Goal: Task Accomplishment & Management: Complete application form

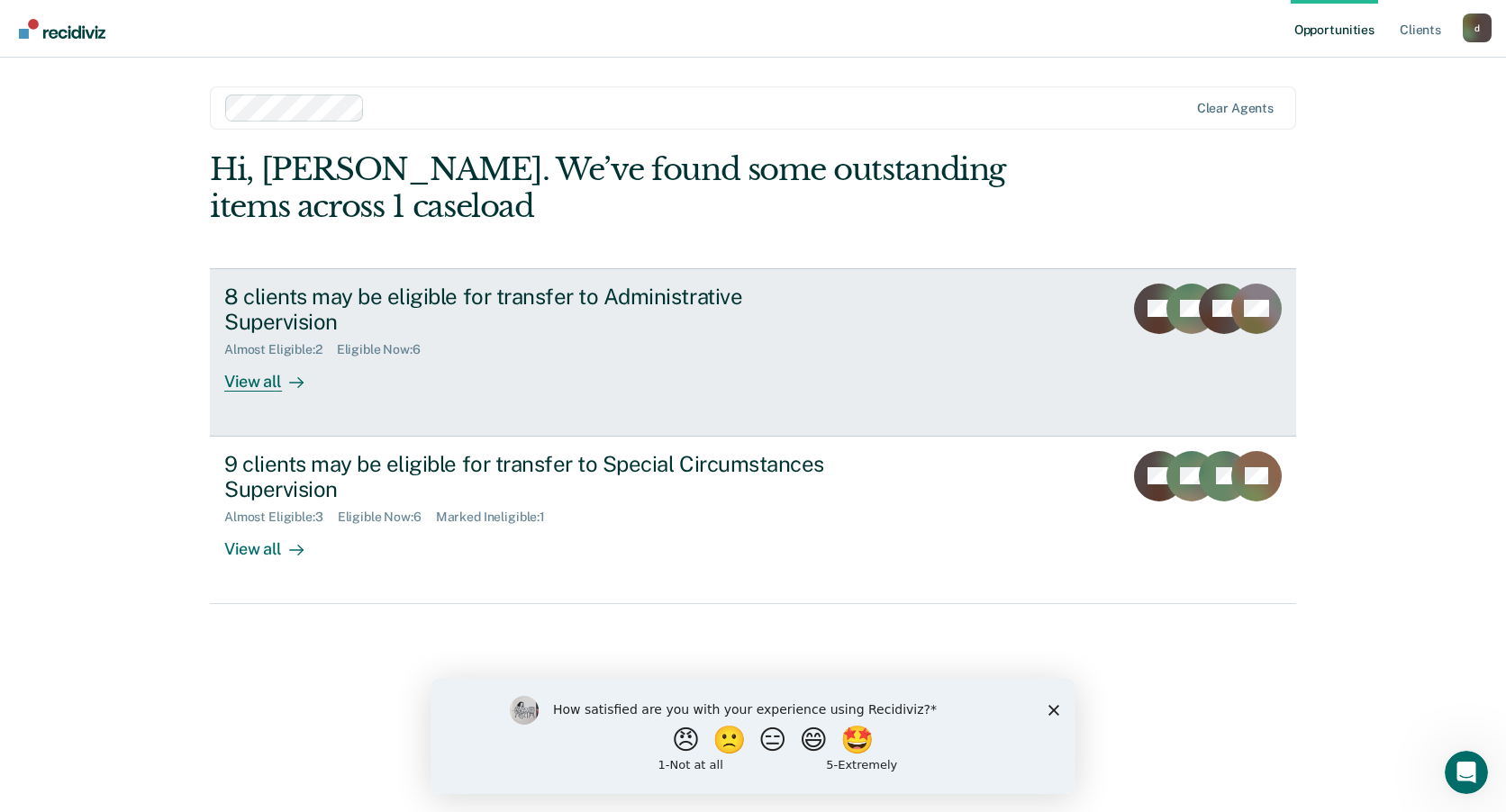
click at [863, 337] on div "8 clients may be eligible for transfer to Administrative Supervision Almost Eli…" at bounding box center [562, 338] width 675 height 109
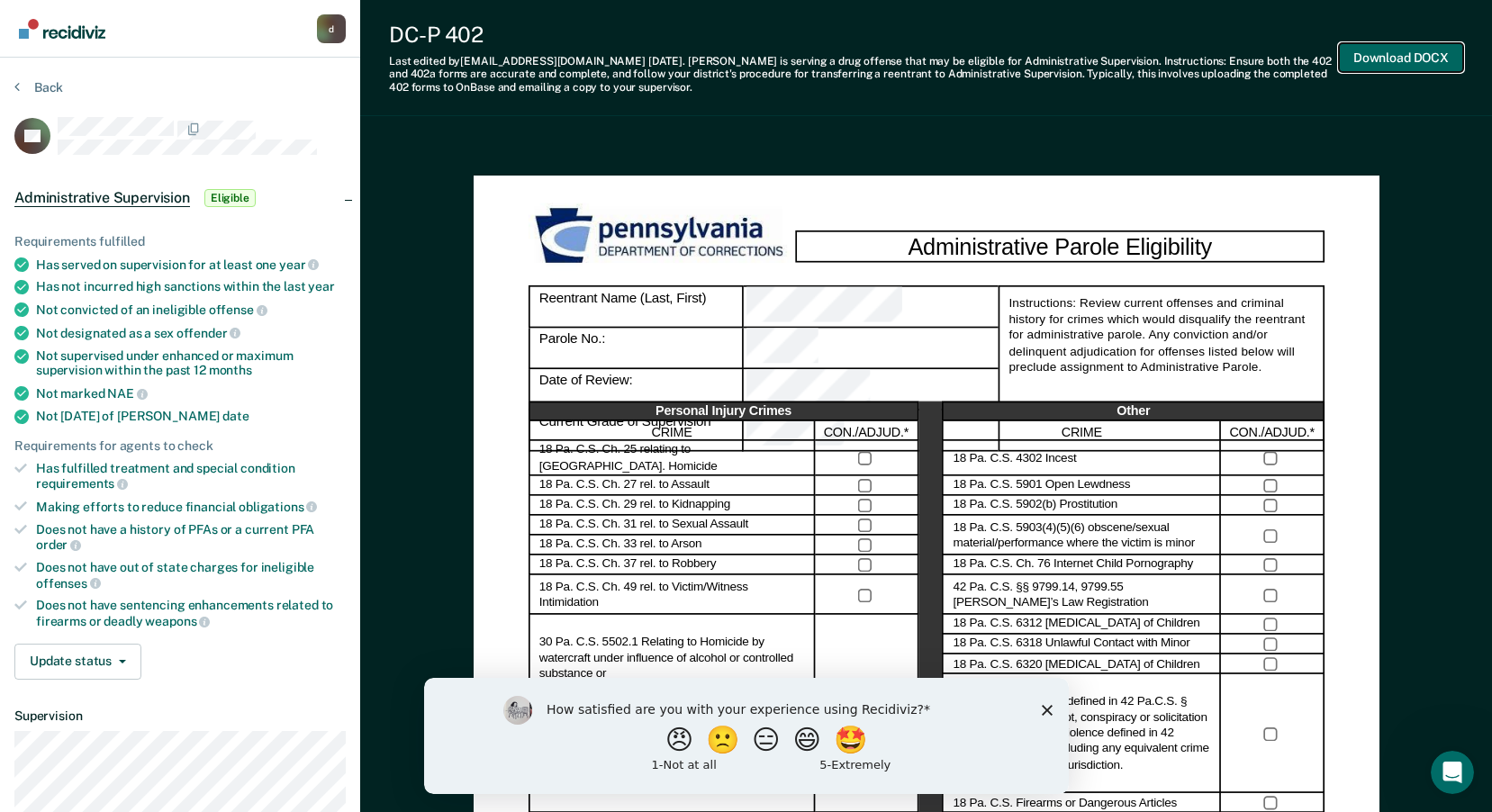
click at [1420, 51] on button "Download DOCX" at bounding box center [1401, 58] width 124 height 30
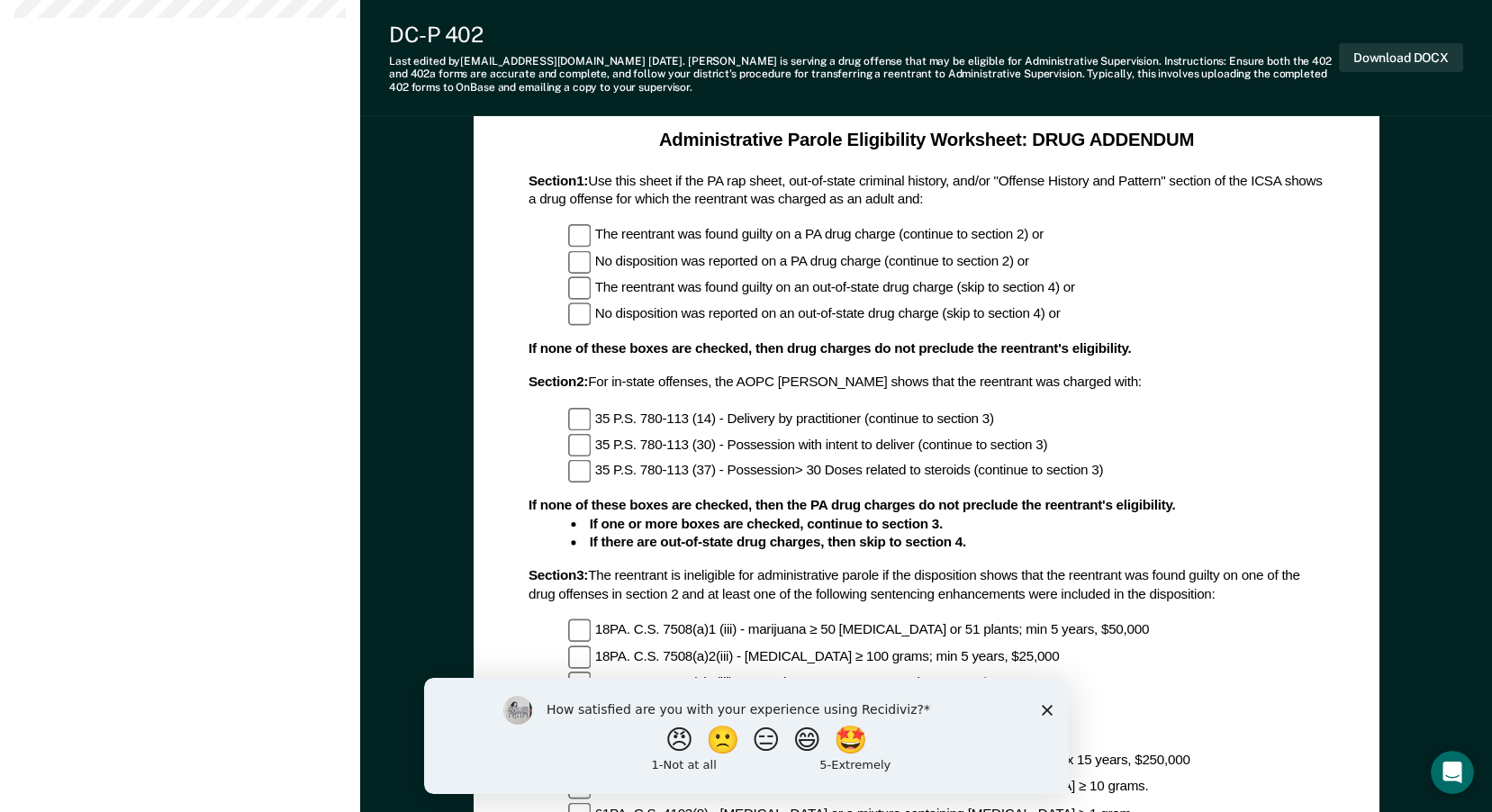
scroll to position [1351, 0]
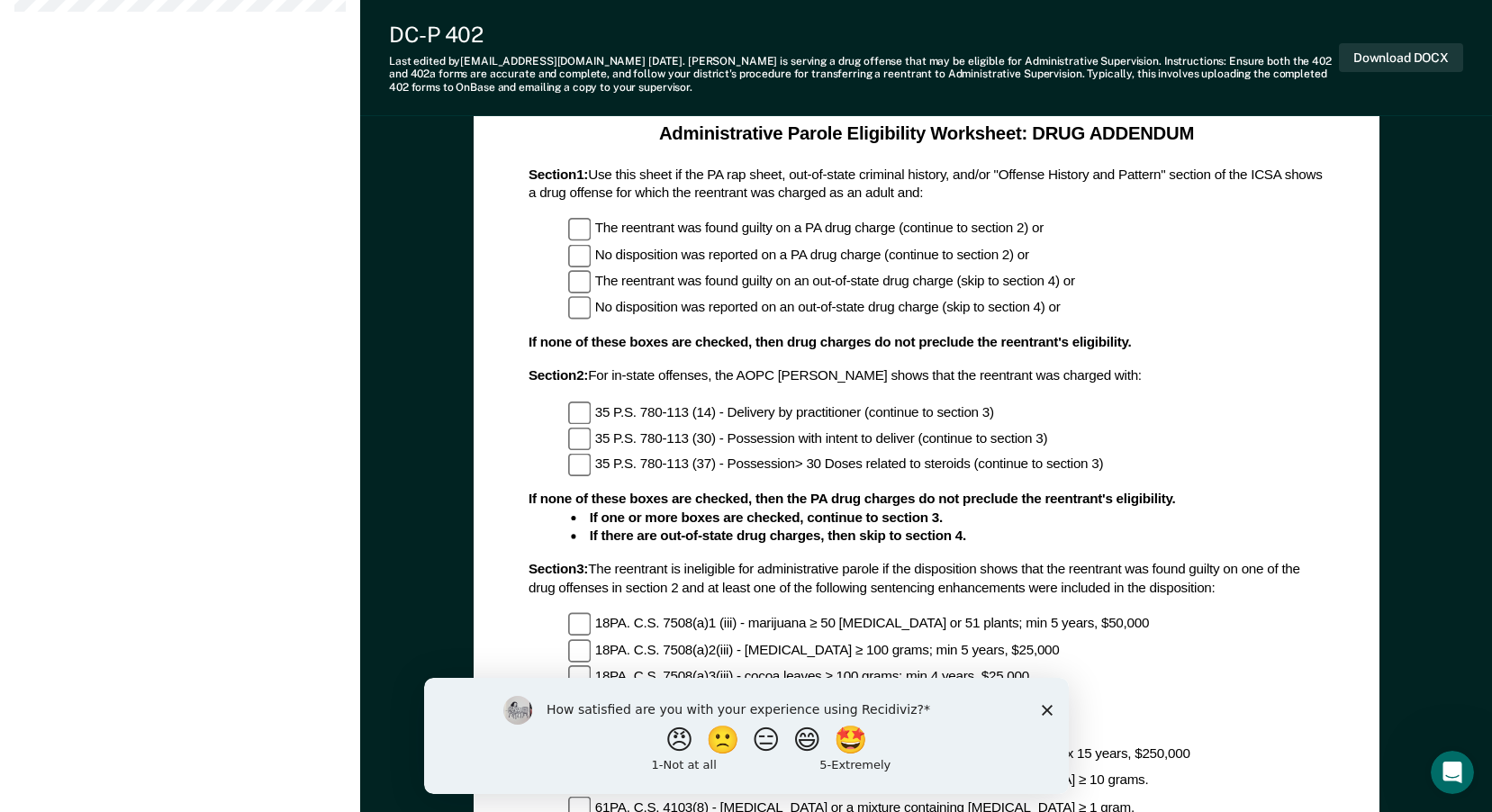
click at [1051, 709] on icon "Close survey" at bounding box center [1047, 710] width 11 height 11
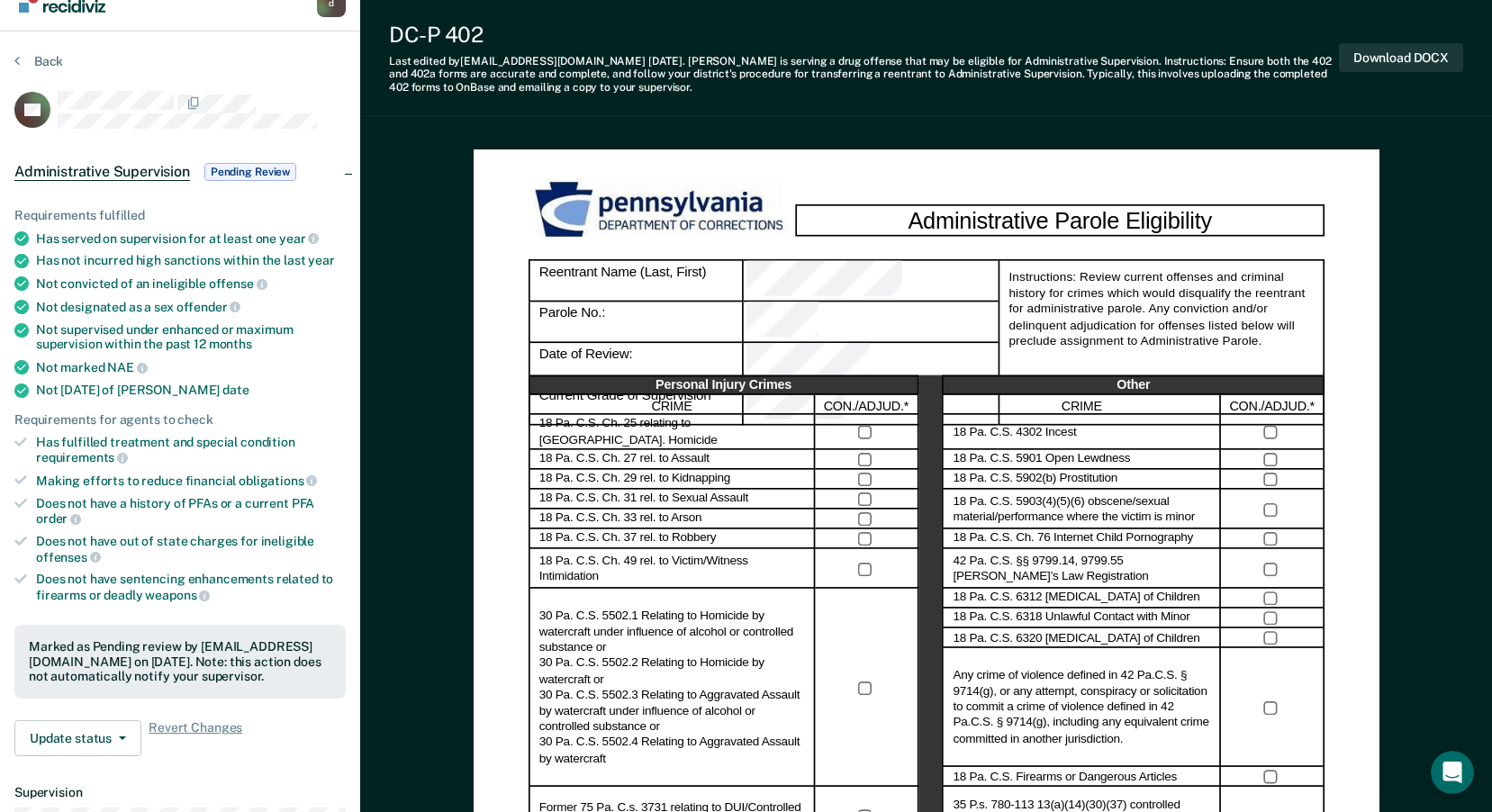
scroll to position [0, 0]
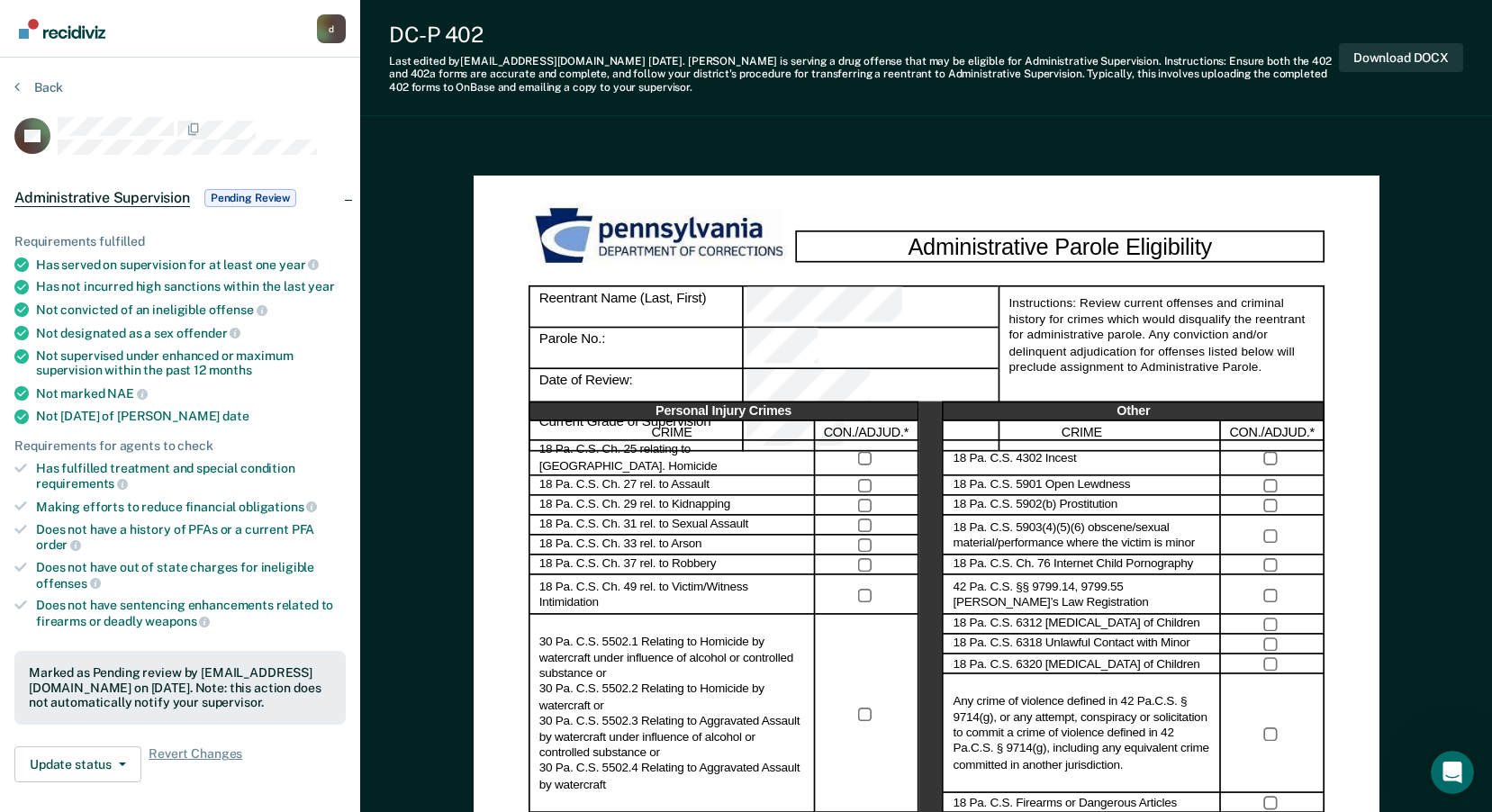
click at [227, 197] on span "Pending Review" at bounding box center [251, 197] width 92 height 18
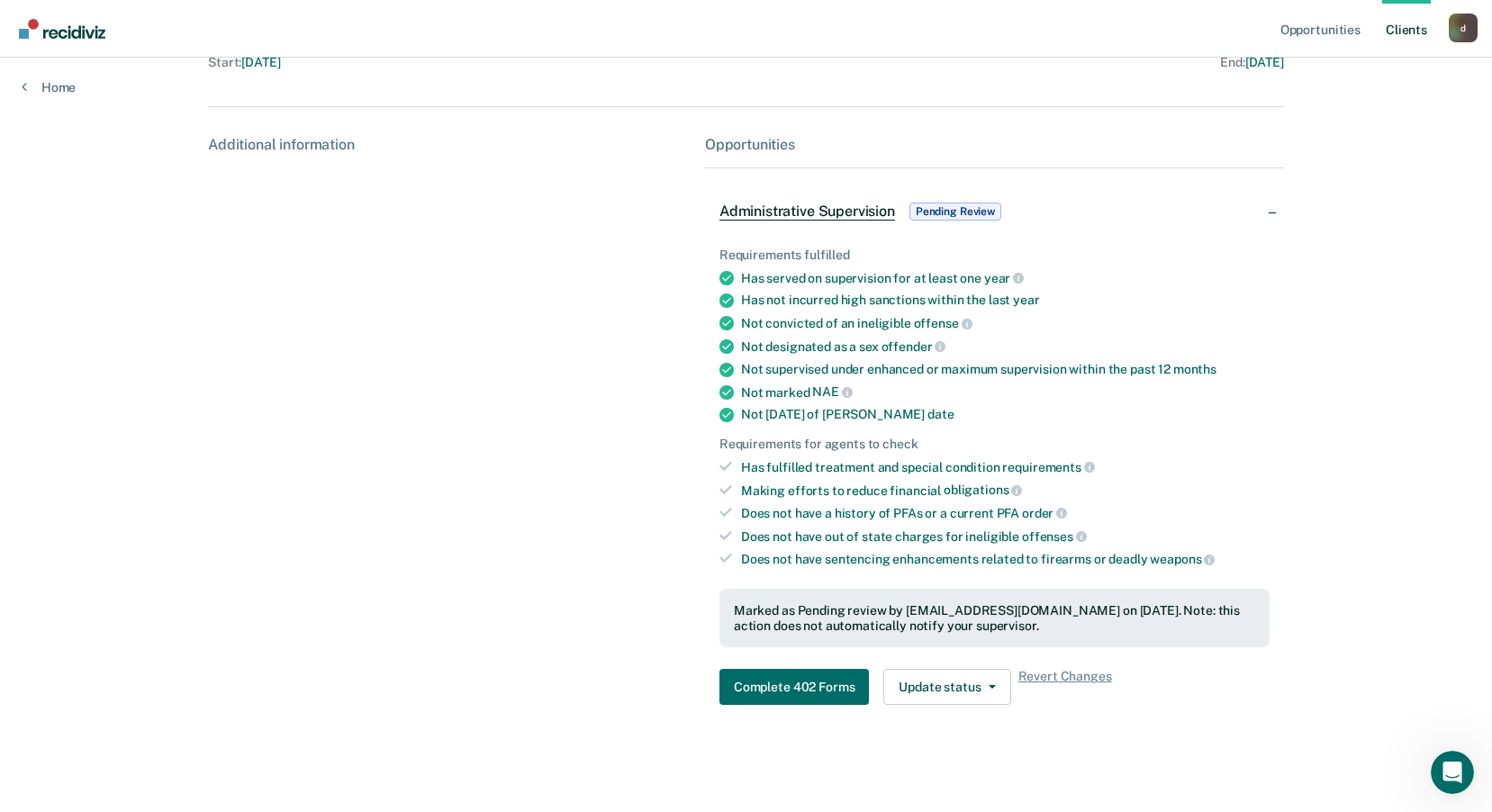
scroll to position [234, 0]
click at [777, 696] on button "Complete 402 Forms" at bounding box center [794, 686] width 150 height 36
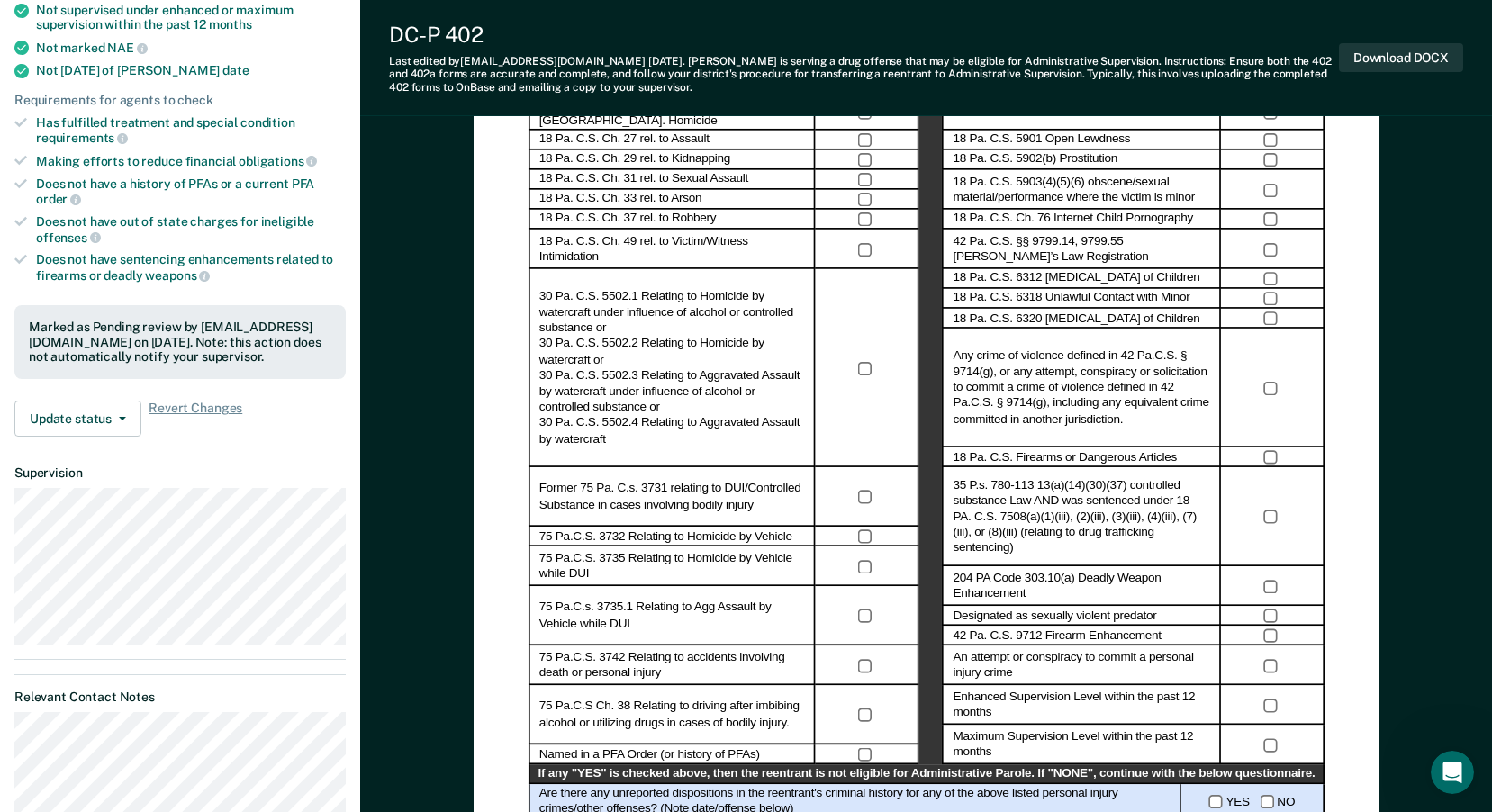
scroll to position [360, 0]
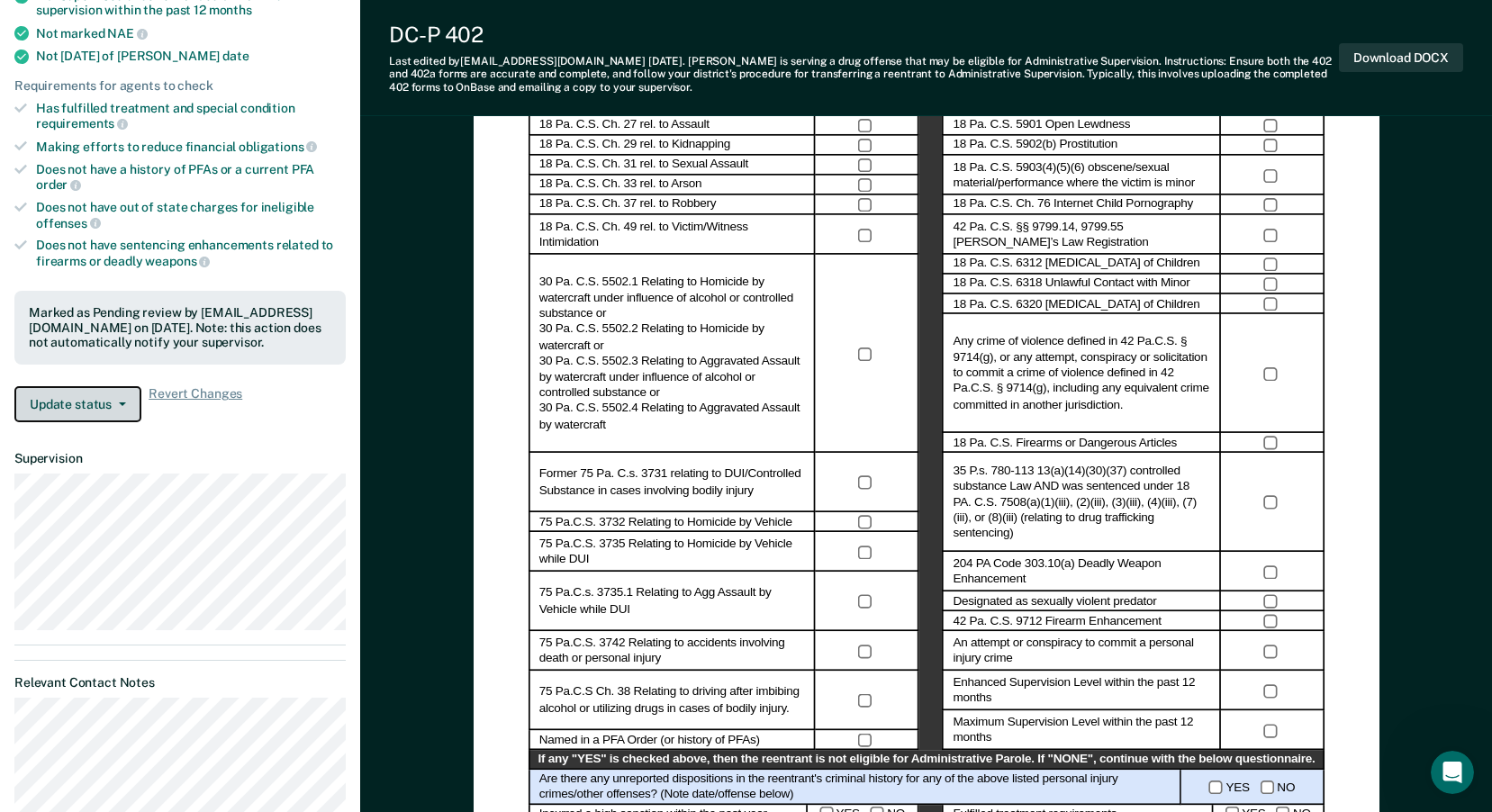
click at [115, 399] on button "Update status" at bounding box center [77, 404] width 127 height 36
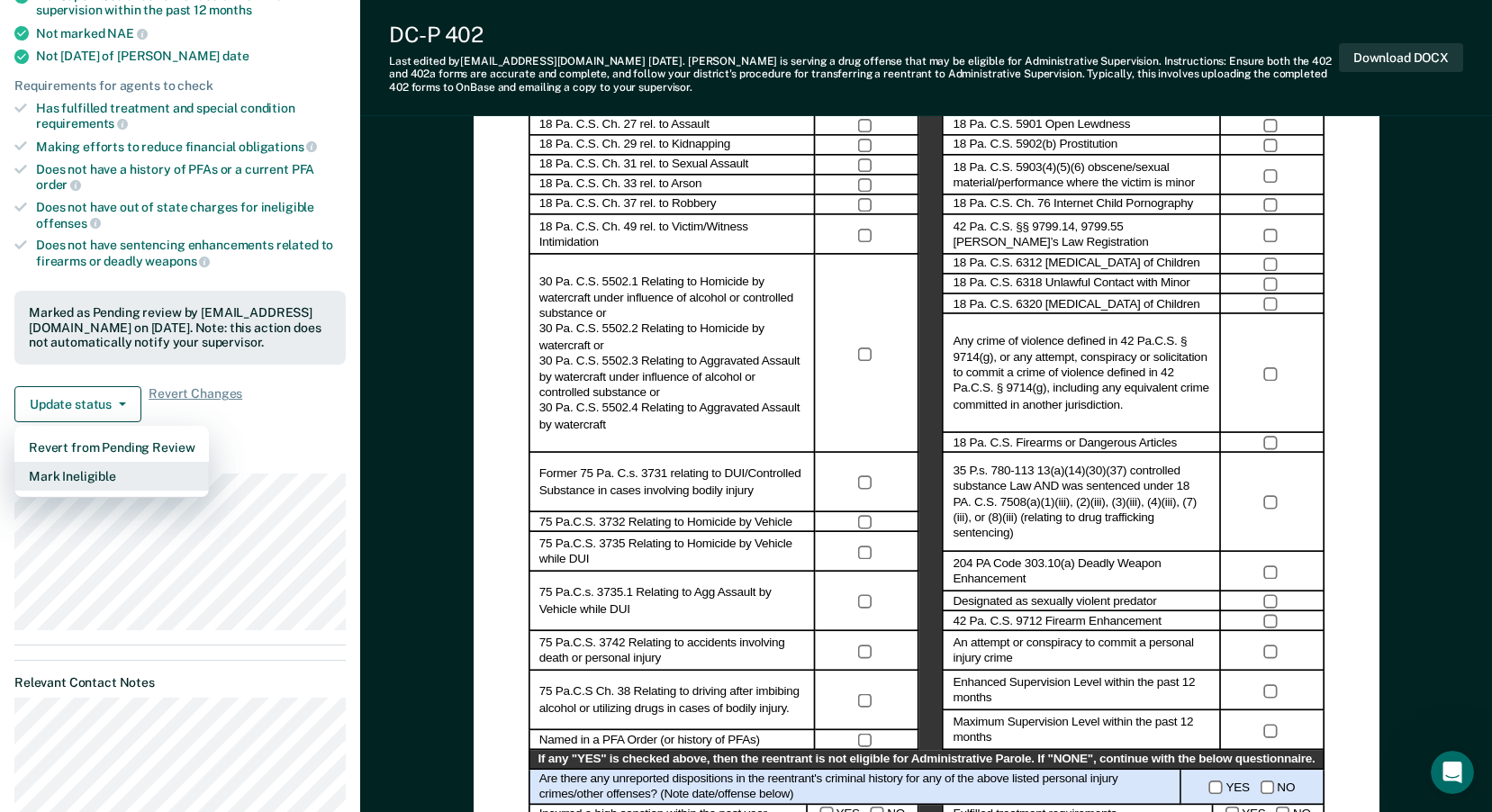
click at [97, 478] on button "Mark Ineligible" at bounding box center [111, 476] width 195 height 29
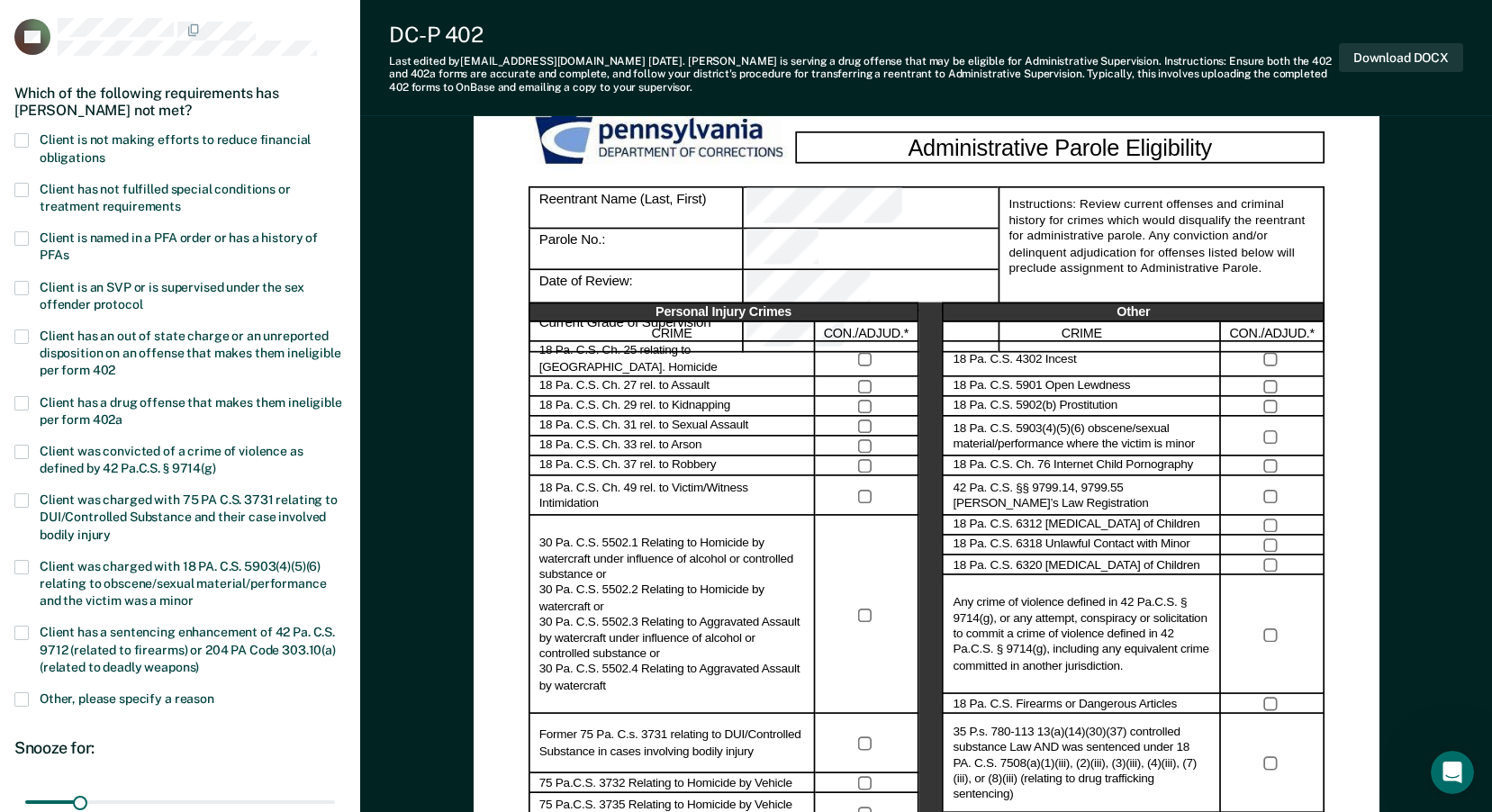
scroll to position [90, 0]
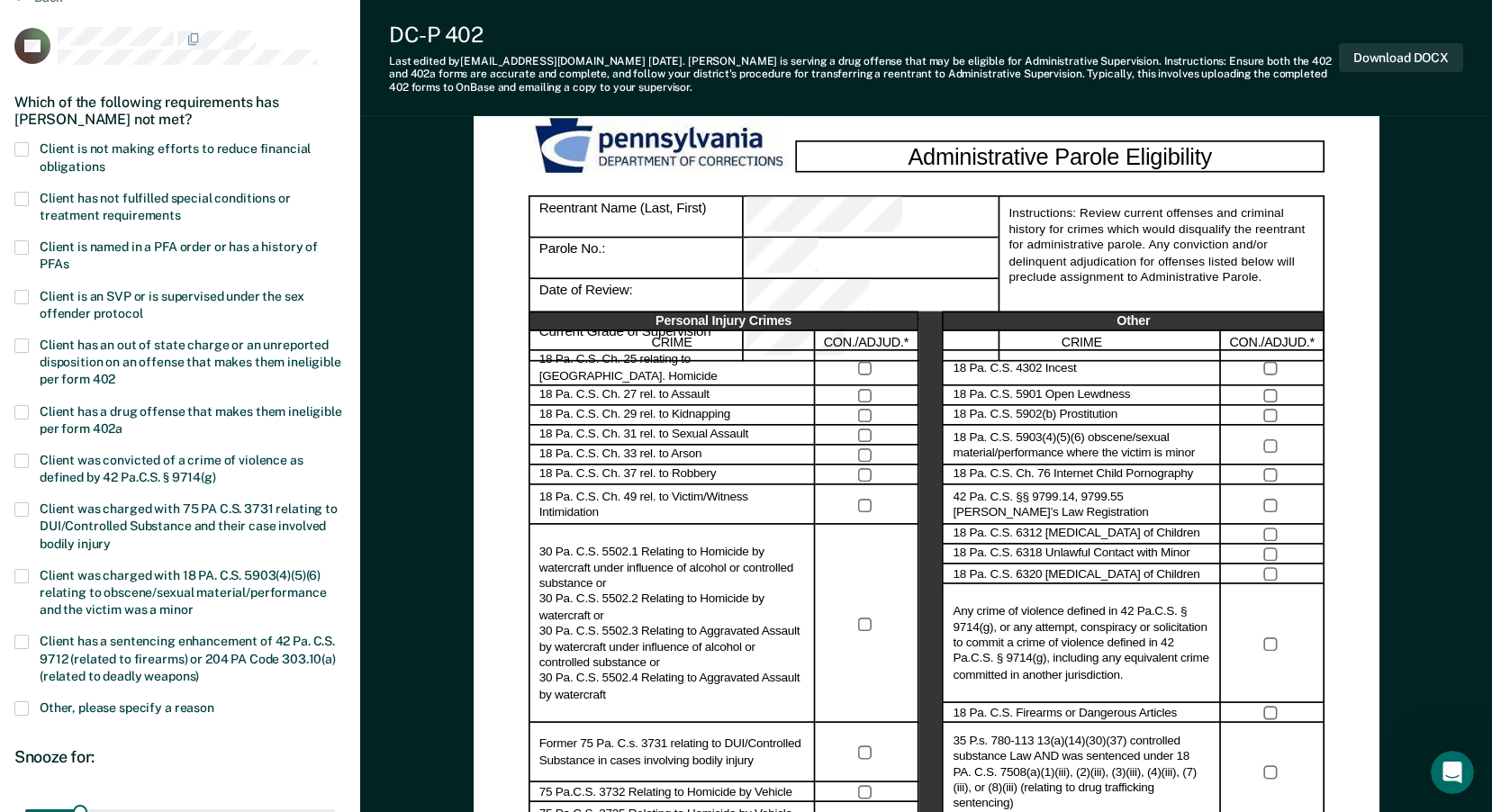
click at [19, 151] on span at bounding box center [20, 149] width 14 height 14
click at [104, 160] on input "Client is not making efforts to reduce financial obligations" at bounding box center [104, 160] width 0 height 0
click at [19, 151] on span at bounding box center [20, 149] width 14 height 14
click at [104, 160] on input "Client is not making efforts to reduce financial obligations" at bounding box center [104, 160] width 0 height 0
click at [20, 150] on span at bounding box center [20, 149] width 14 height 14
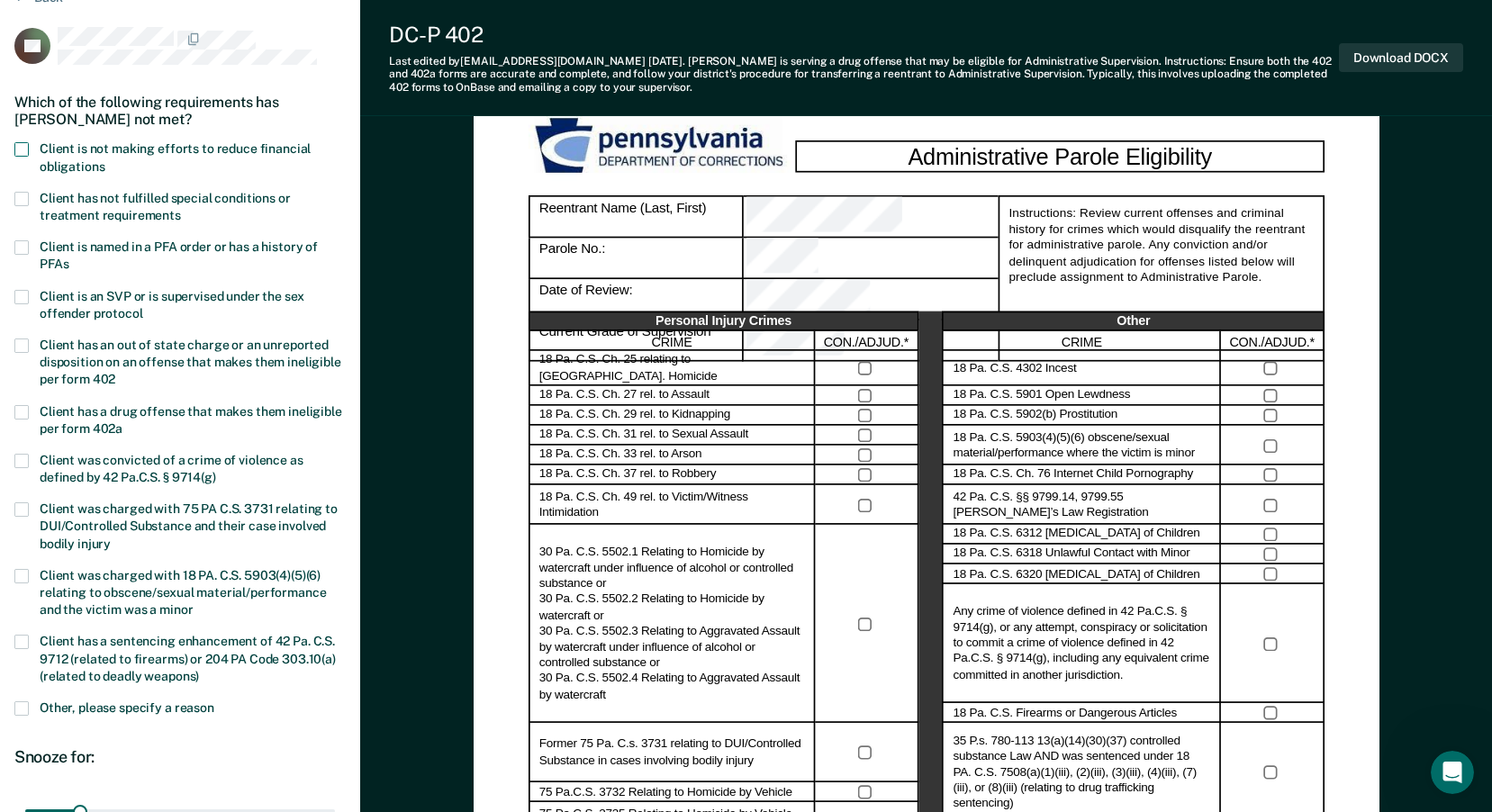
click at [104, 160] on input "Client is not making efforts to reduce financial obligations" at bounding box center [104, 160] width 0 height 0
click at [21, 201] on span at bounding box center [20, 198] width 14 height 14
click at [181, 209] on input "Client has not fulfilled special conditions or treatment requirements" at bounding box center [181, 209] width 0 height 0
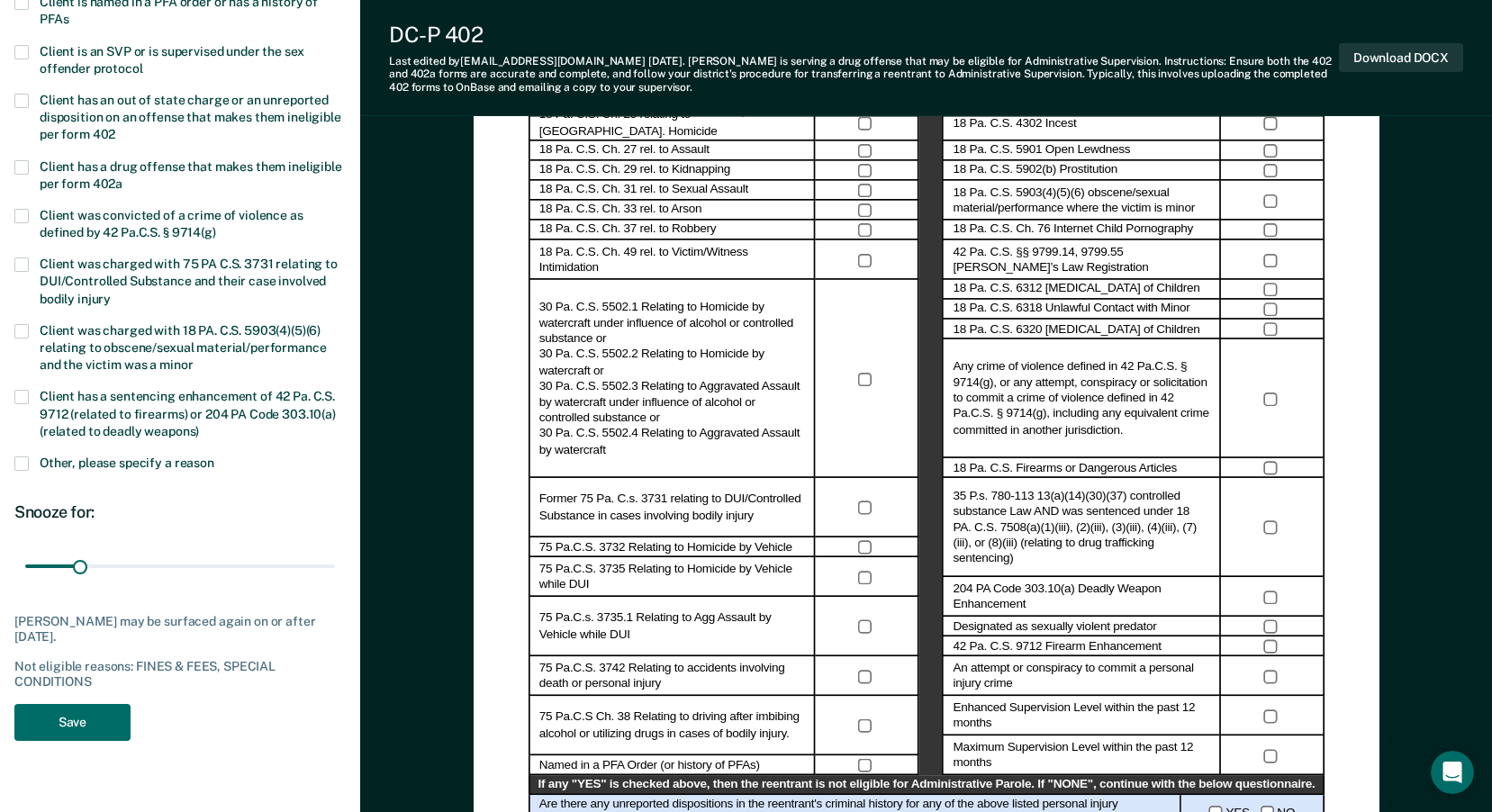
scroll to position [360, 0]
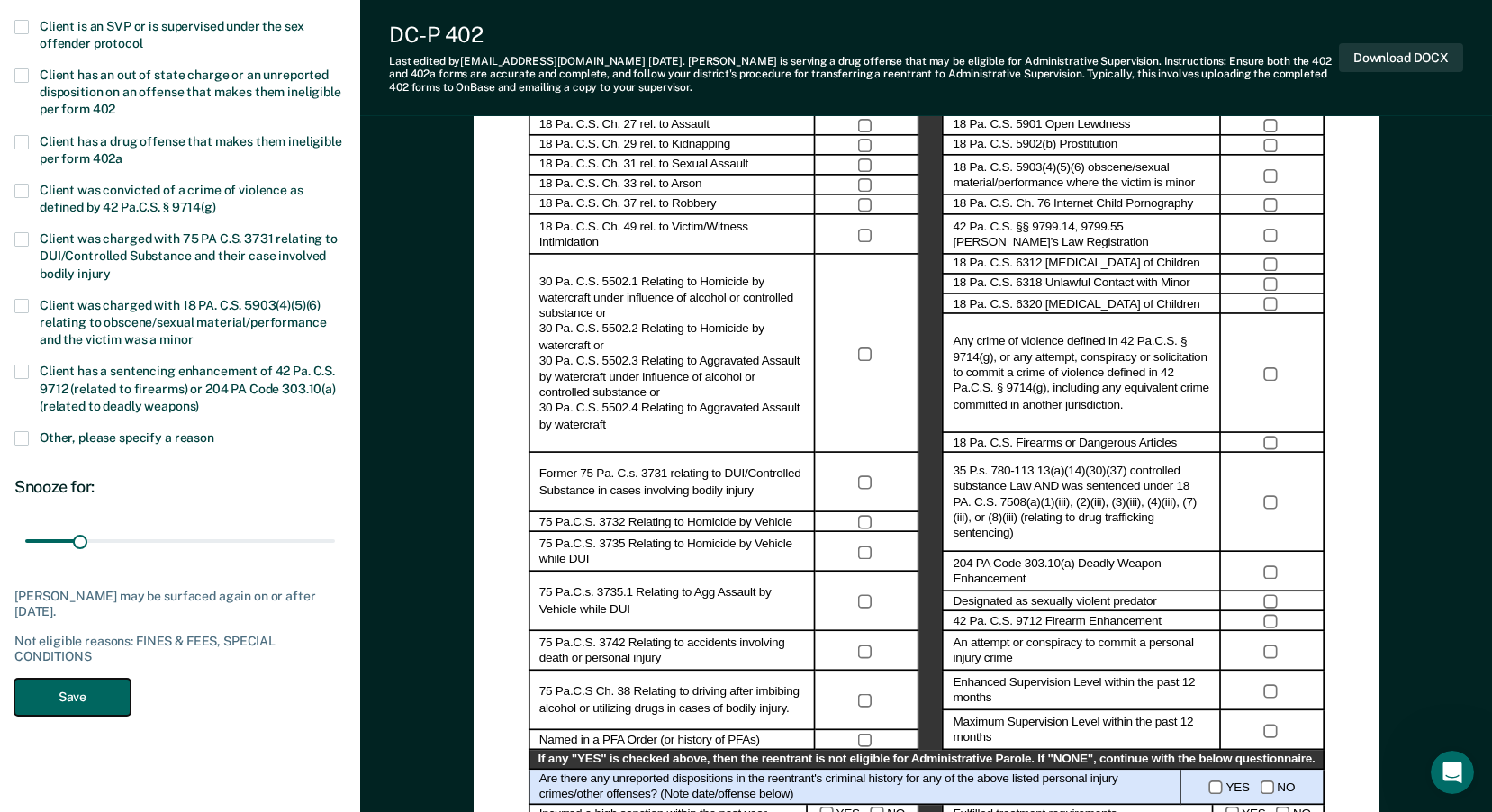
click at [61, 688] on button "Save" at bounding box center [72, 697] width 116 height 37
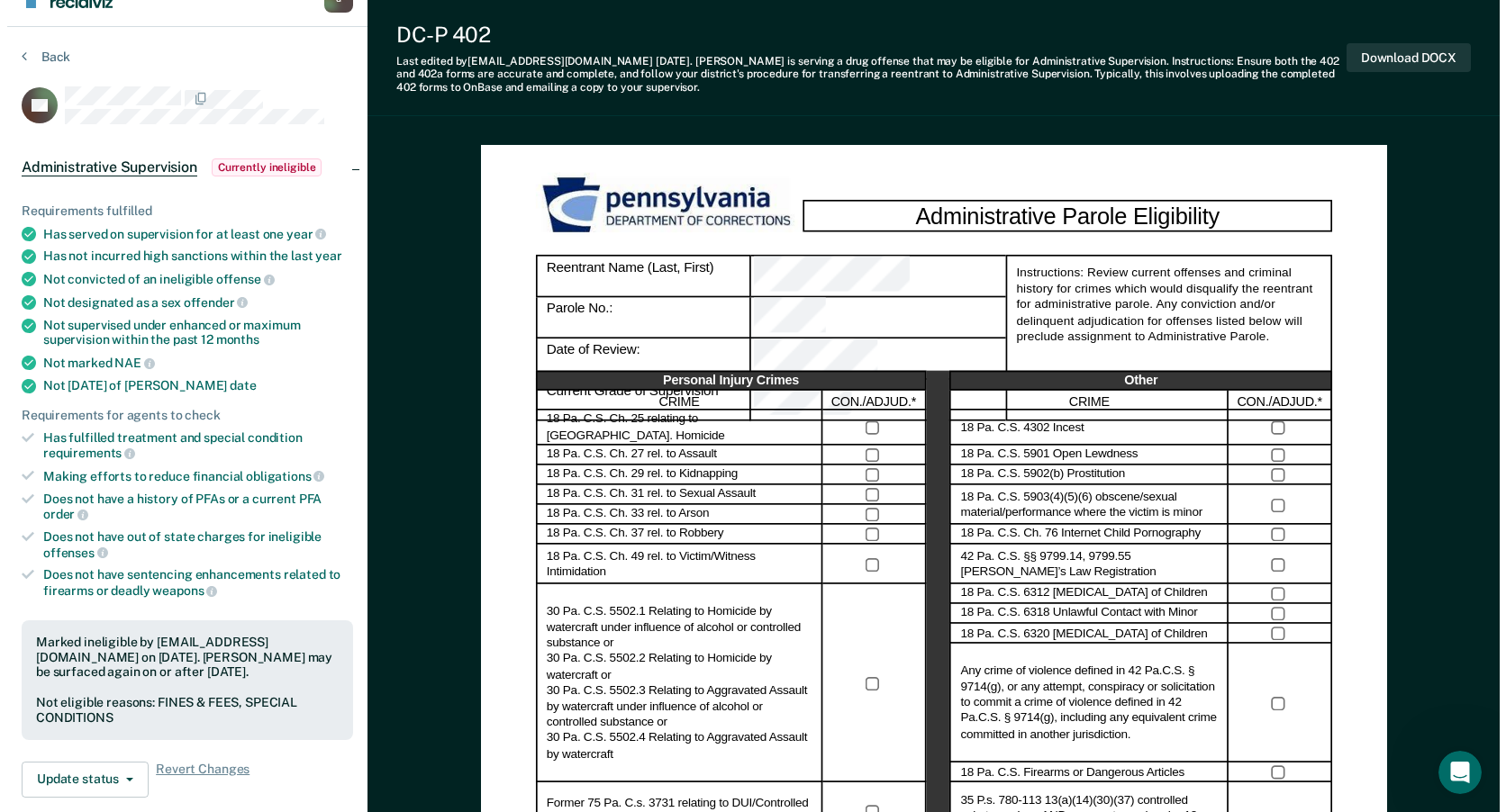
scroll to position [0, 0]
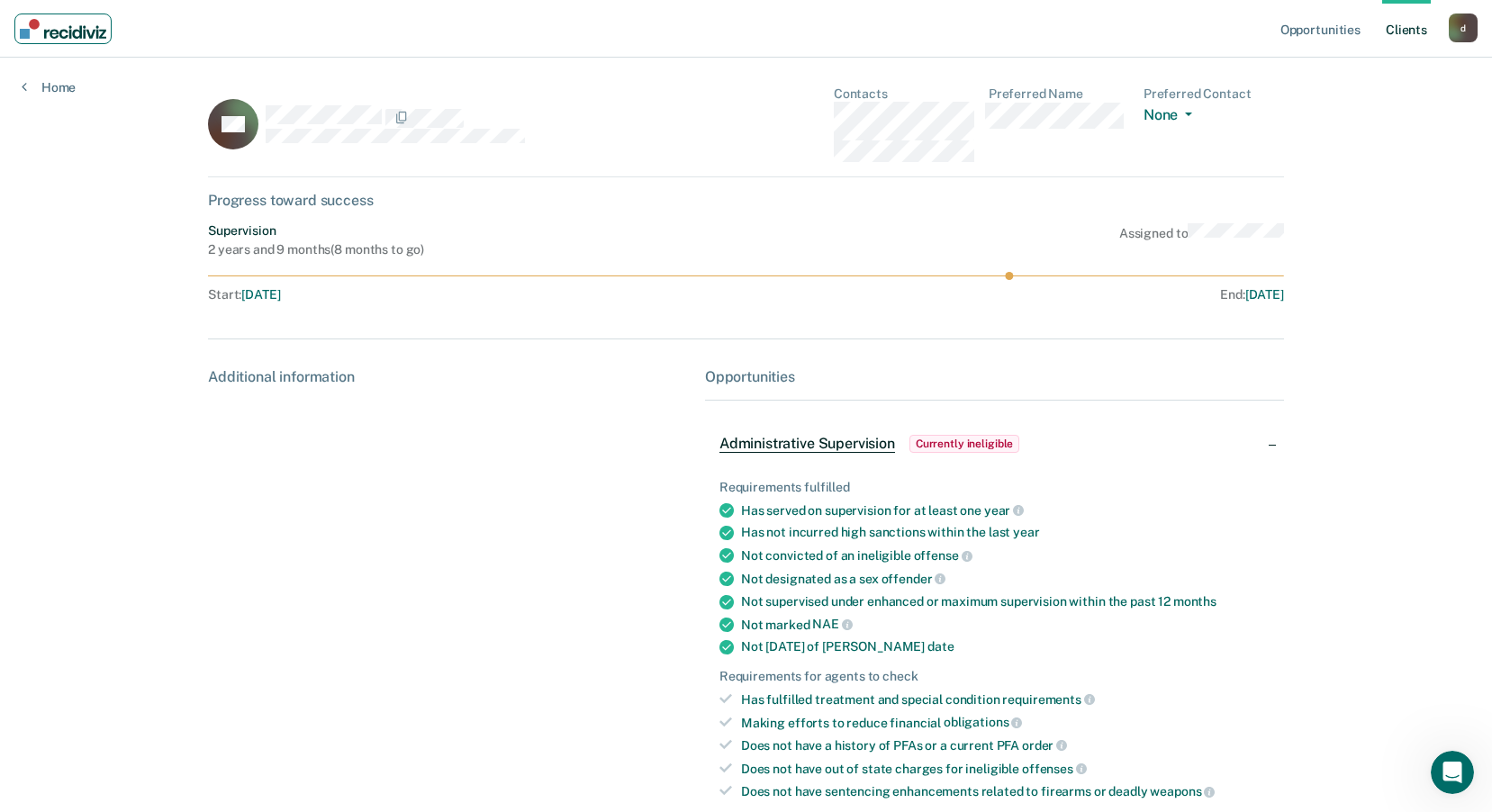
click at [73, 37] on img "Main navigation" at bounding box center [62, 28] width 87 height 20
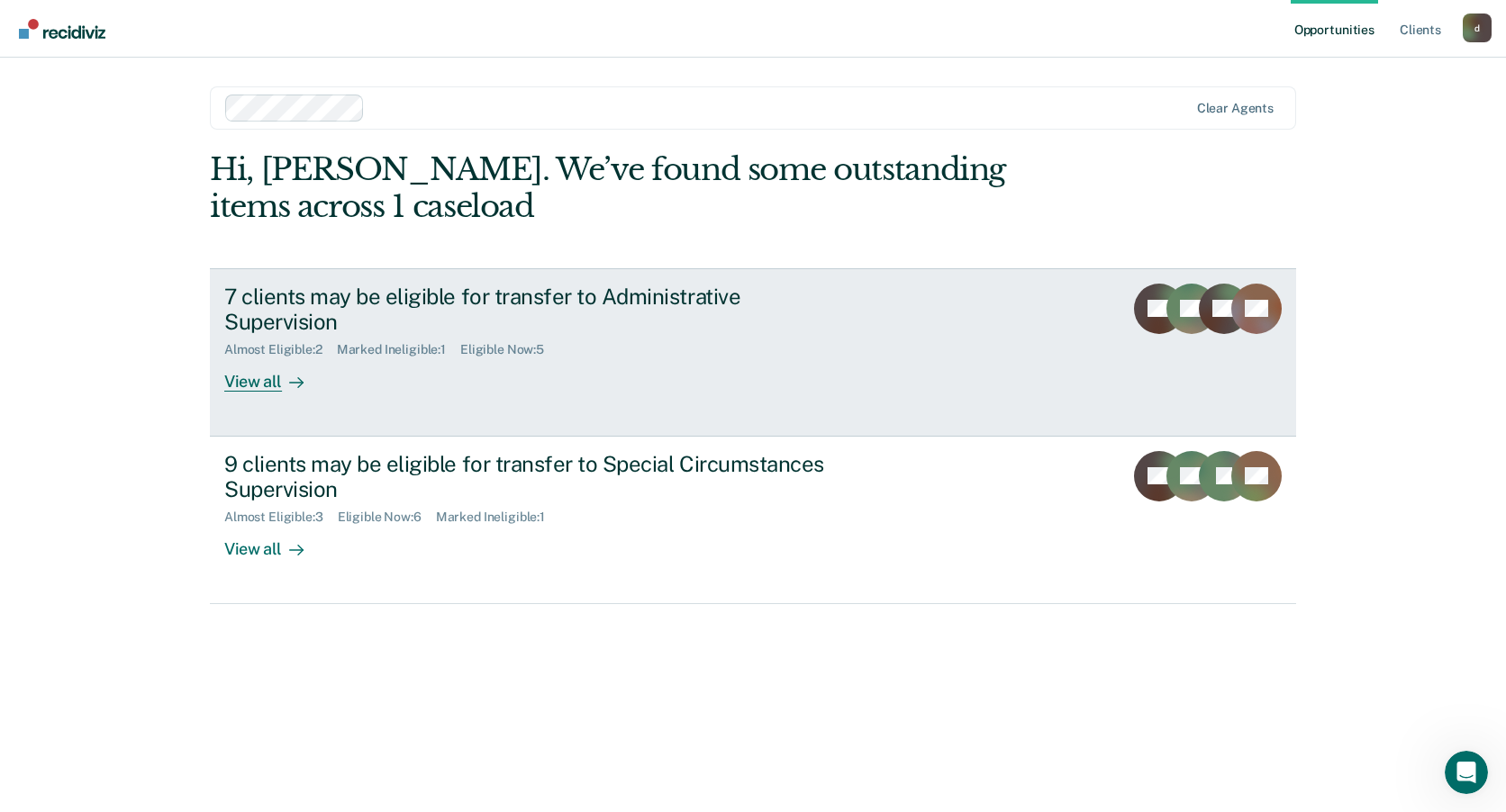
click at [1238, 304] on icon at bounding box center [1247, 320] width 68 height 68
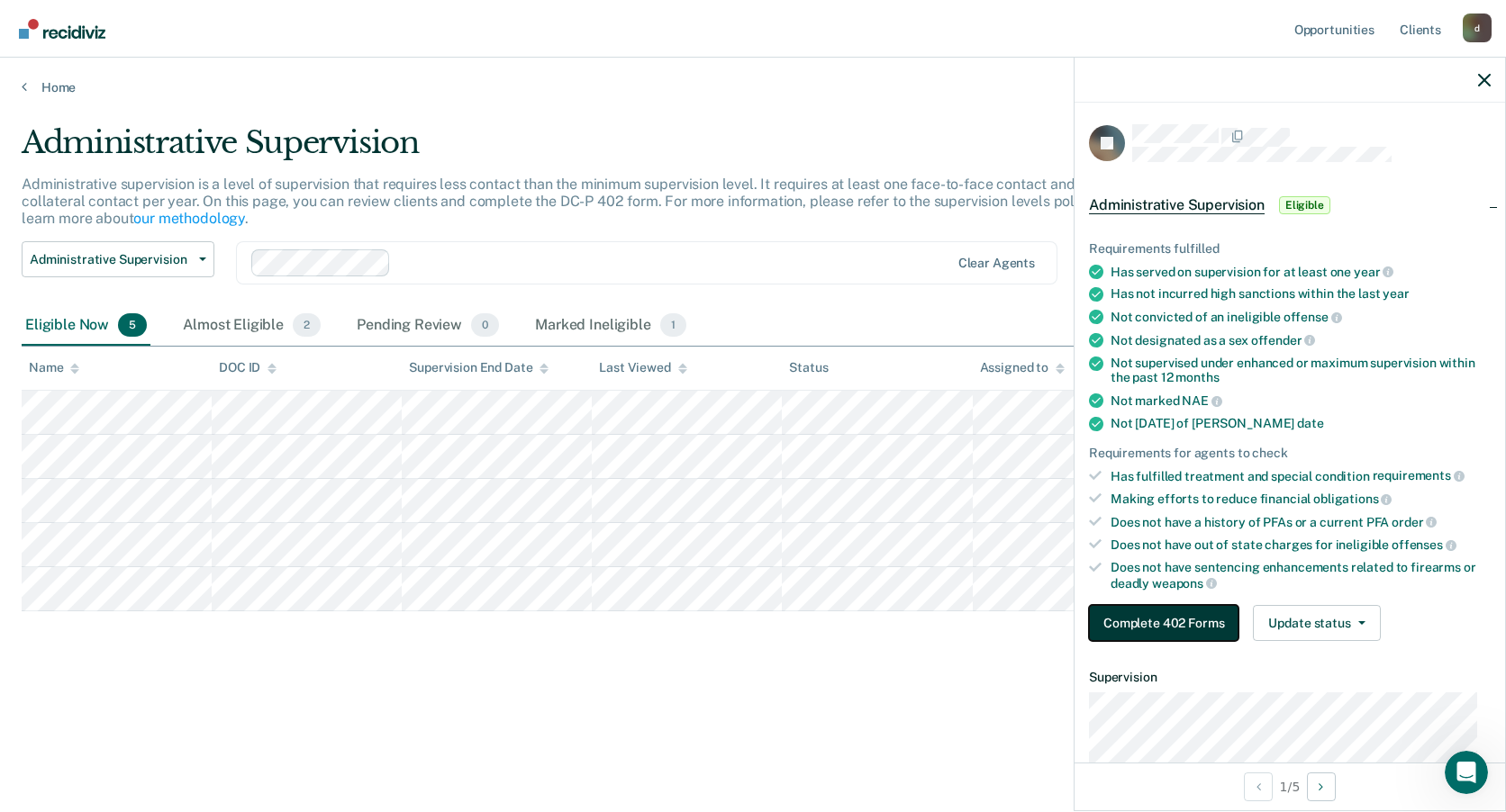
click at [1215, 612] on button "Complete 402 Forms" at bounding box center [1163, 623] width 150 height 36
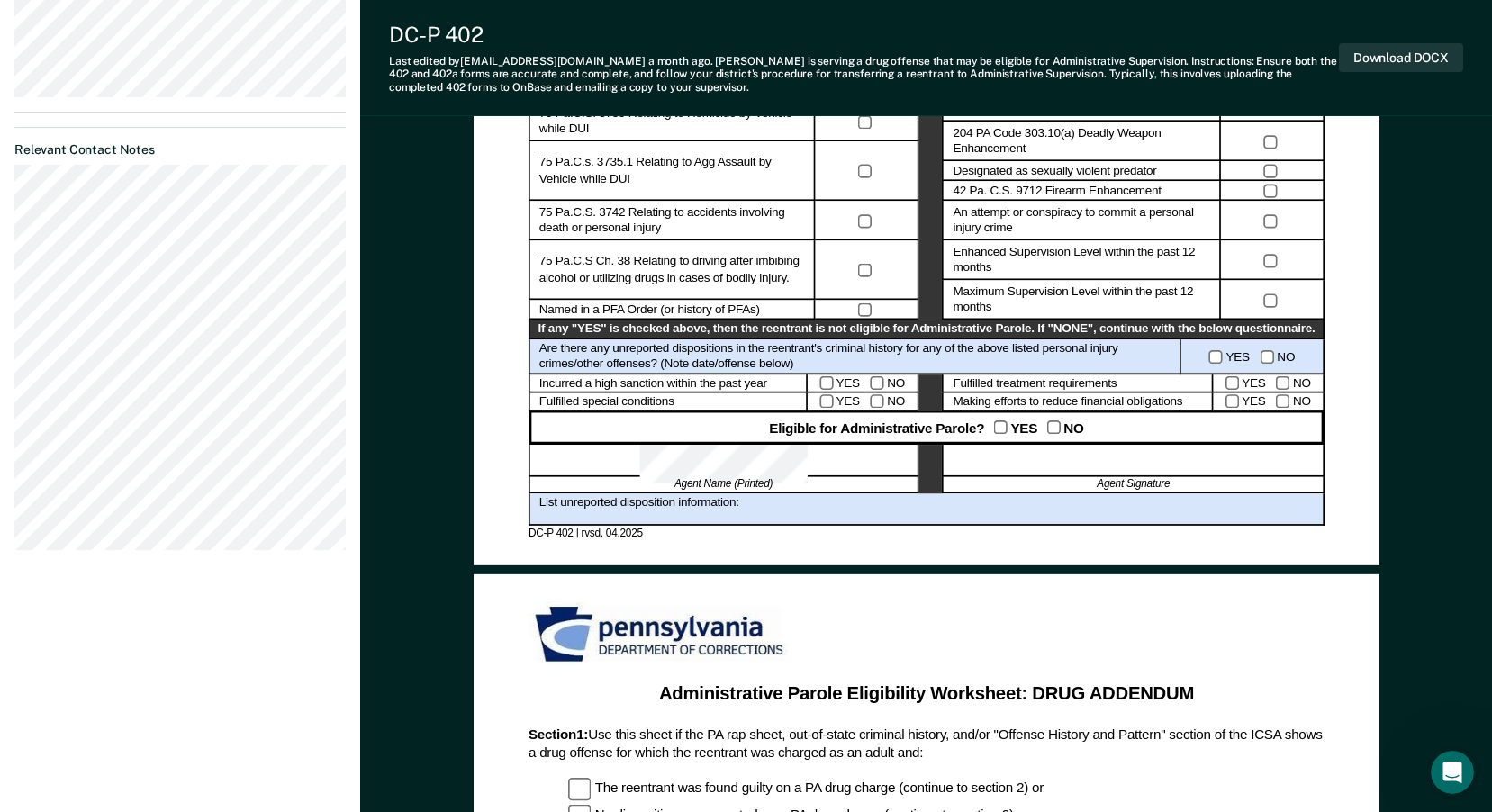
scroll to position [279, 0]
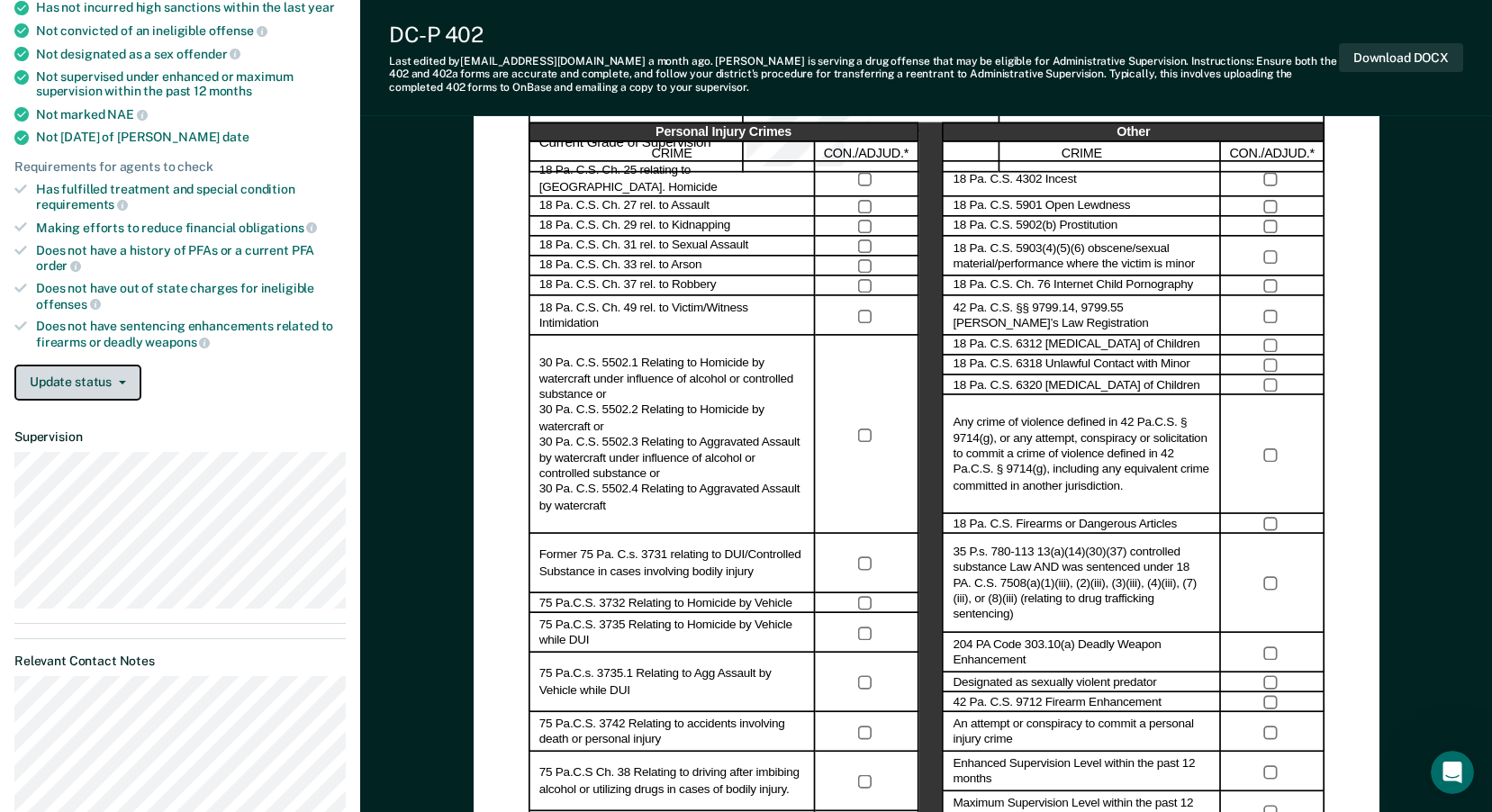
click at [138, 377] on button "Update status" at bounding box center [77, 383] width 127 height 36
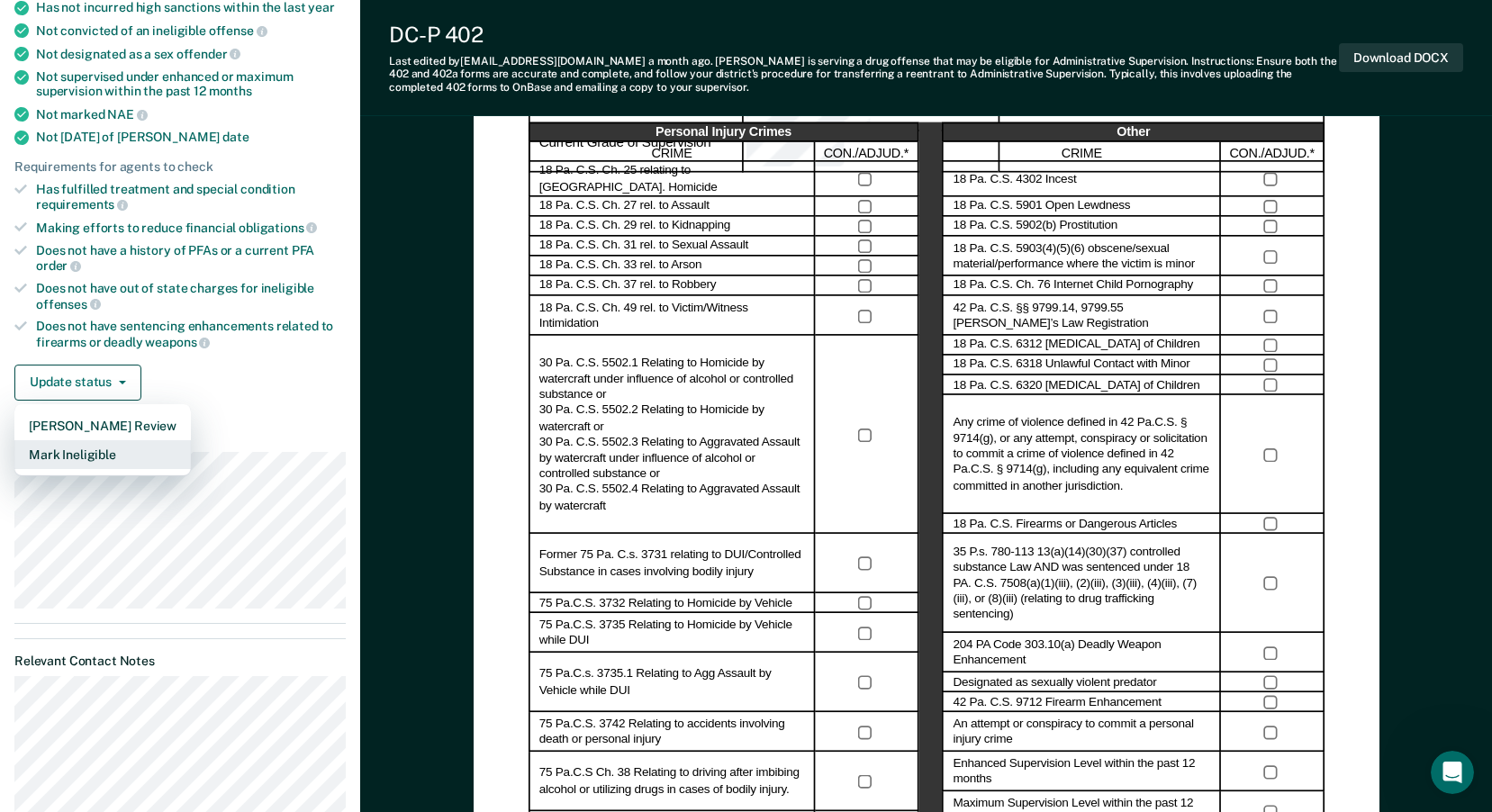
click at [112, 457] on button "Mark Ineligible" at bounding box center [102, 454] width 177 height 29
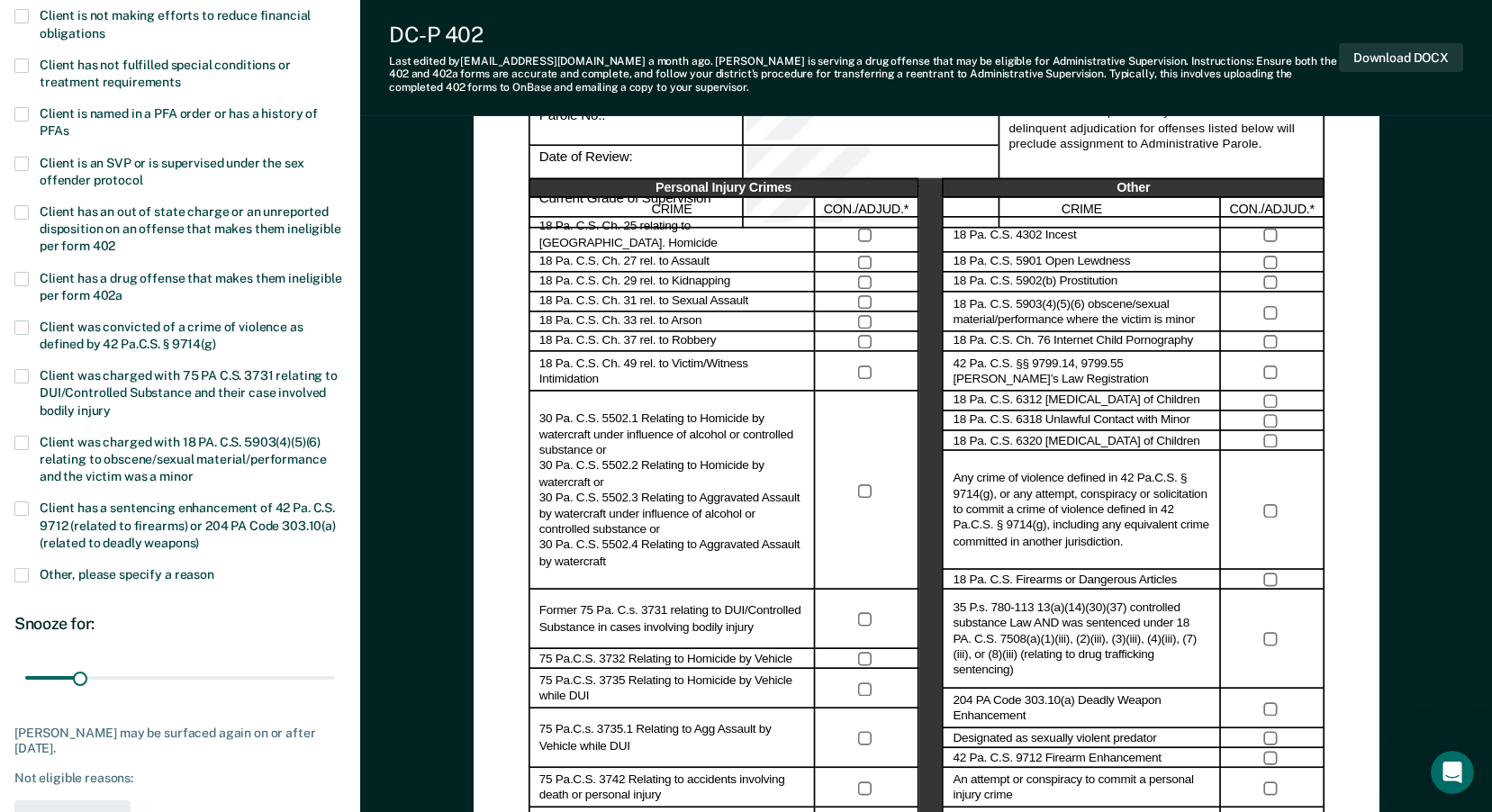
scroll to position [189, 0]
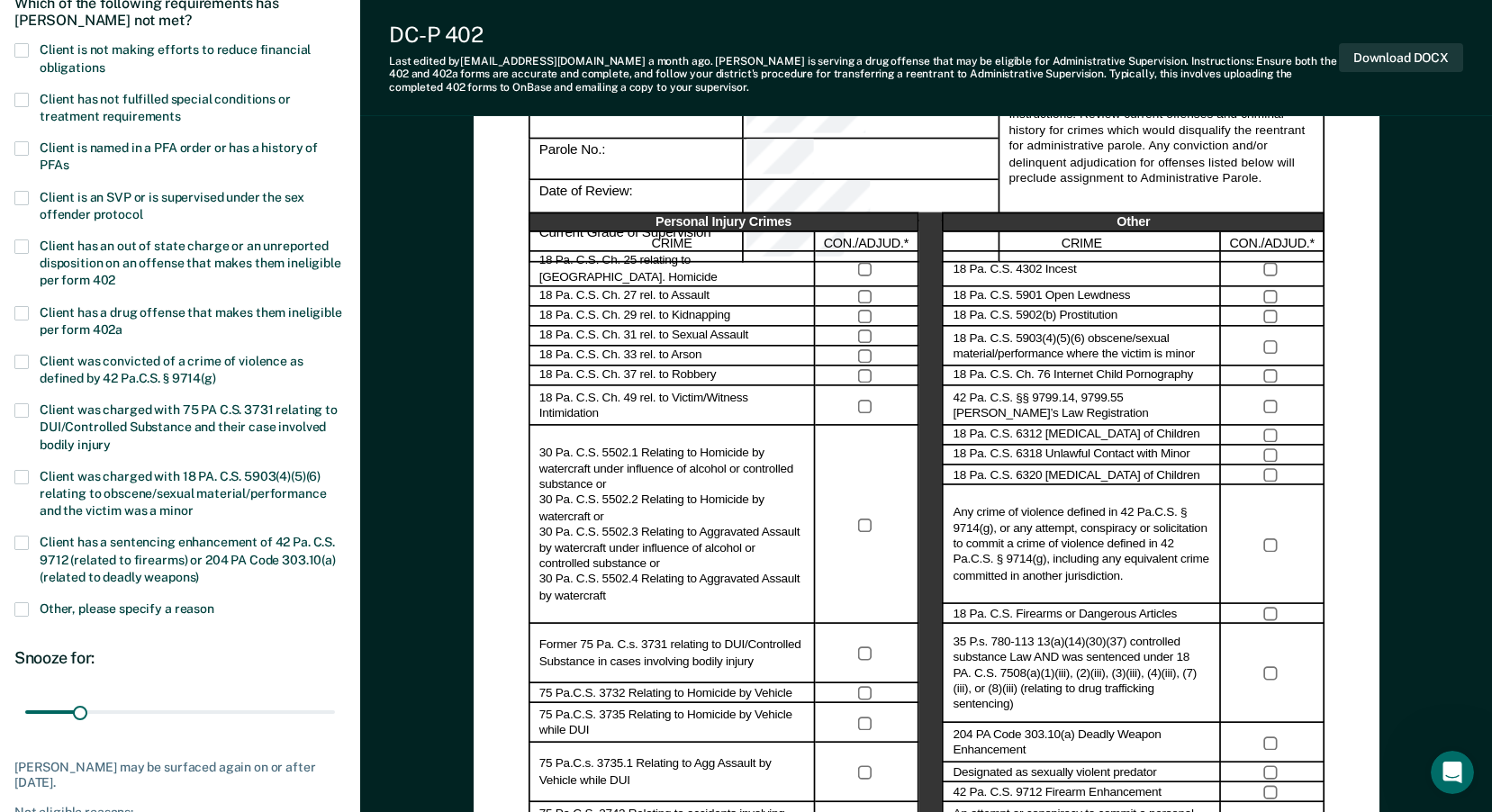
click at [23, 100] on span at bounding box center [20, 100] width 14 height 14
click at [181, 110] on input "Client has not fulfilled special conditions or treatment requirements" at bounding box center [181, 110] width 0 height 0
click at [26, 245] on span at bounding box center [20, 246] width 14 height 14
click at [115, 274] on input "Client has an out of state charge or an unreported disposition on an offense th…" at bounding box center [115, 274] width 0 height 0
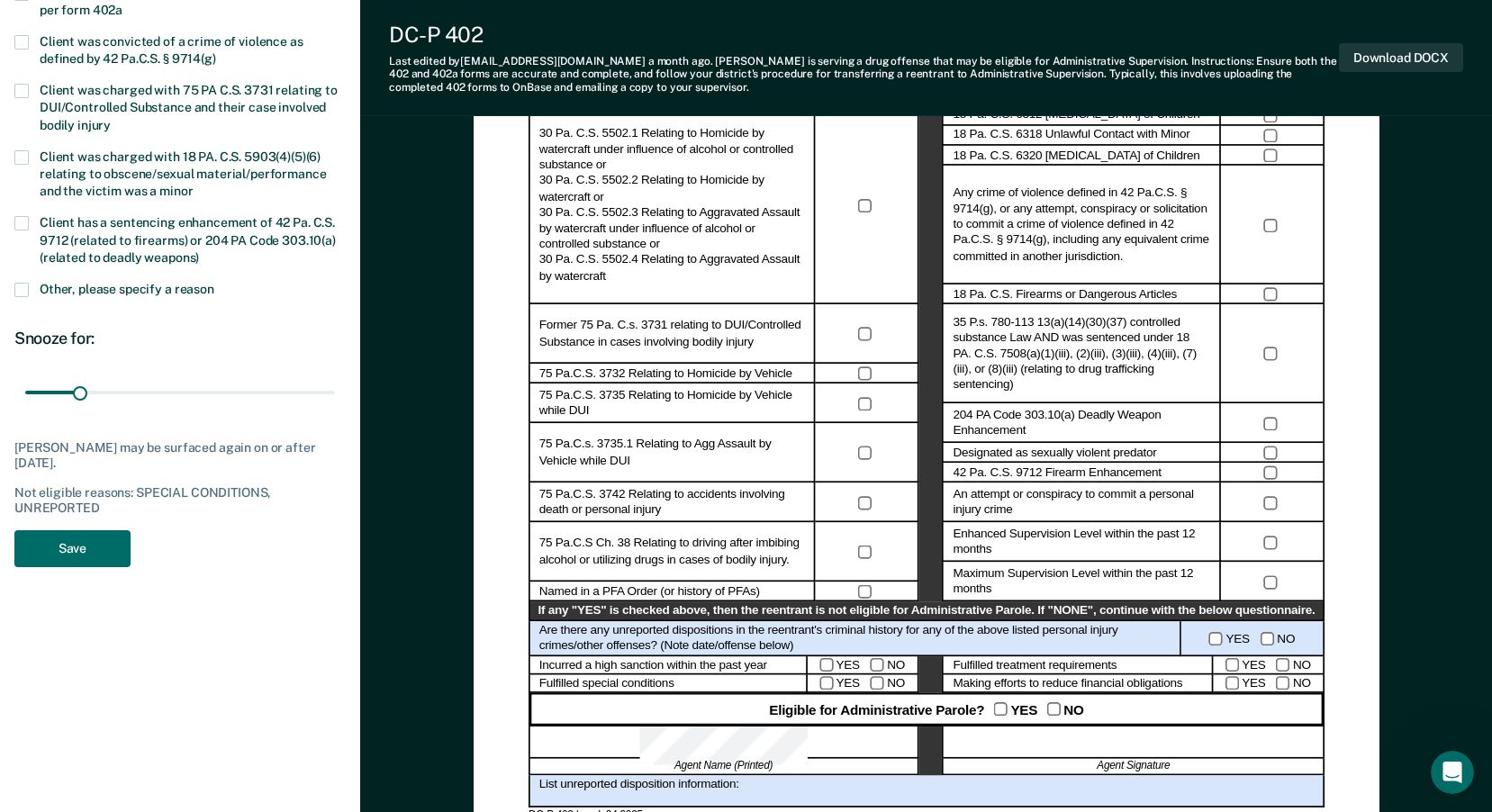
scroll to position [640, 0]
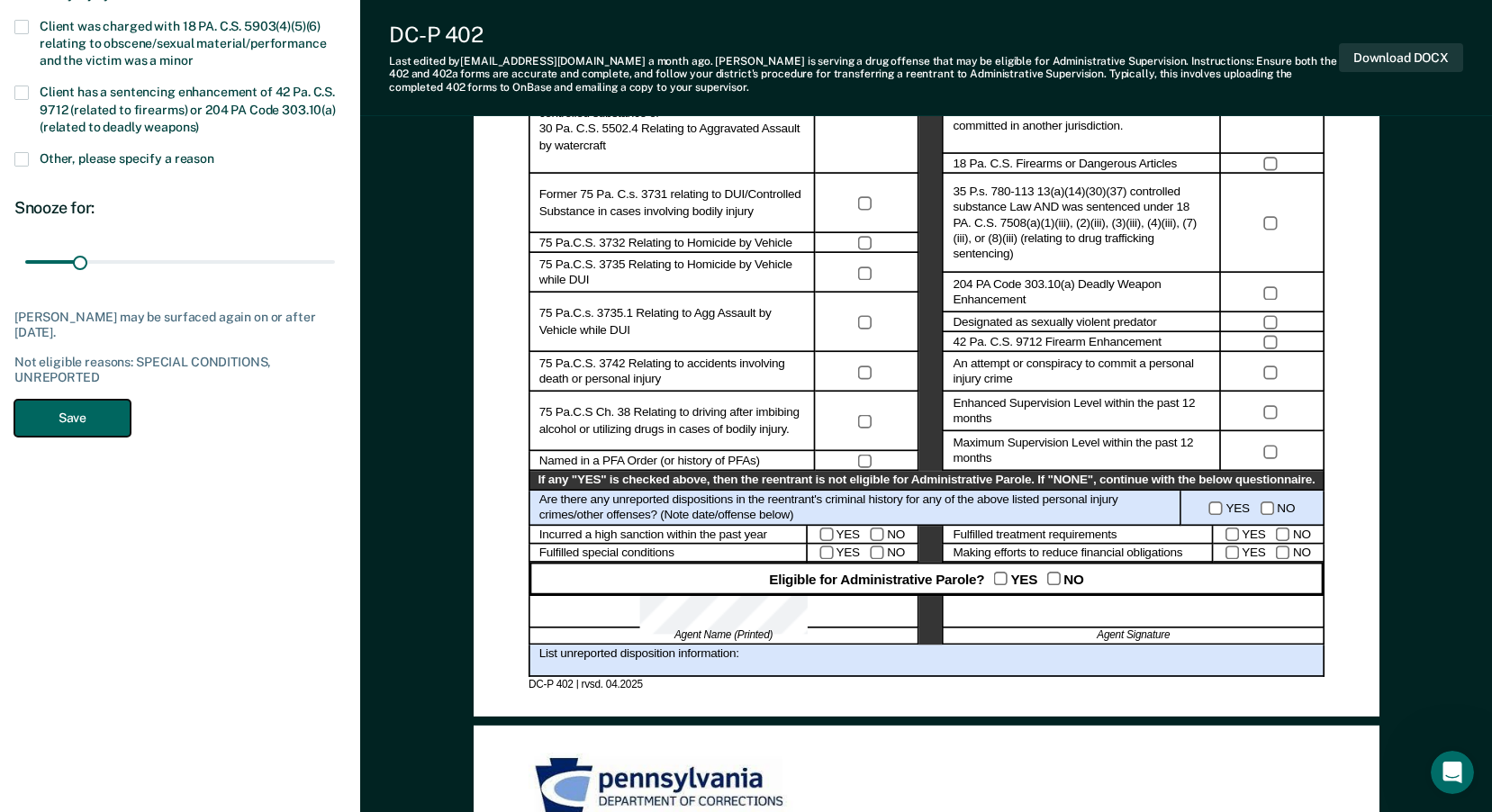
click at [67, 411] on button "Save" at bounding box center [72, 418] width 116 height 37
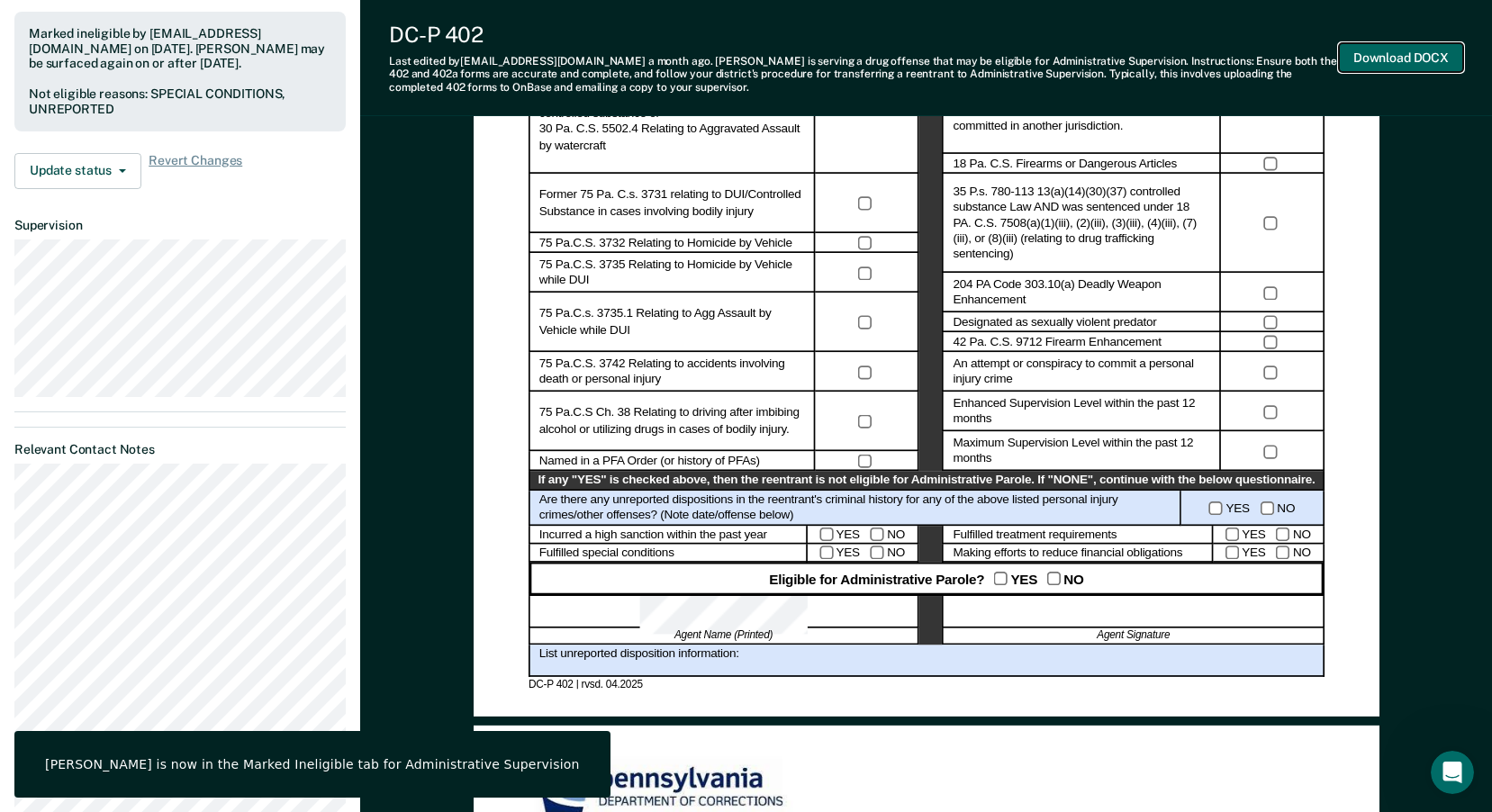
click at [1365, 59] on button "Download DOCX" at bounding box center [1401, 58] width 124 height 30
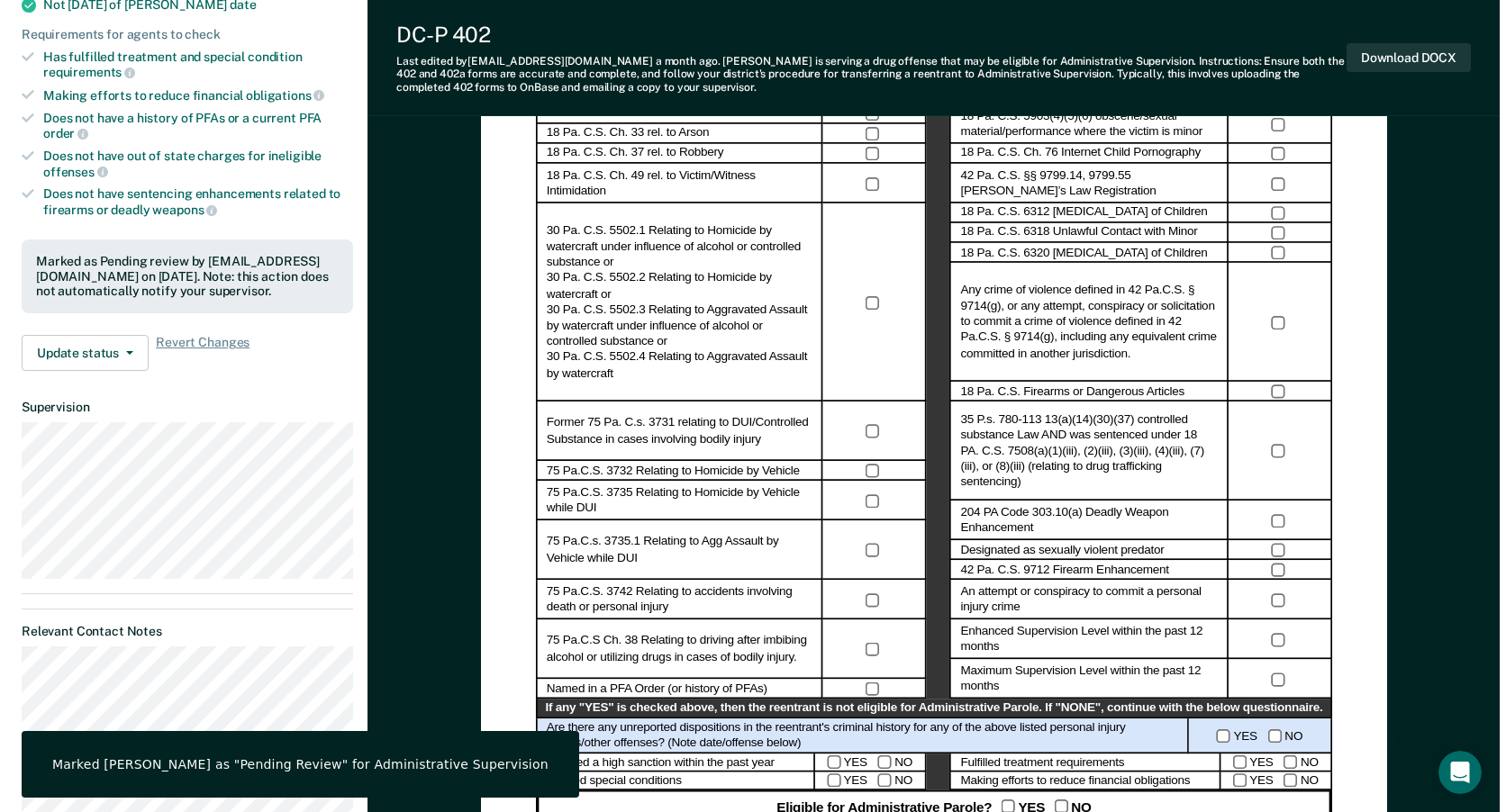
scroll to position [0, 0]
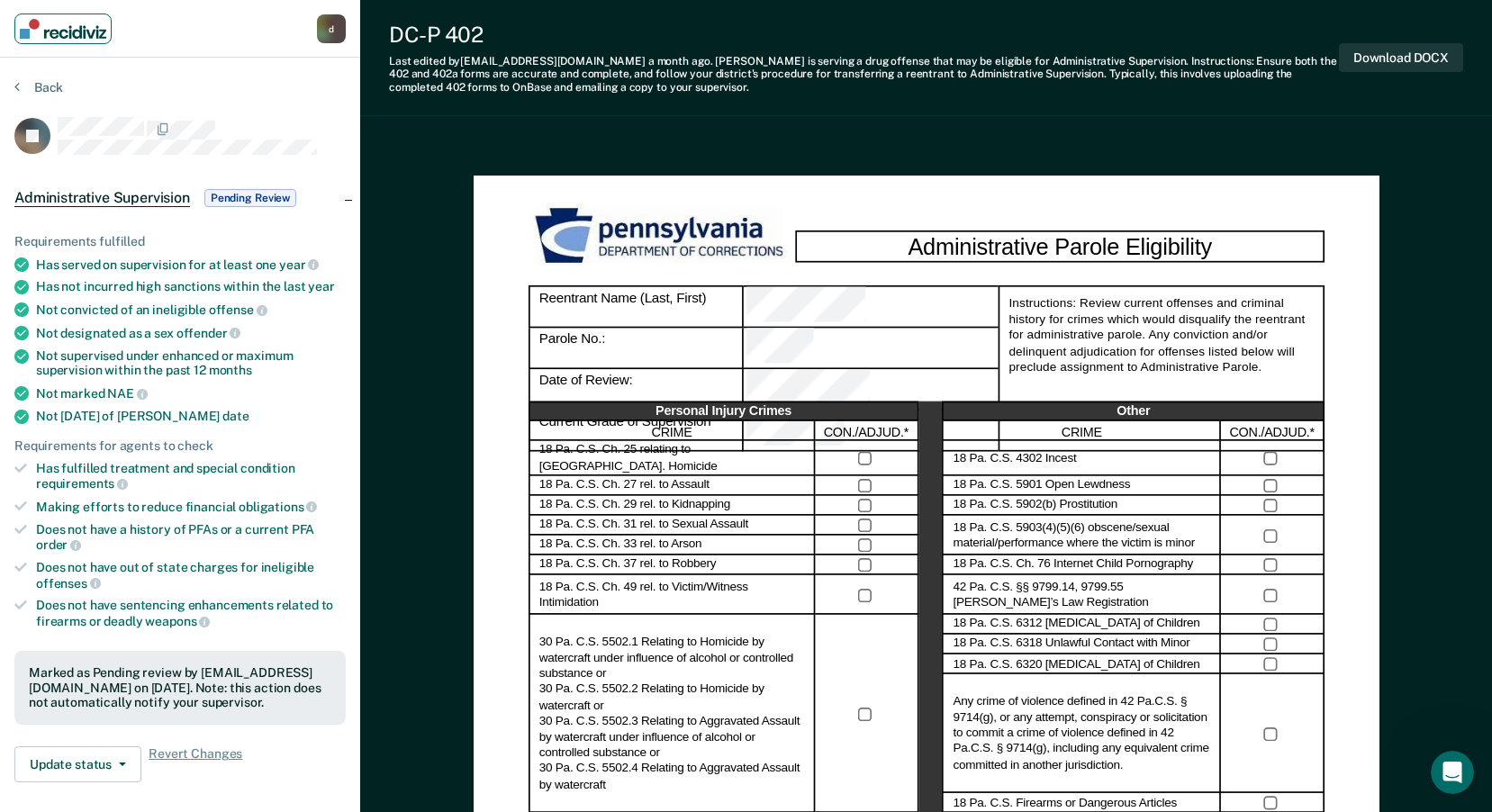
click at [71, 28] on img "Main navigation" at bounding box center [62, 28] width 87 height 20
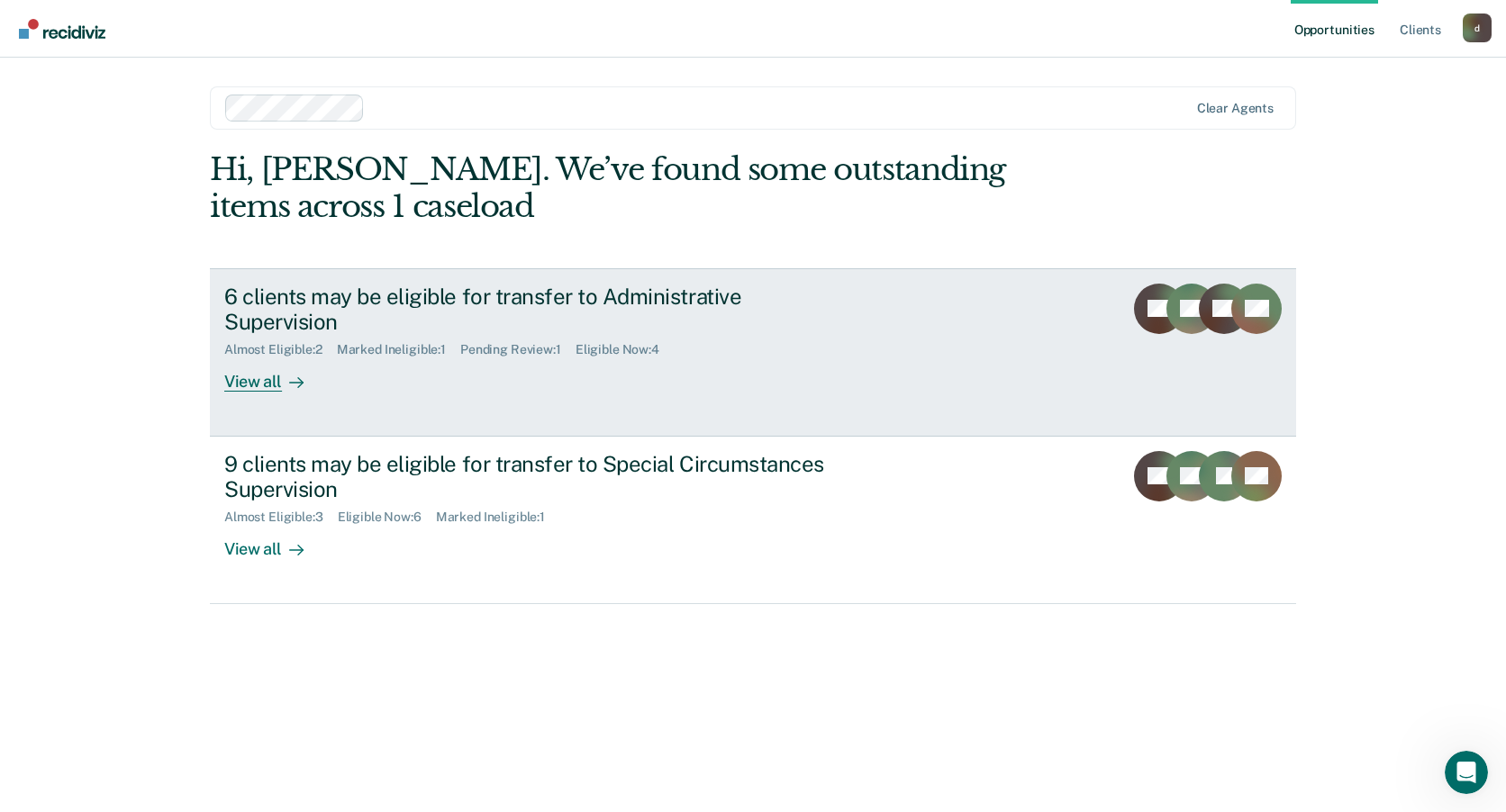
click at [594, 335] on div "Almost Eligible : 2 Marked Ineligible : 1 Pending Review : 1 Eligible Now : 4" at bounding box center [540, 346] width 632 height 22
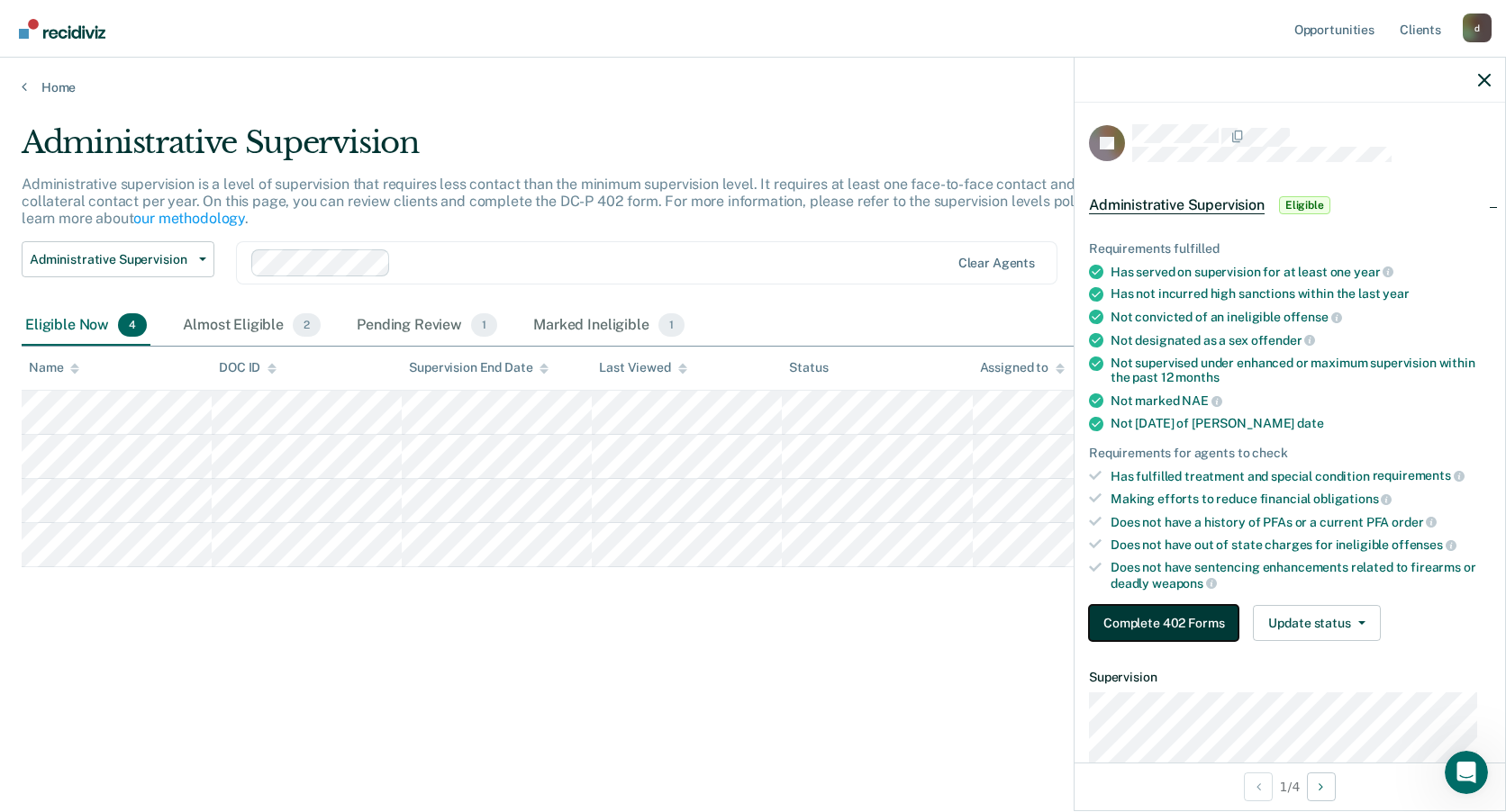
click at [1142, 624] on button "Complete 402 Forms" at bounding box center [1163, 623] width 150 height 36
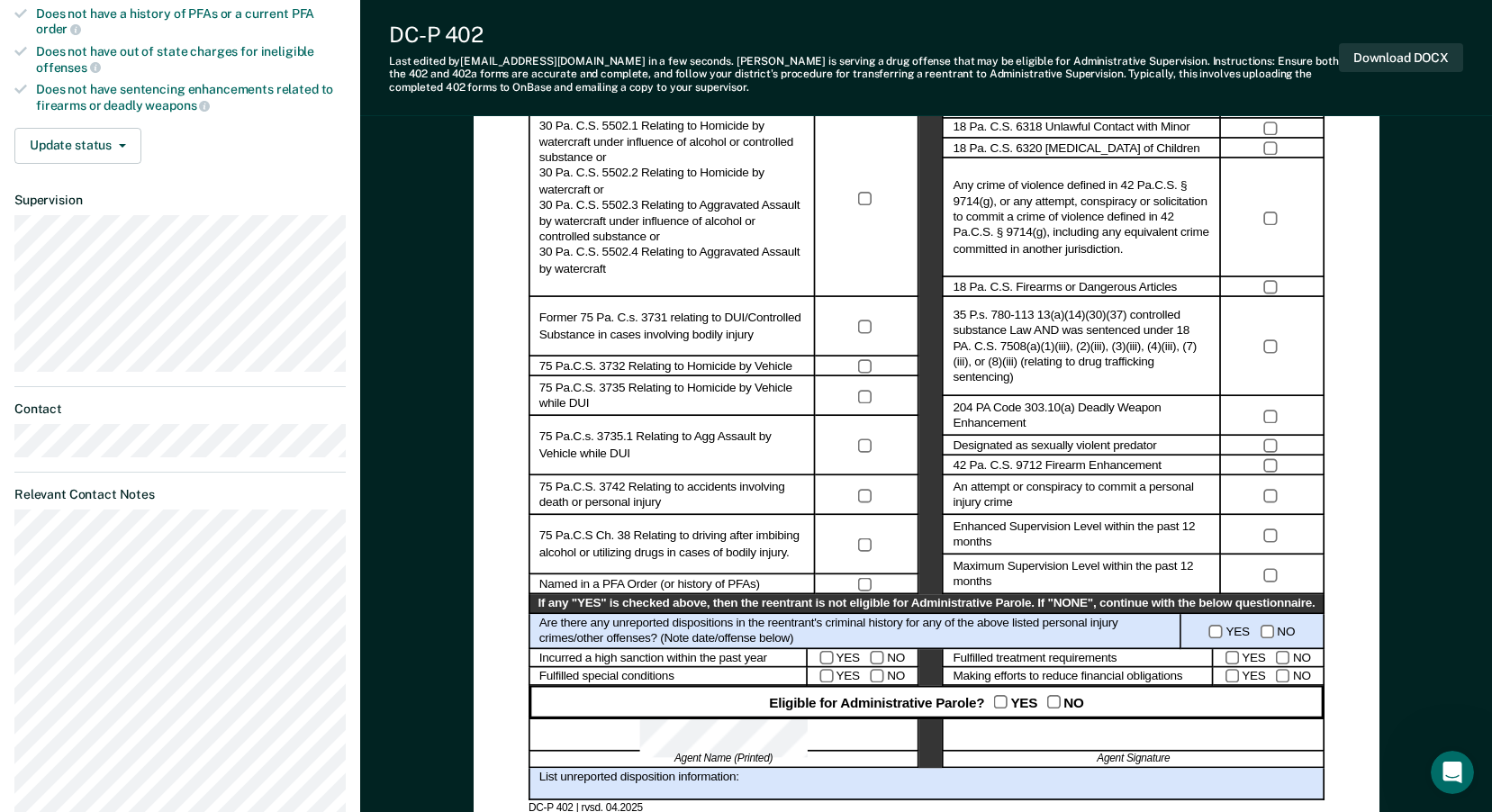
scroll to position [360, 0]
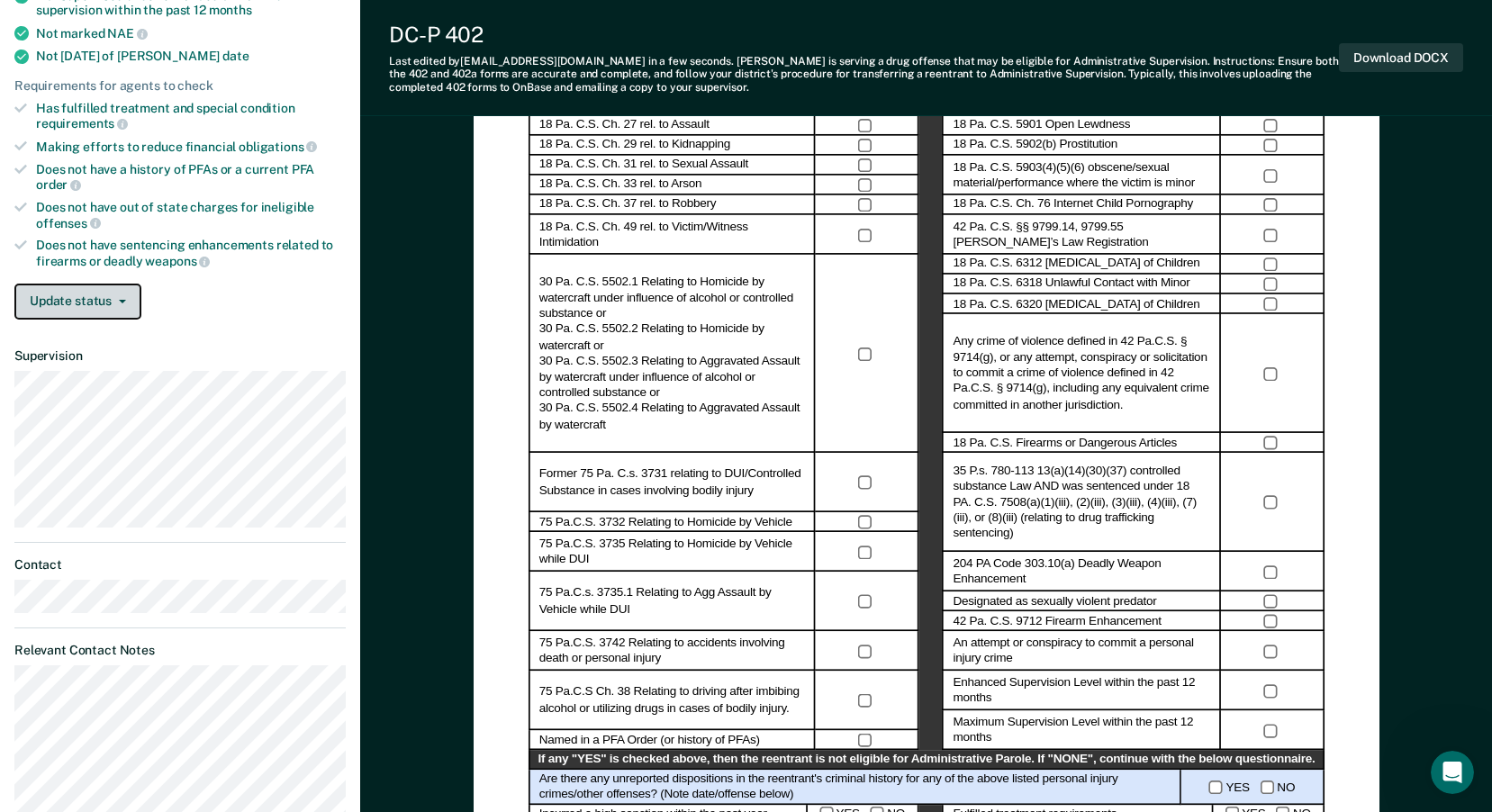
click at [130, 308] on button "Update status" at bounding box center [77, 302] width 127 height 36
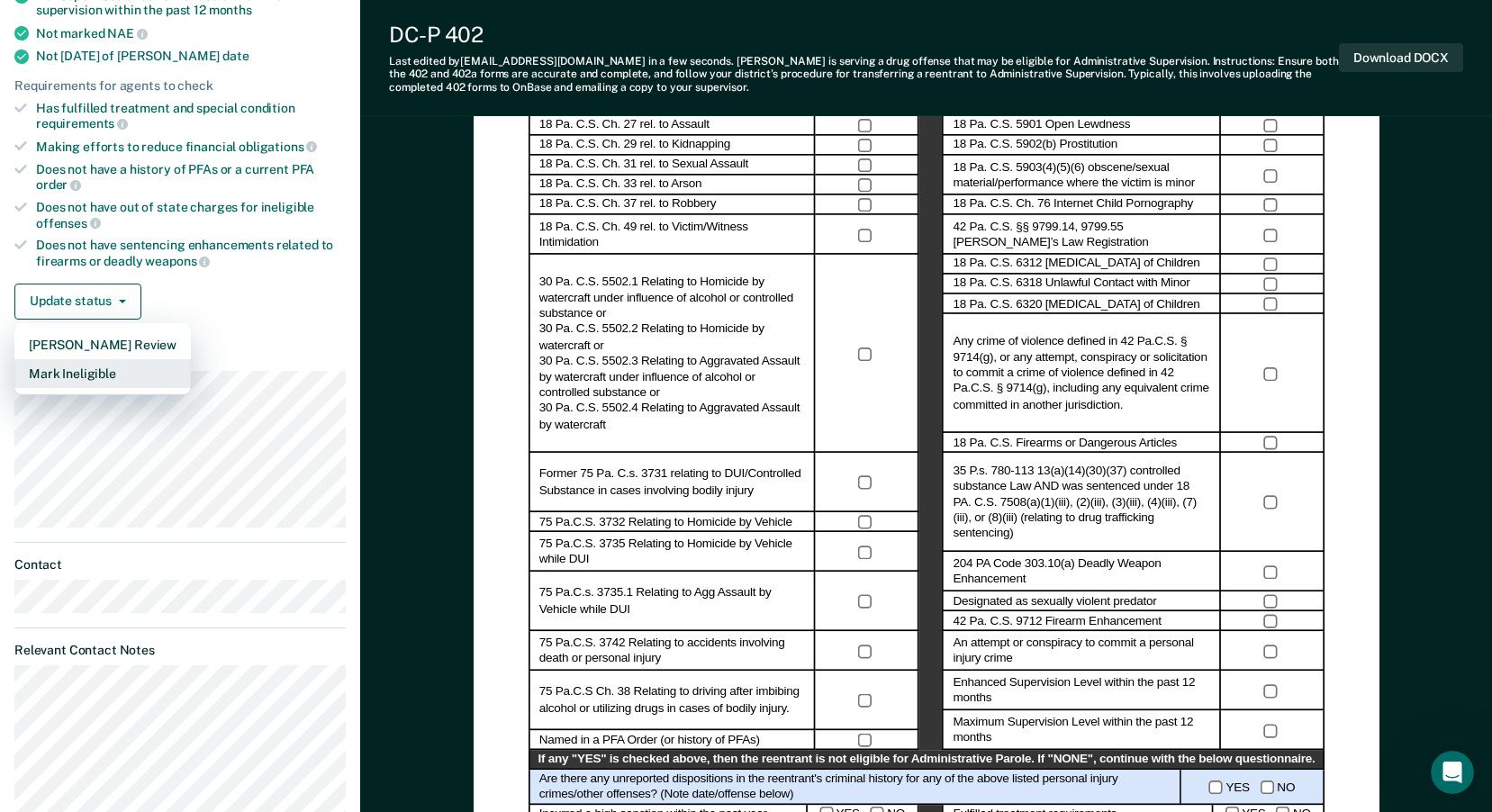
click at [93, 380] on button "Mark Ineligible" at bounding box center [102, 373] width 177 height 29
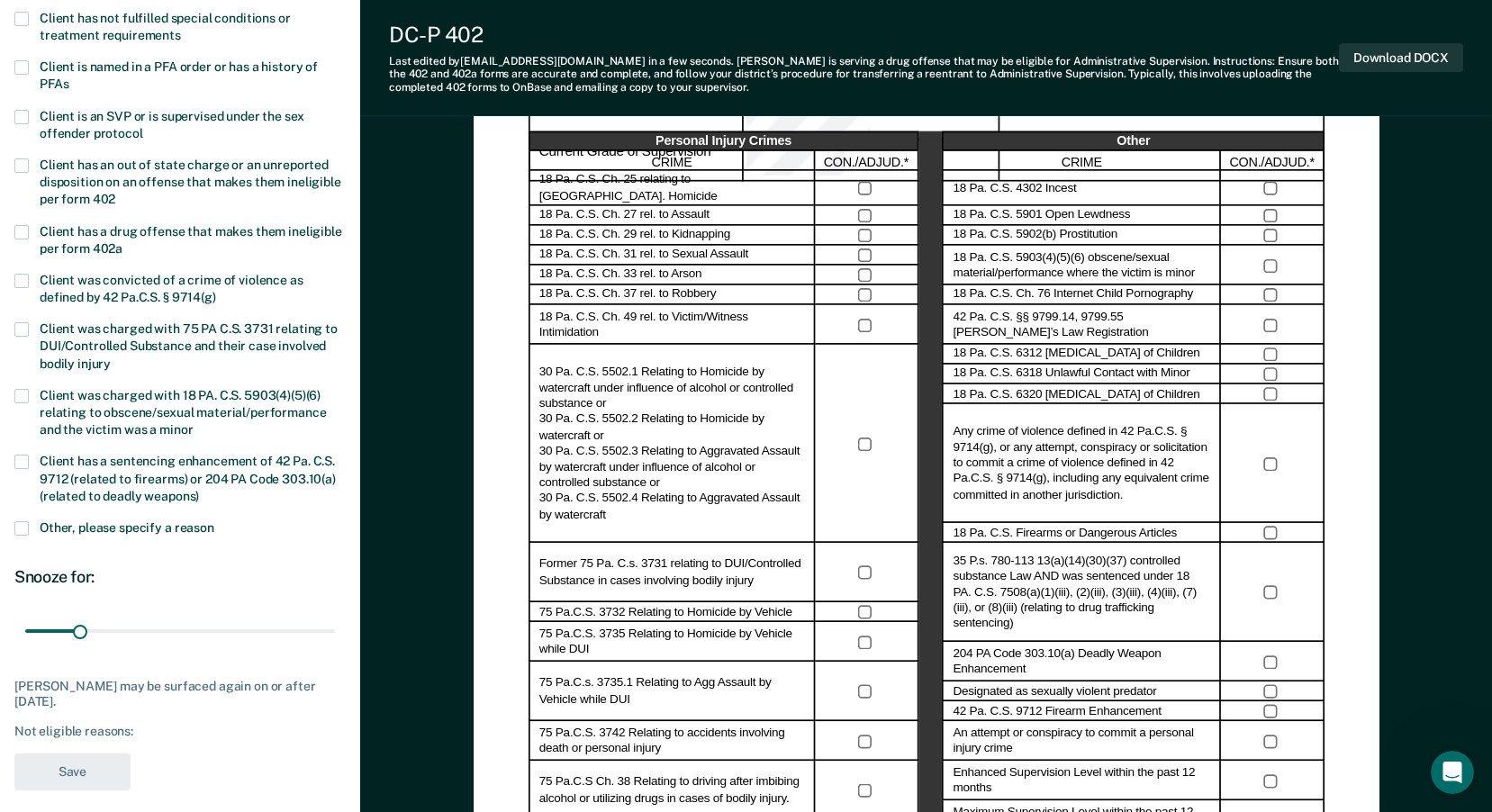
scroll to position [180, 0]
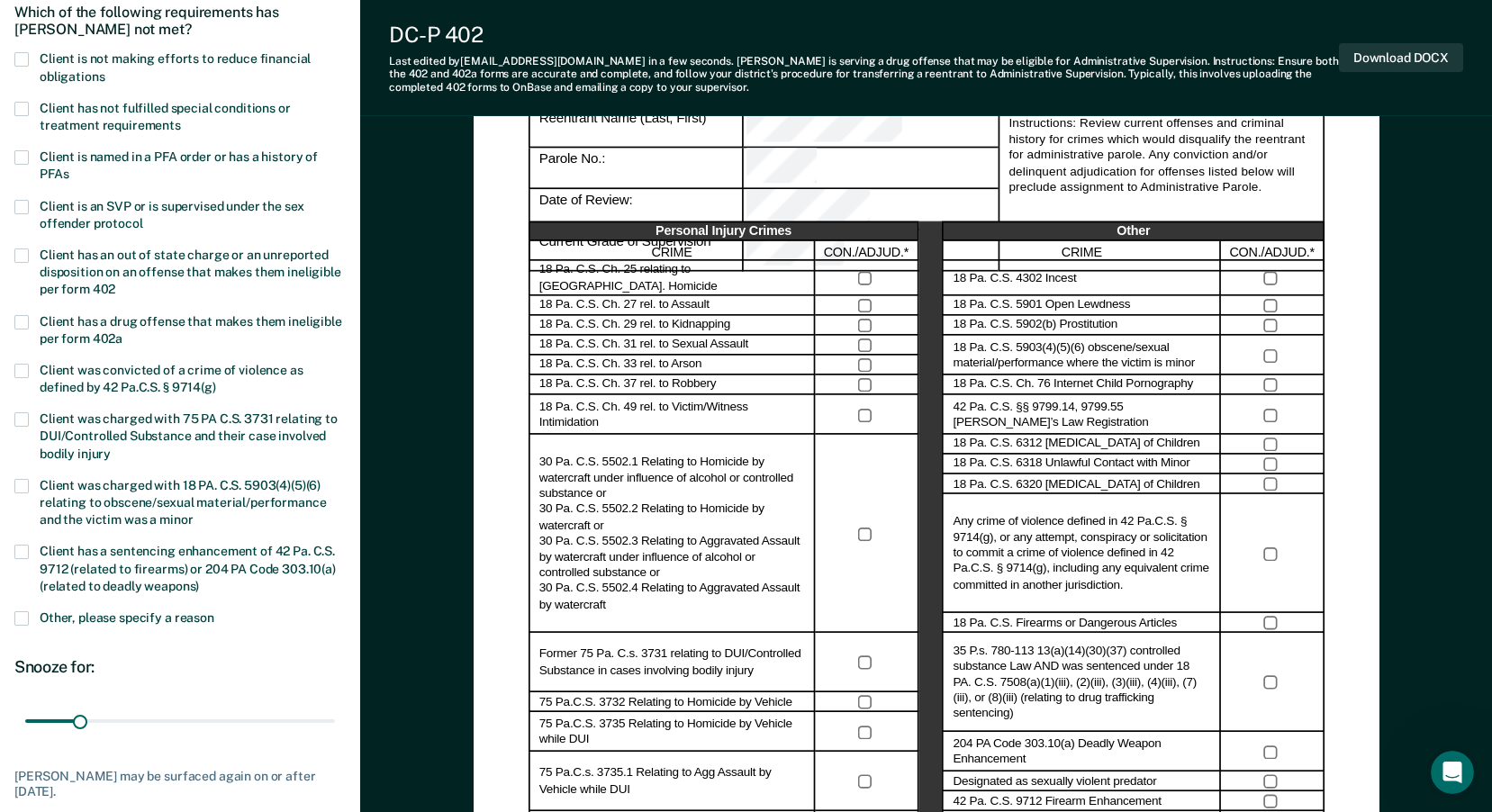
click at [20, 64] on span at bounding box center [20, 59] width 14 height 14
click at [104, 70] on input "Client is not making efforts to reduce financial obligations" at bounding box center [104, 70] width 0 height 0
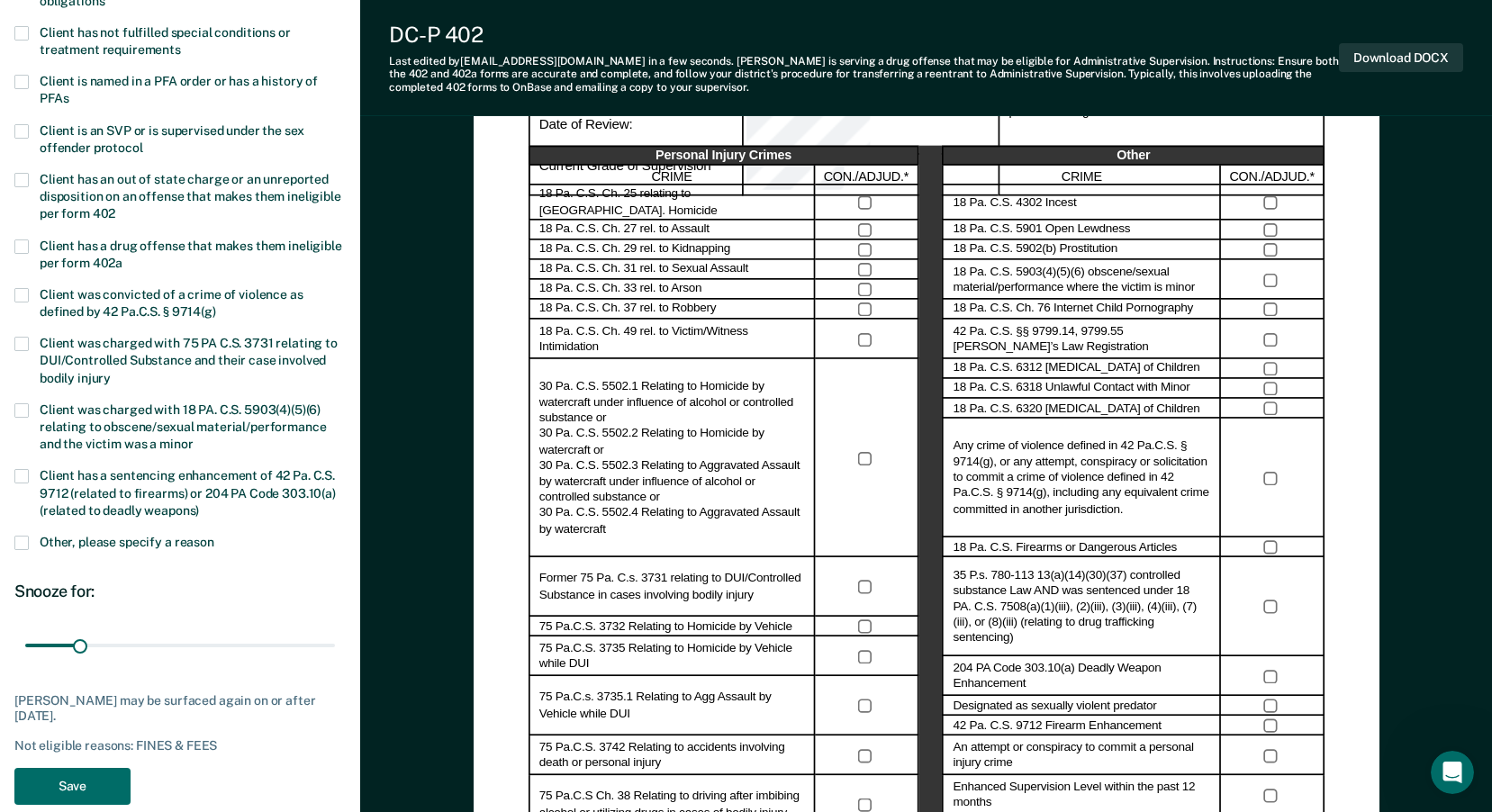
scroll to position [451, 0]
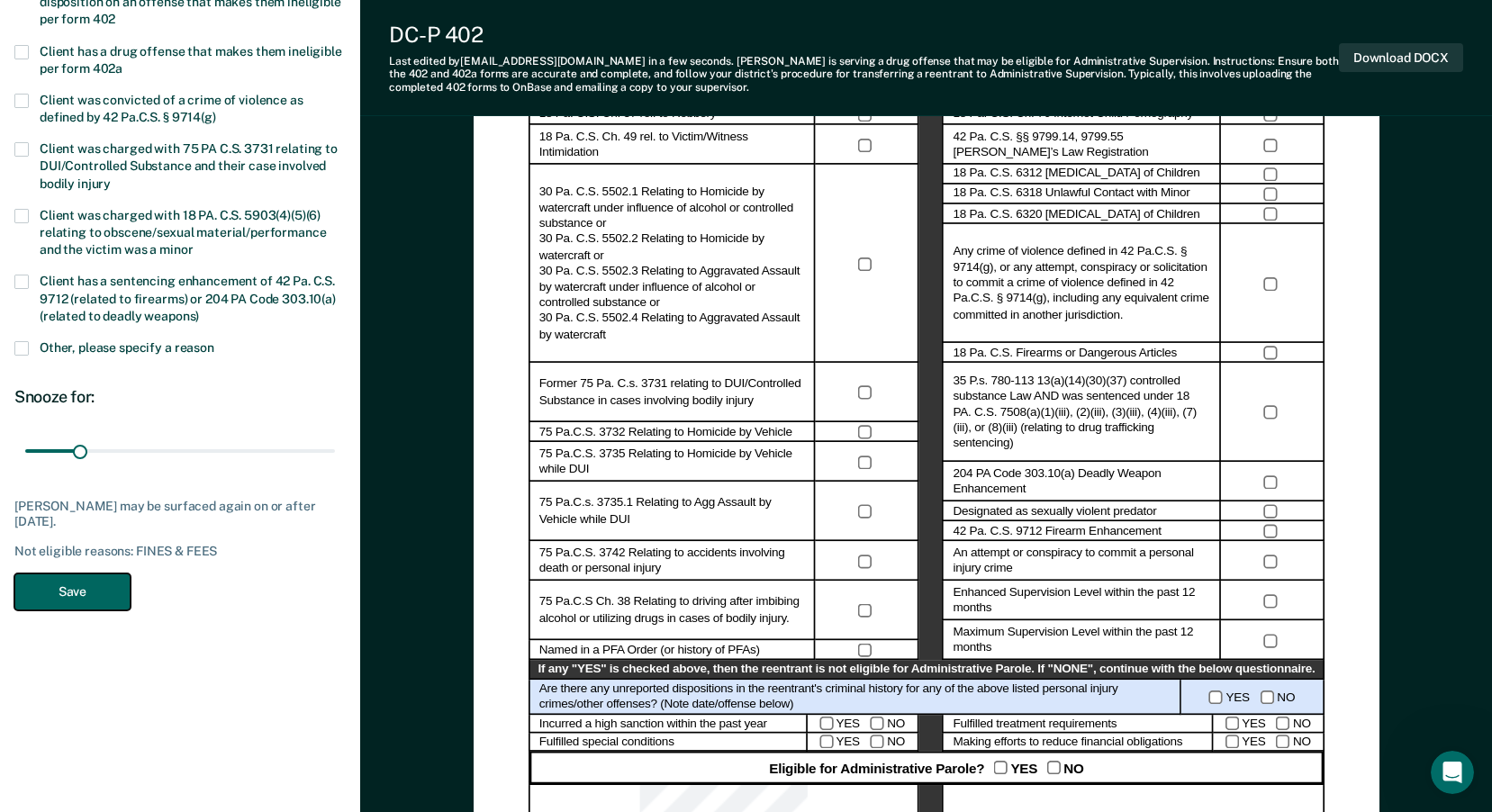
click at [67, 590] on button "Save" at bounding box center [72, 592] width 116 height 37
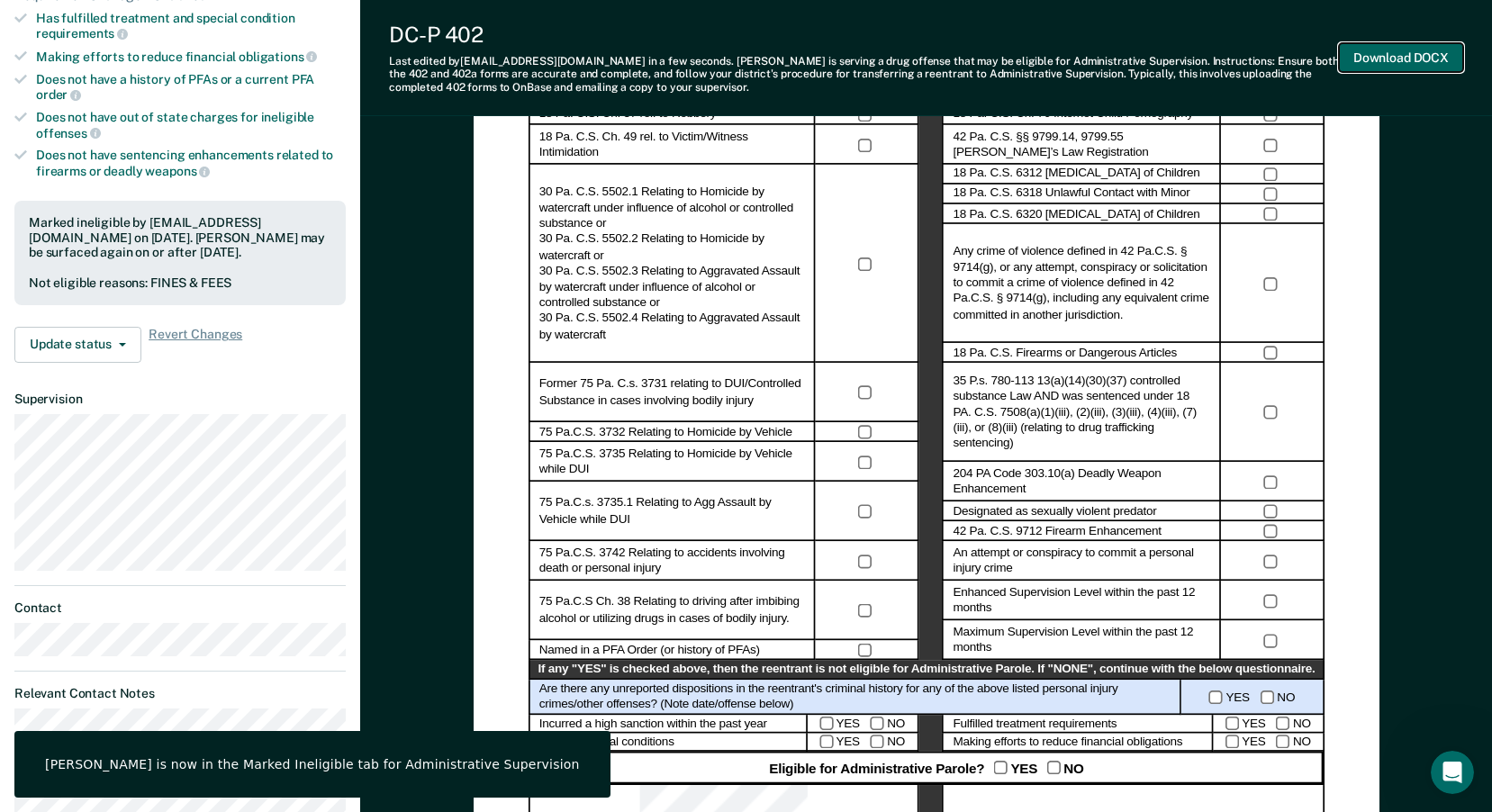
click at [1431, 52] on button "Download DOCX" at bounding box center [1401, 58] width 124 height 30
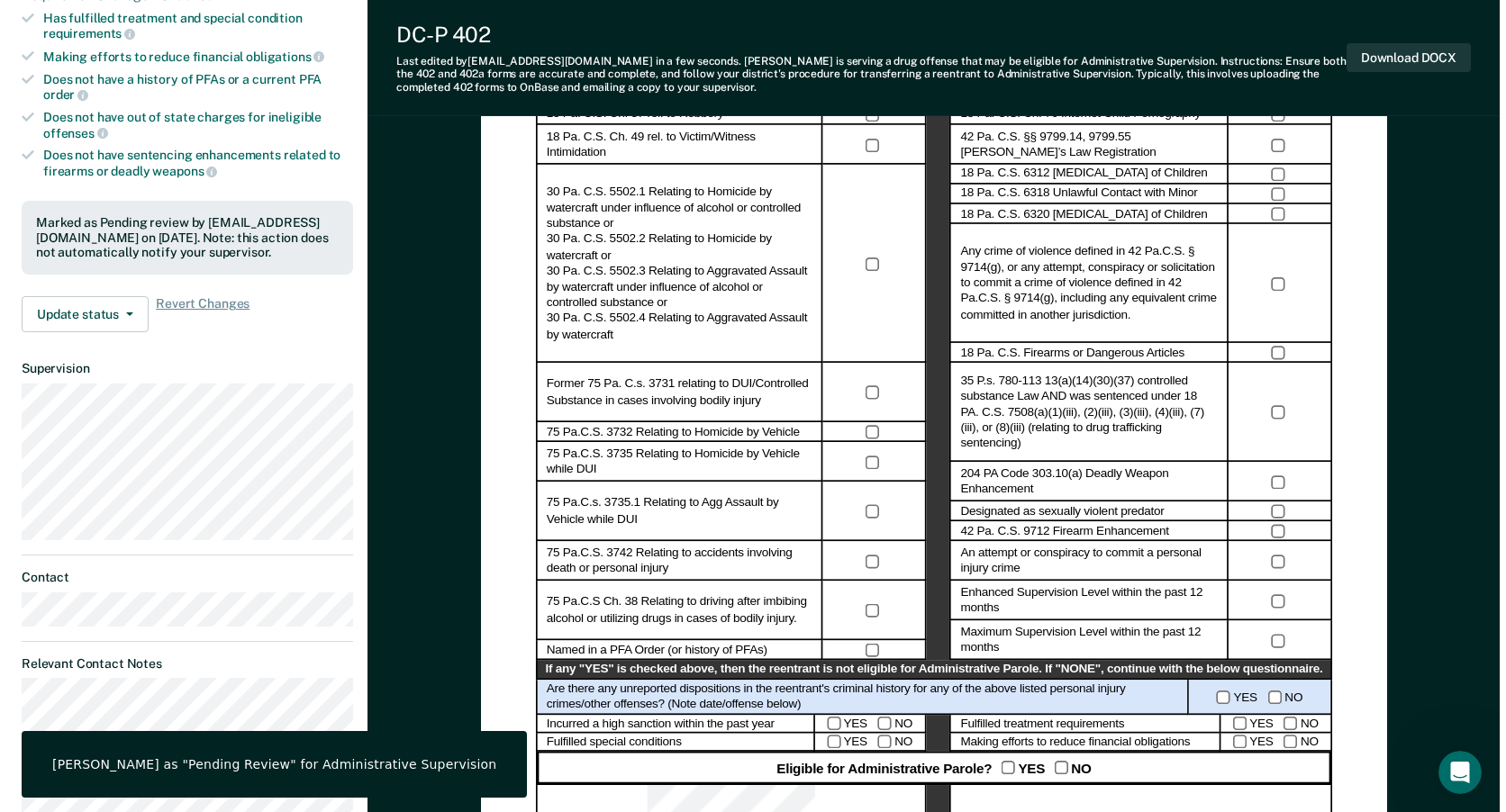
scroll to position [0, 0]
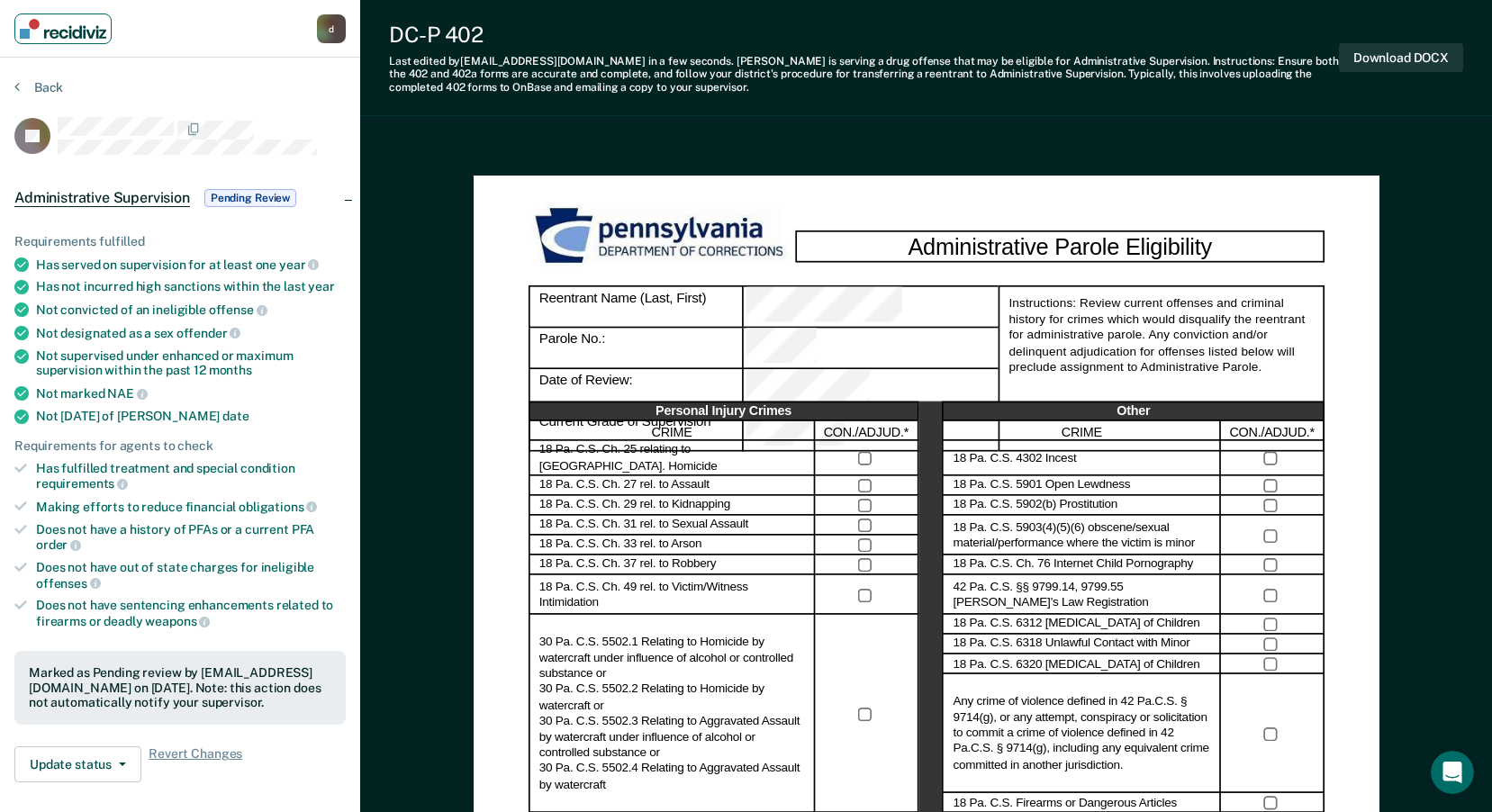
click at [80, 27] on img "Main navigation" at bounding box center [62, 28] width 87 height 20
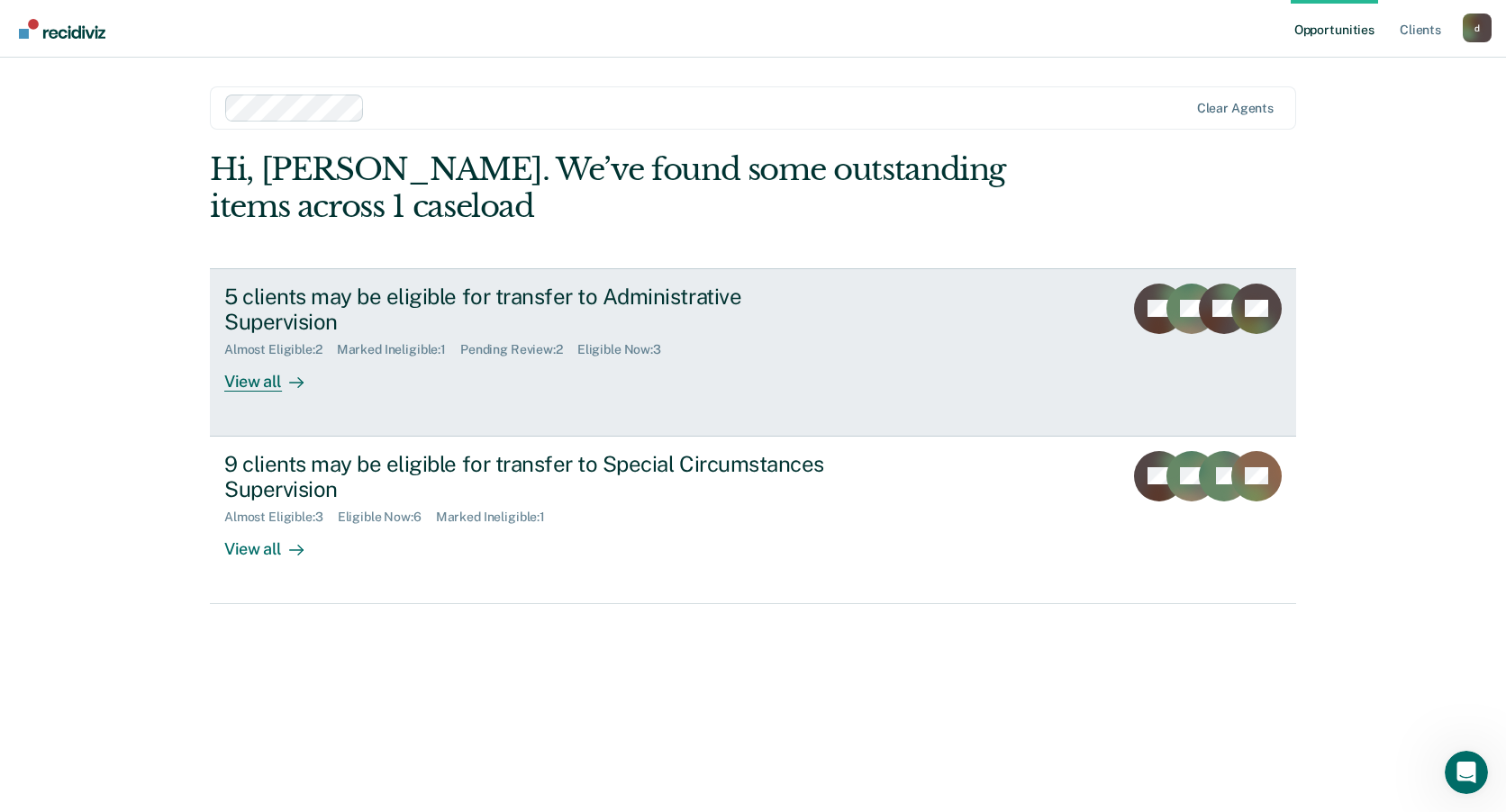
click at [453, 318] on div "5 clients may be eligible for transfer to Administrative Supervision" at bounding box center [540, 310] width 632 height 52
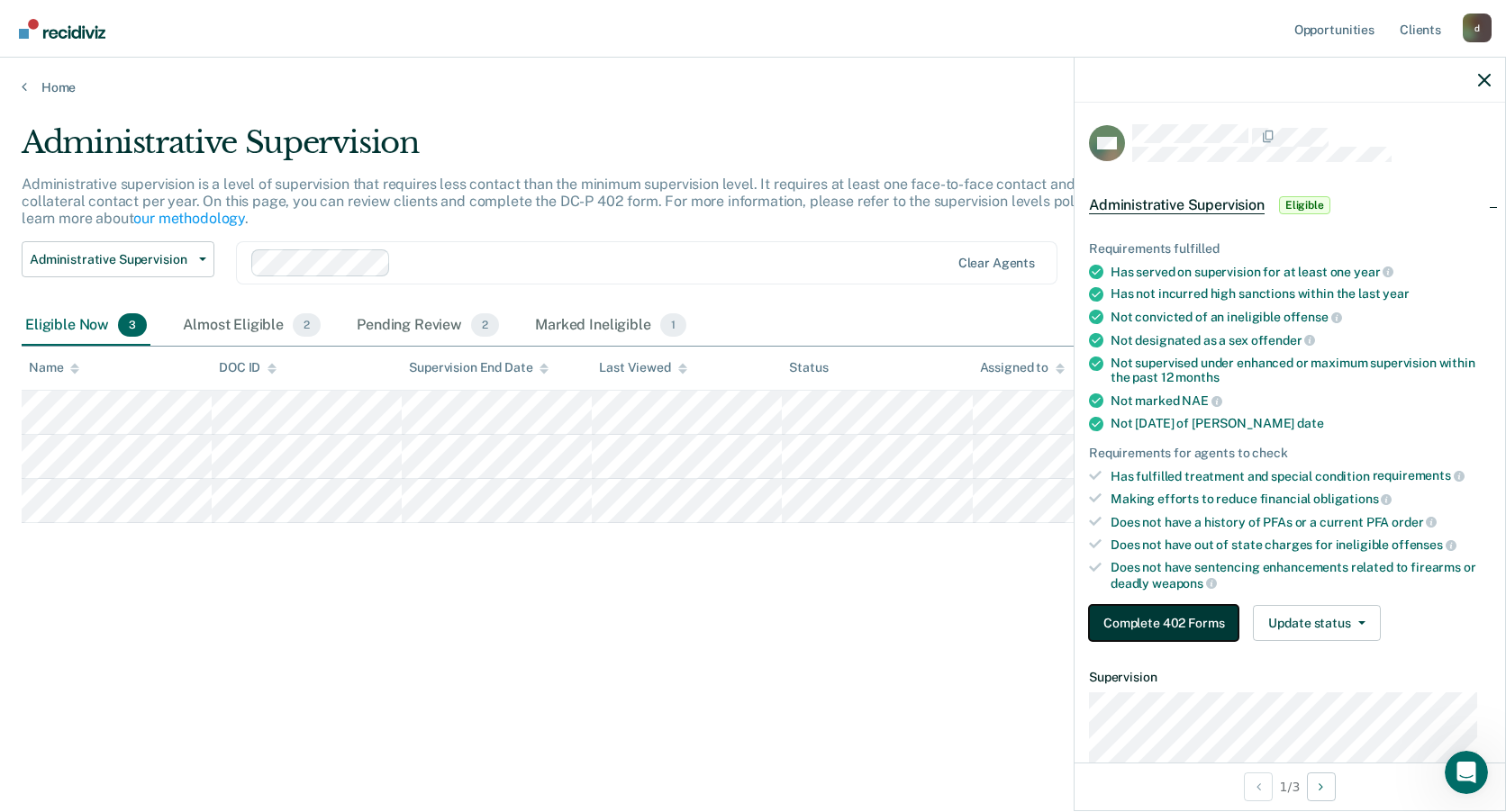
click at [1161, 624] on button "Complete 402 Forms" at bounding box center [1163, 623] width 150 height 36
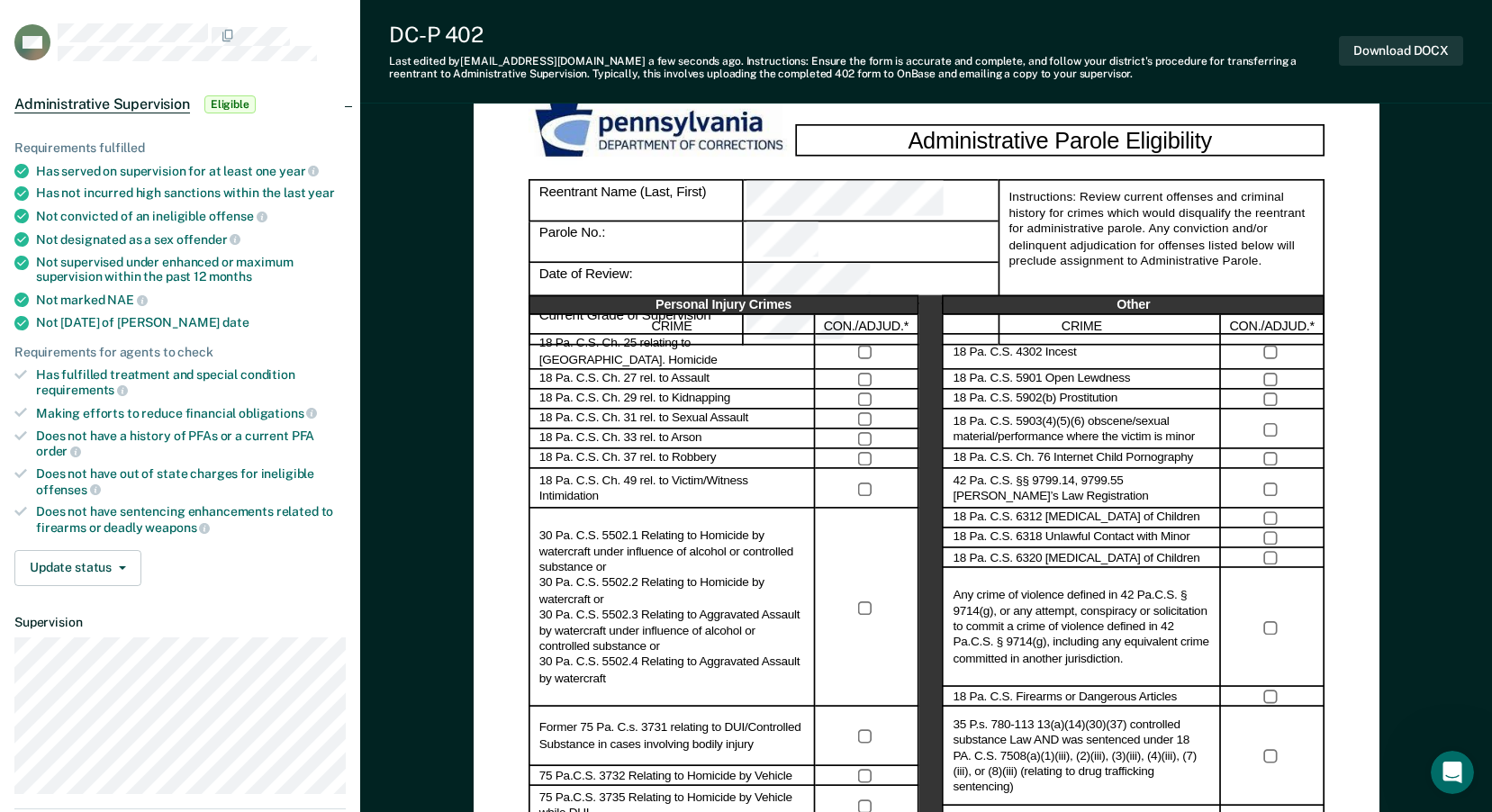
scroll to position [73, 0]
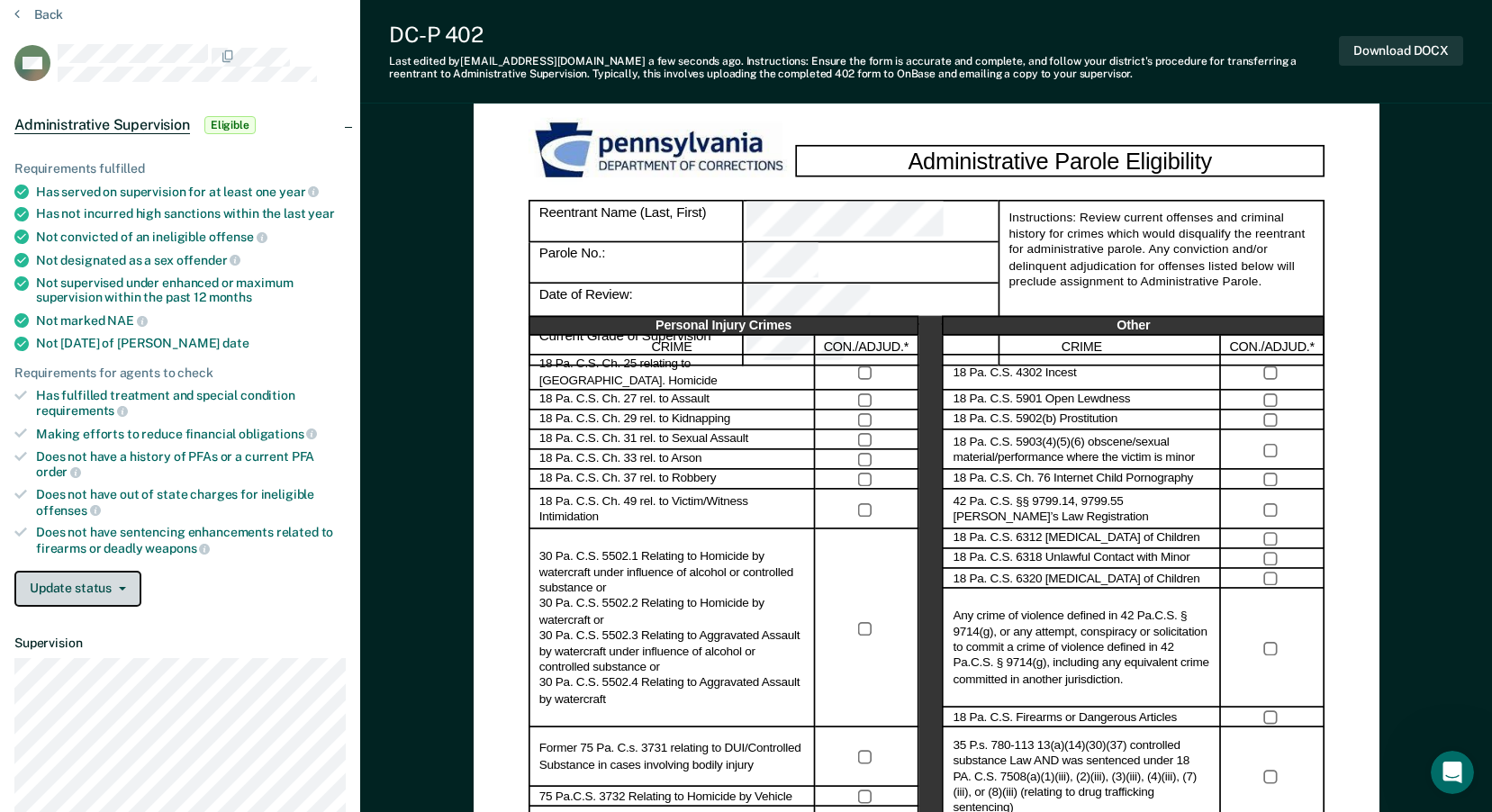
click at [102, 598] on button "Update status" at bounding box center [77, 589] width 127 height 36
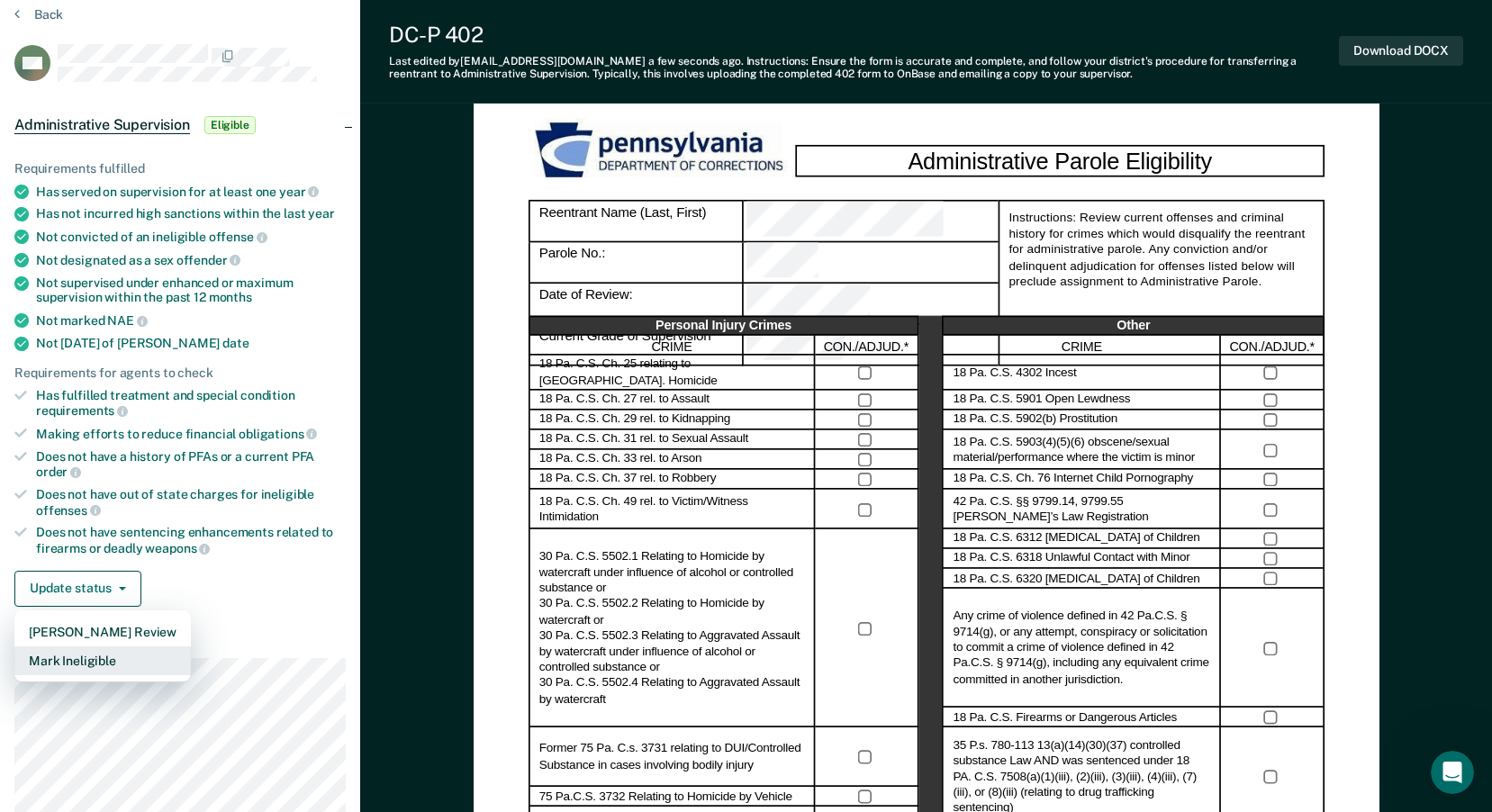
click at [102, 655] on button "Mark Ineligible" at bounding box center [102, 660] width 177 height 29
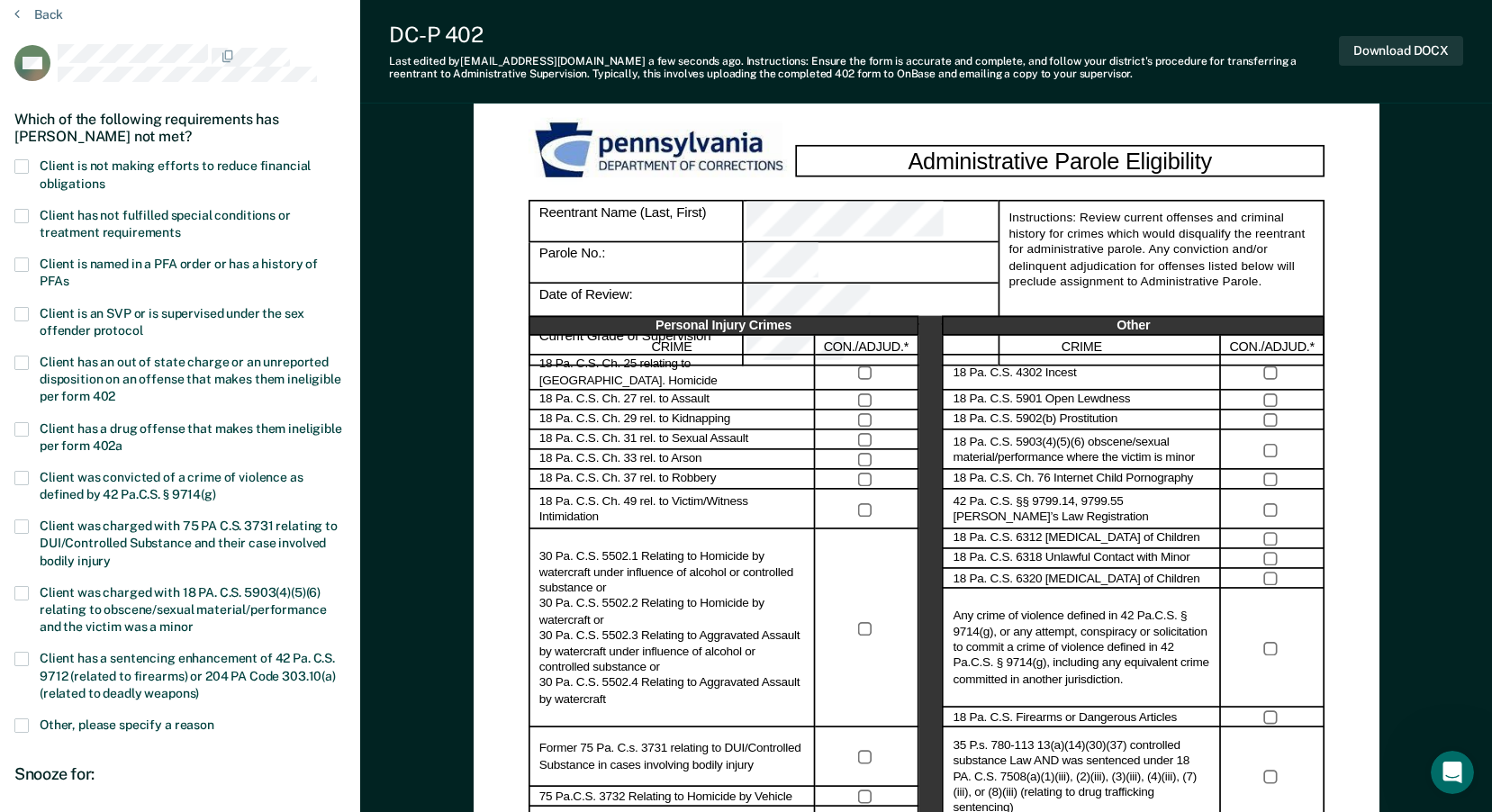
click at [25, 161] on span at bounding box center [20, 166] width 14 height 14
click at [104, 178] on input "Client is not making efforts to reduce financial obligations" at bounding box center [104, 178] width 0 height 0
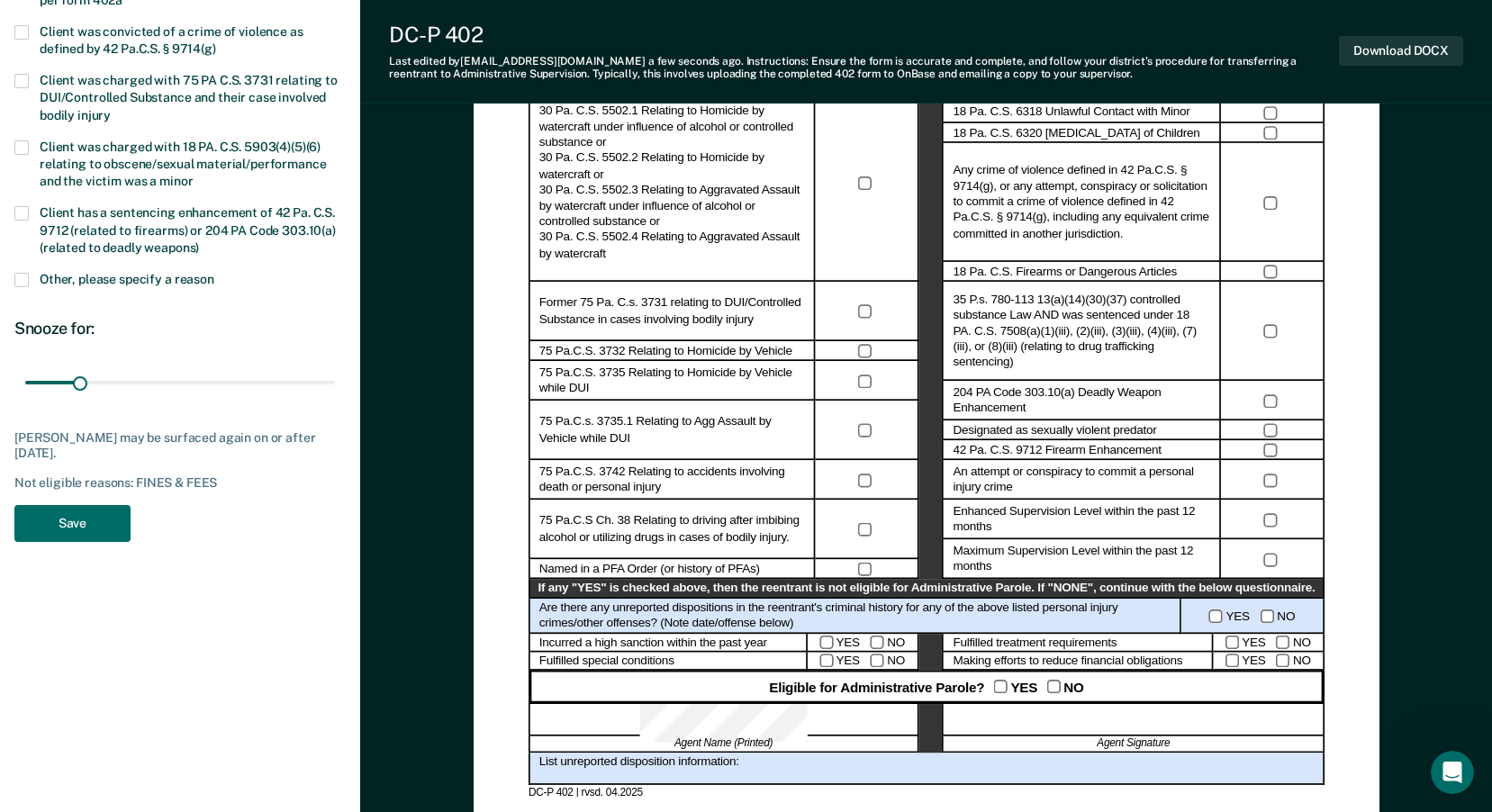
scroll to position [523, 0]
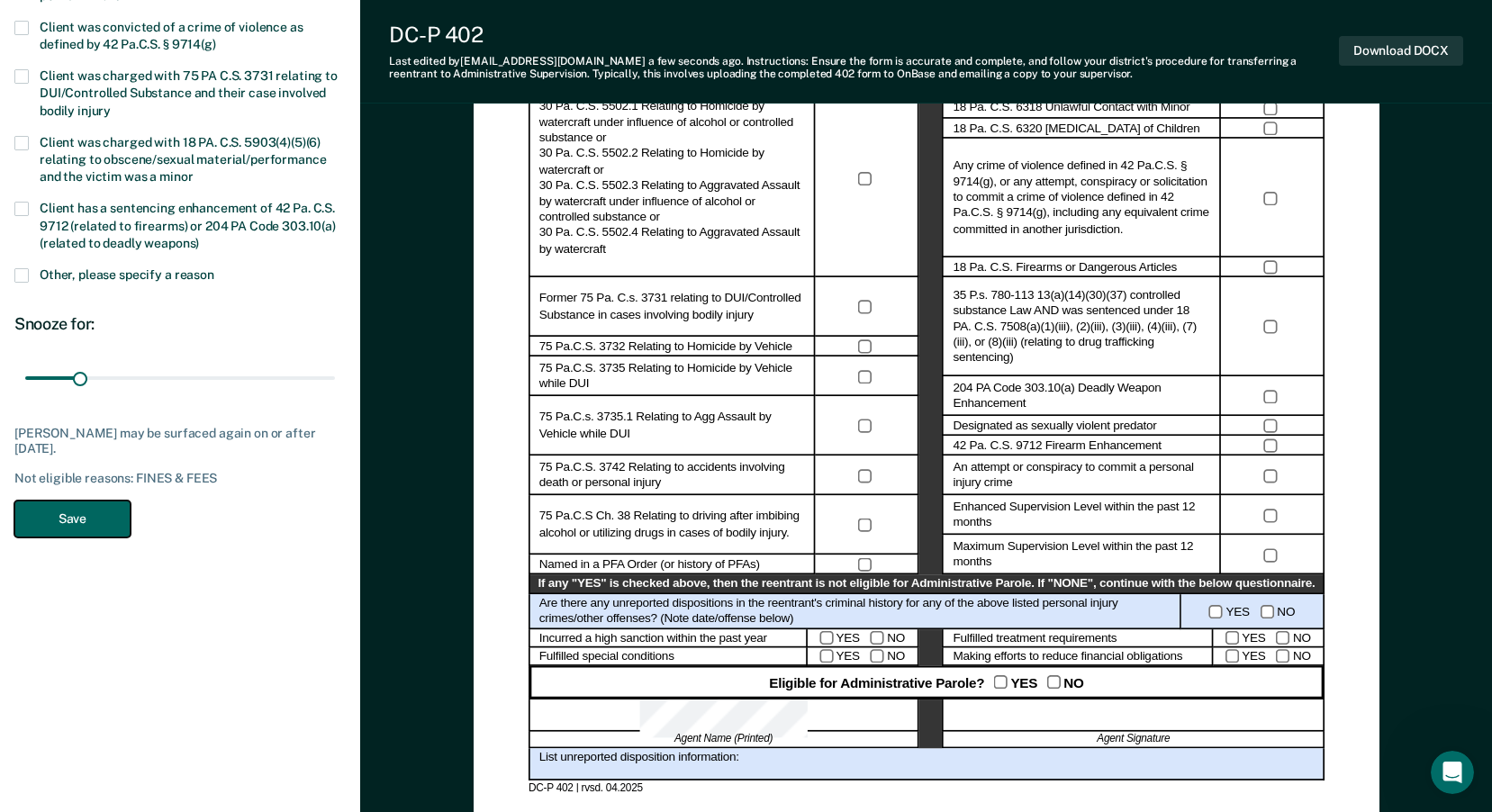
click at [69, 513] on button "Save" at bounding box center [72, 520] width 116 height 37
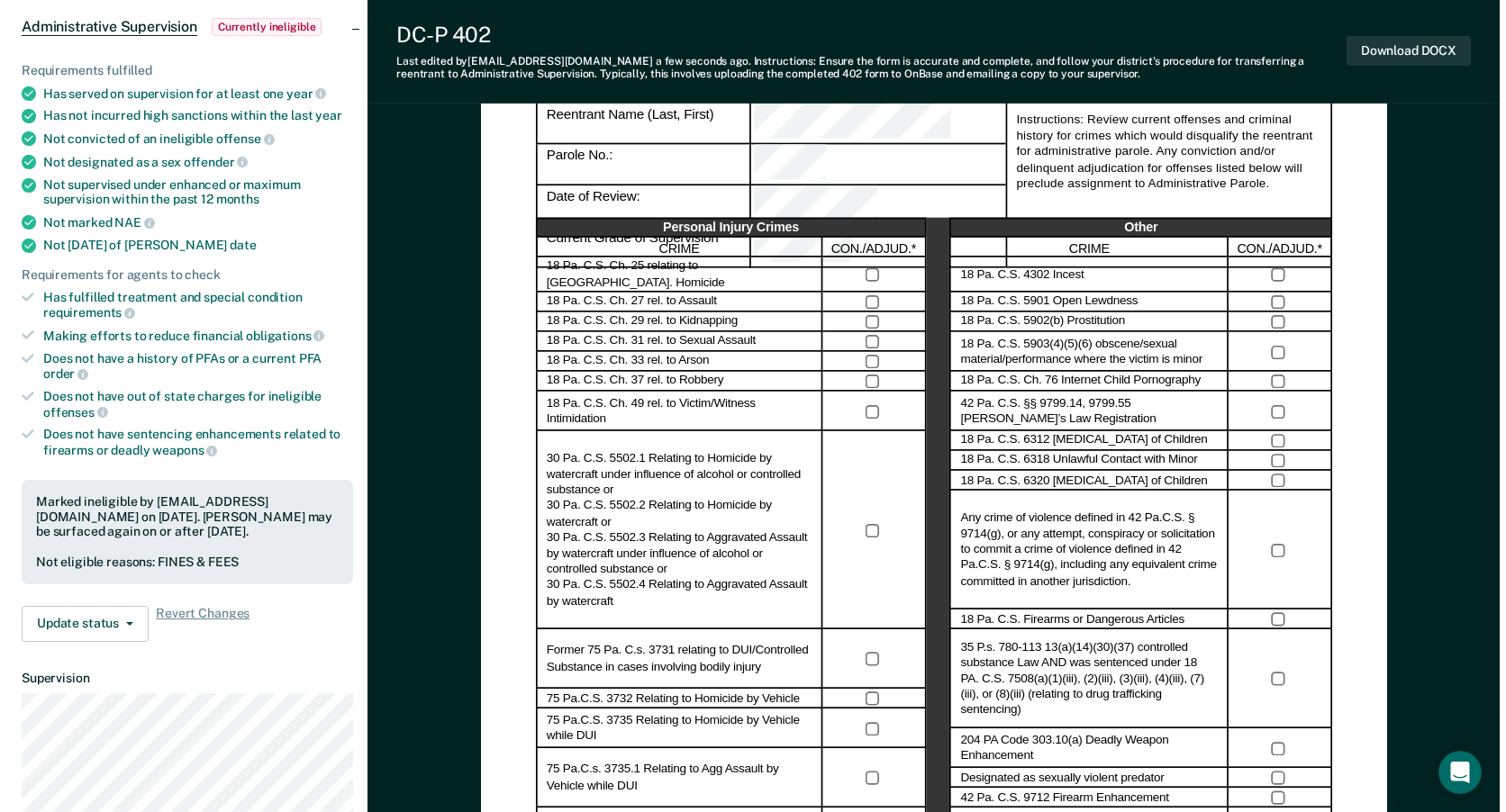
scroll to position [0, 0]
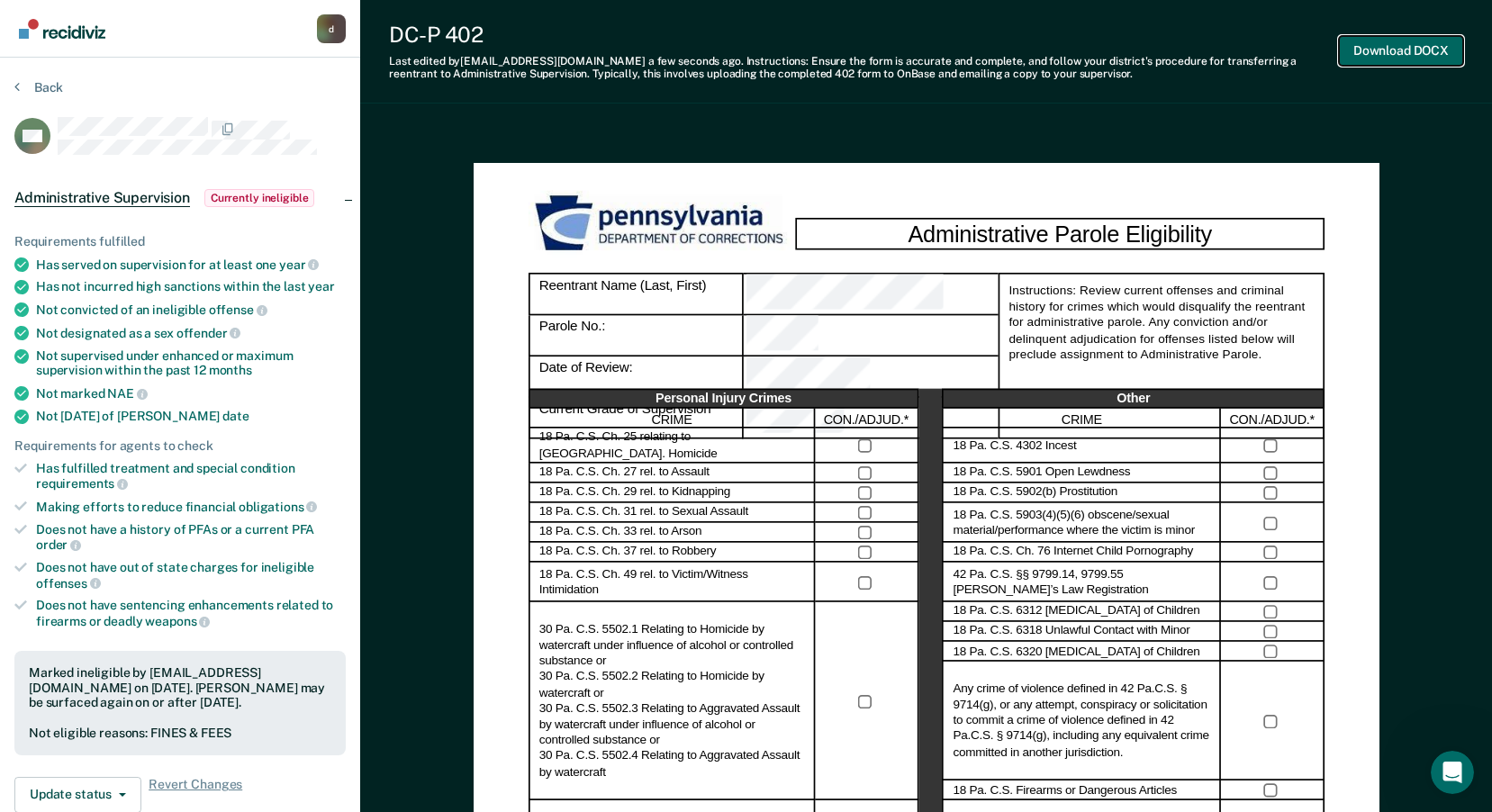
click at [1415, 46] on button "Download DOCX" at bounding box center [1401, 51] width 124 height 30
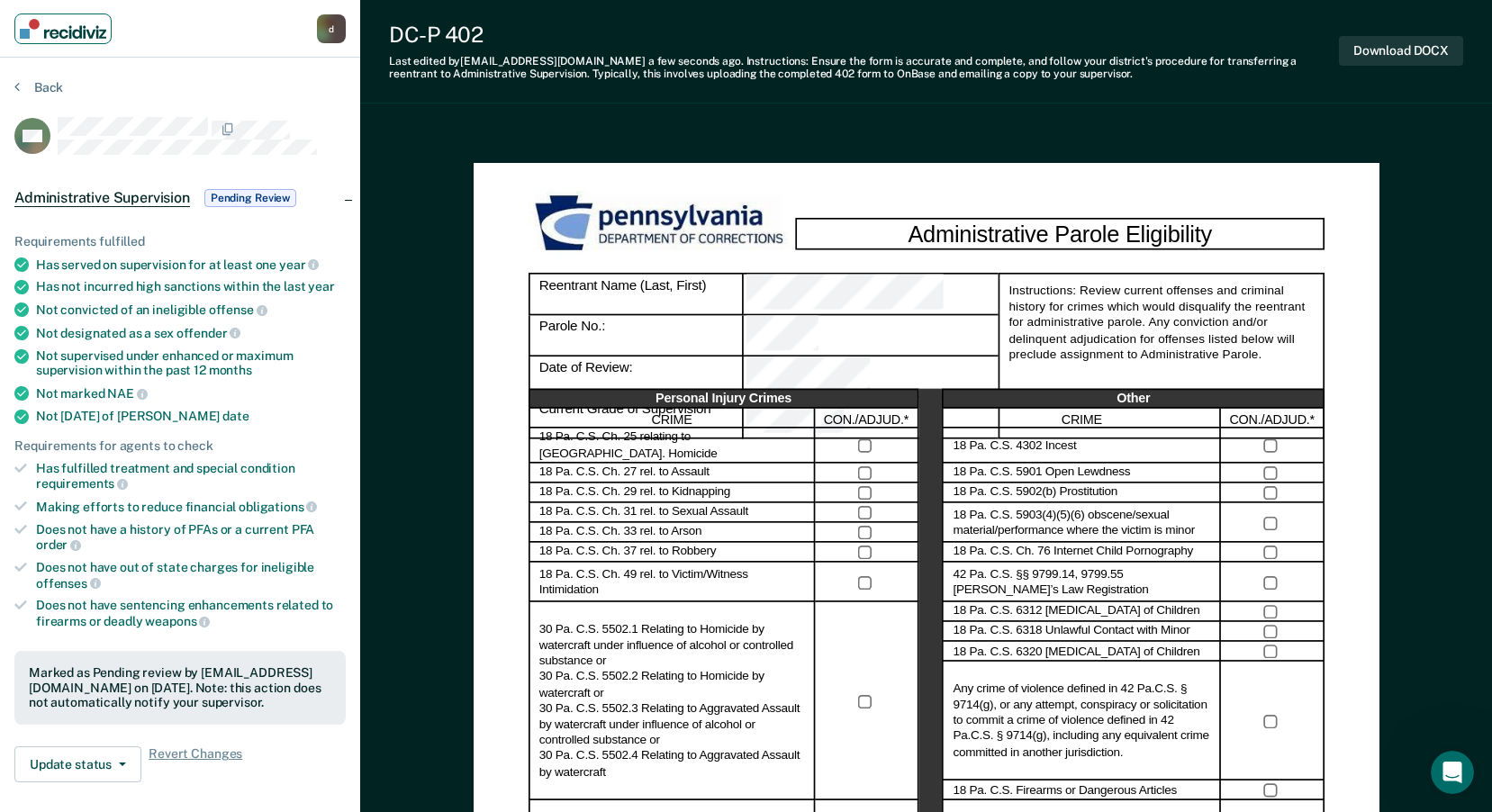
click at [75, 31] on img "Main navigation" at bounding box center [62, 28] width 87 height 20
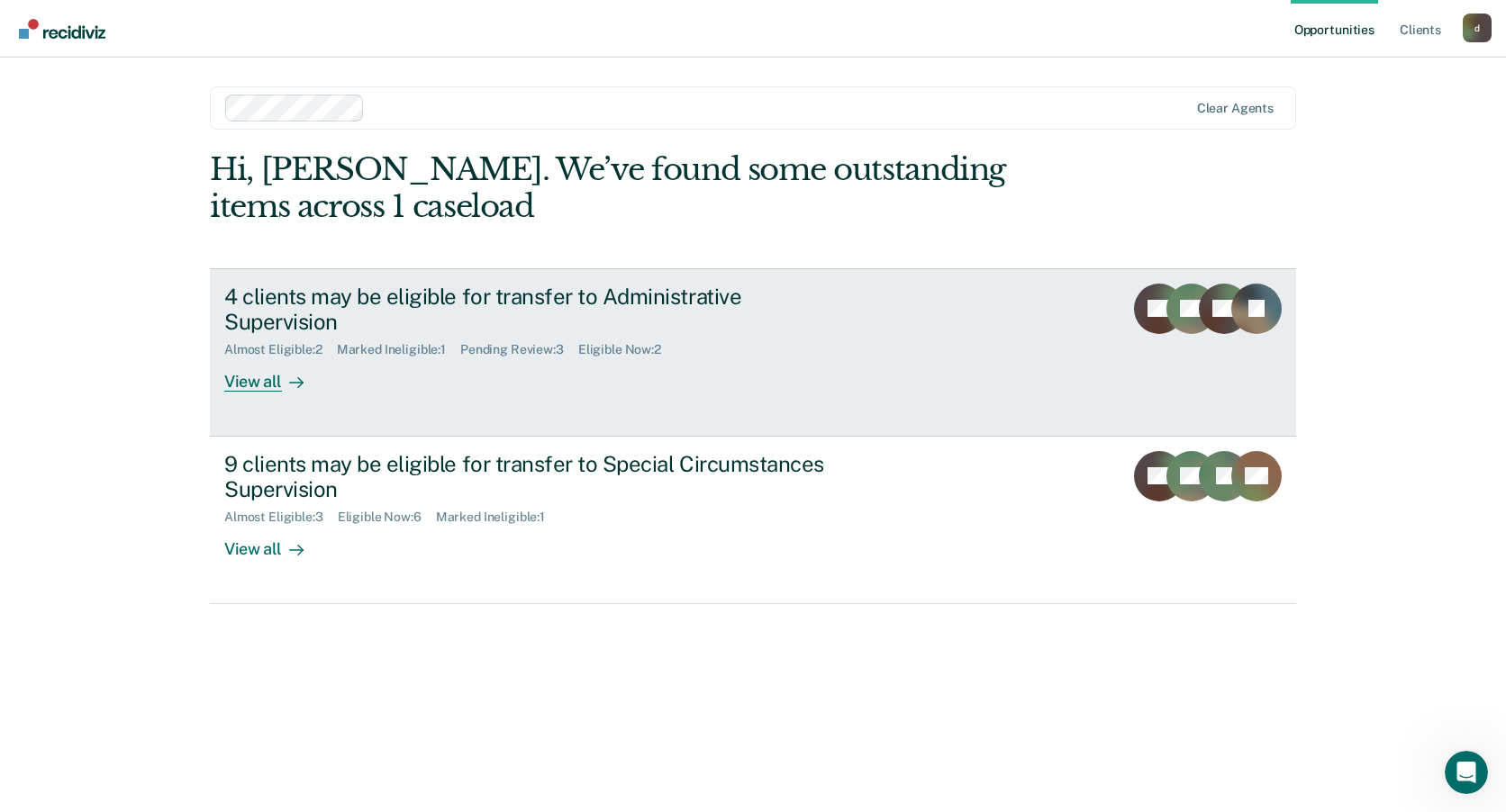
click at [547, 299] on div "4 clients may be eligible for transfer to Administrative Supervision" at bounding box center [540, 310] width 632 height 52
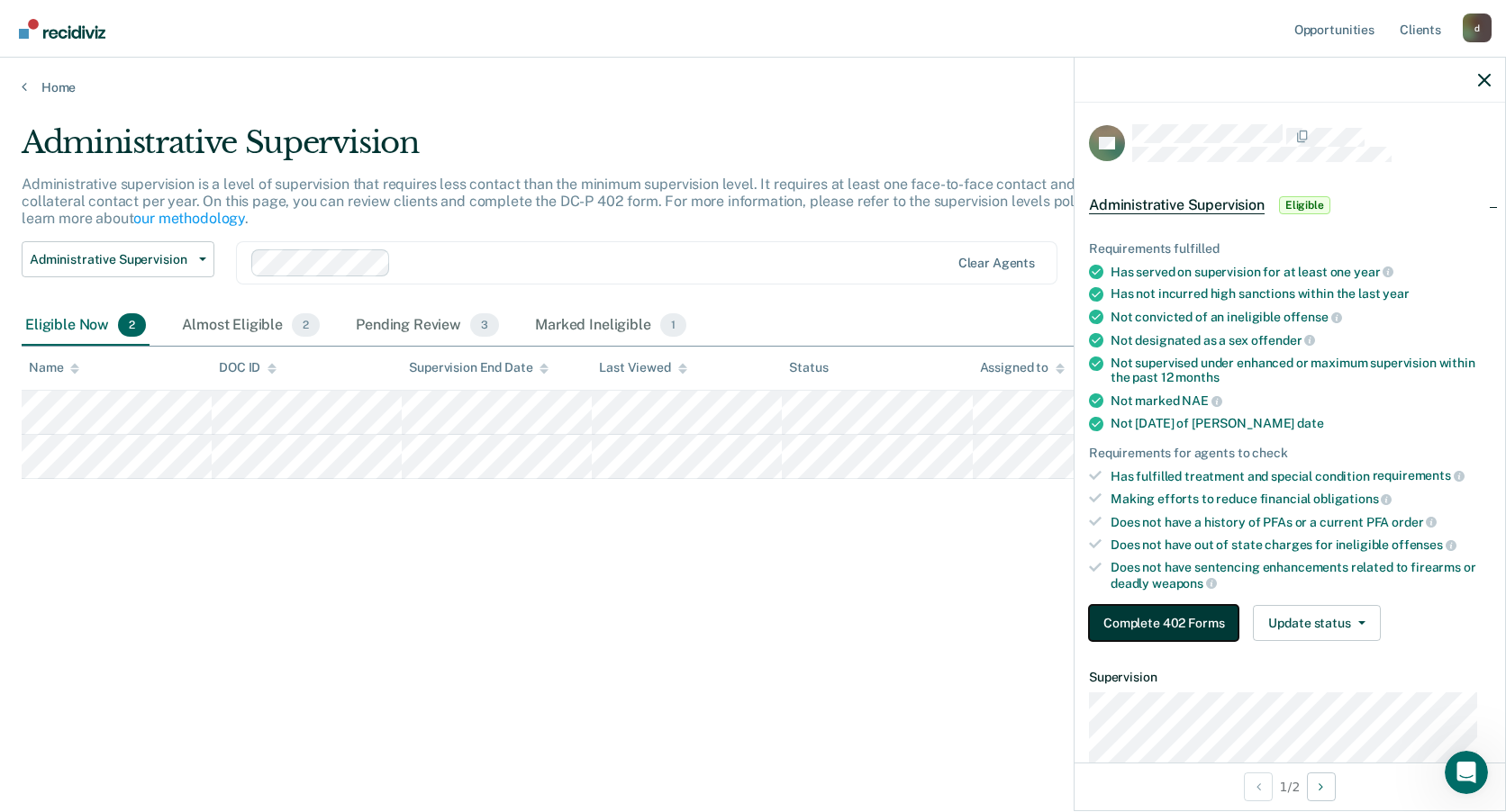
click at [1189, 629] on button "Complete 402 Forms" at bounding box center [1163, 623] width 150 height 36
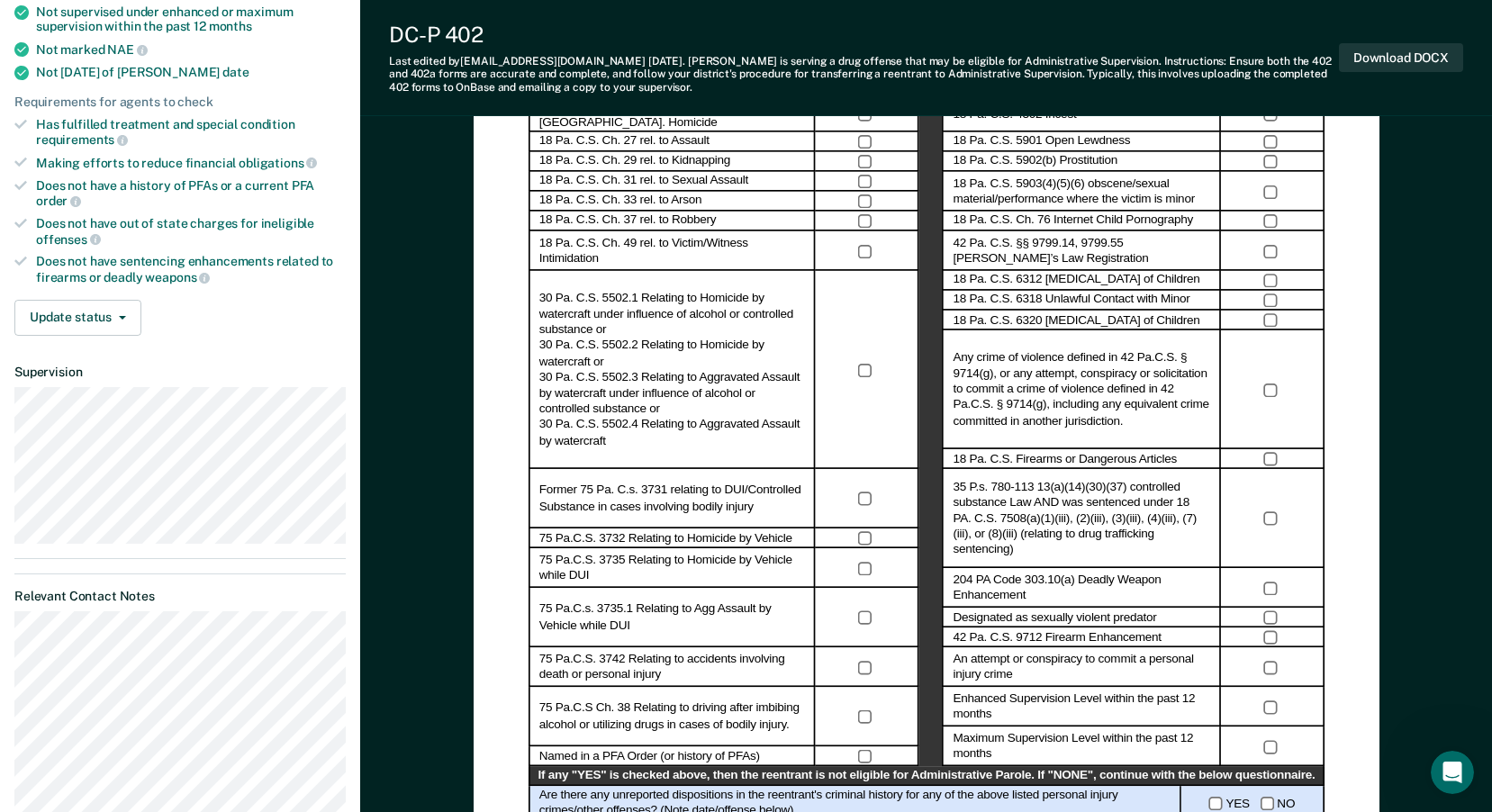
scroll to position [279, 0]
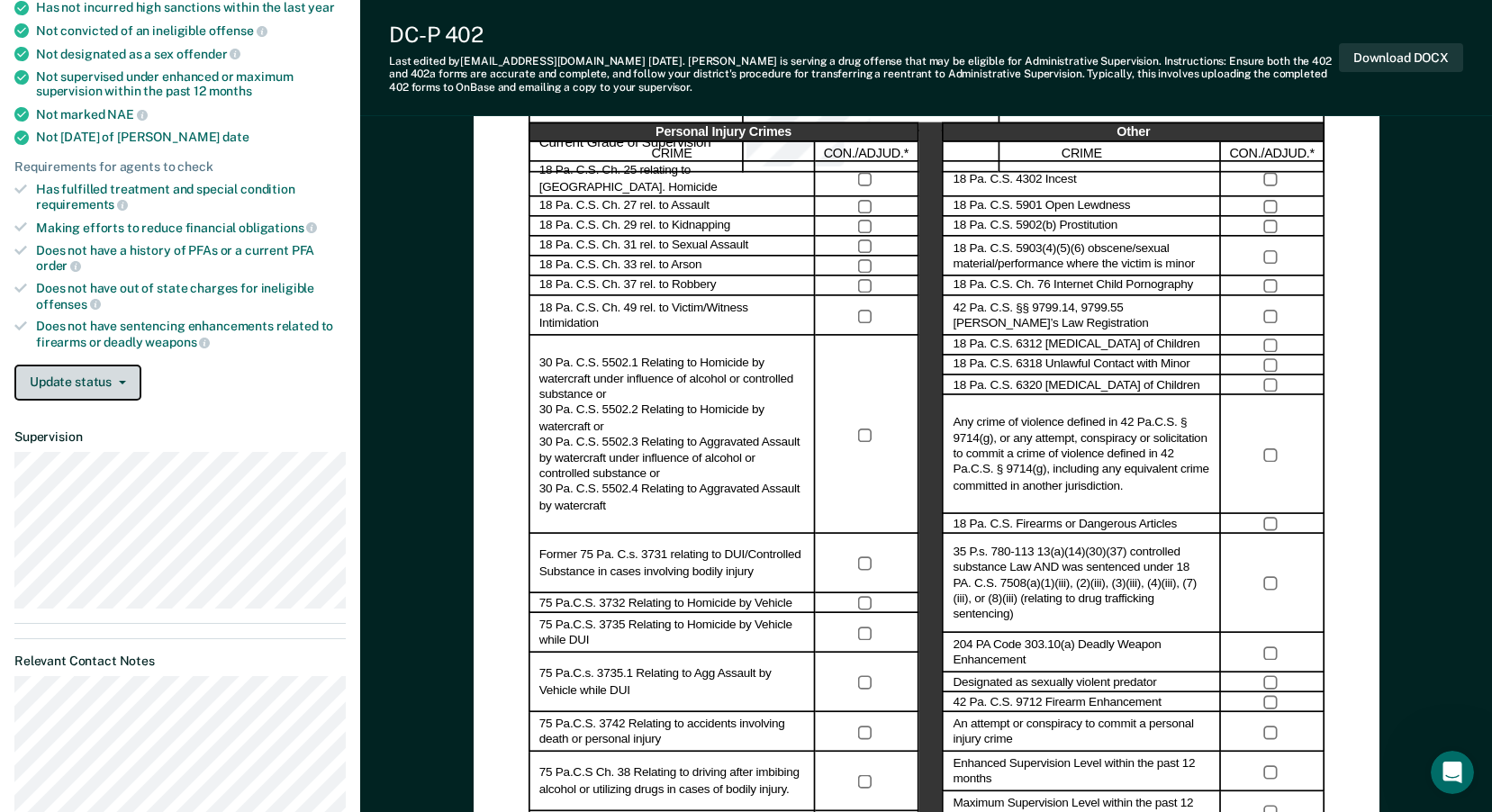
click at [124, 375] on button "Update status" at bounding box center [77, 383] width 127 height 36
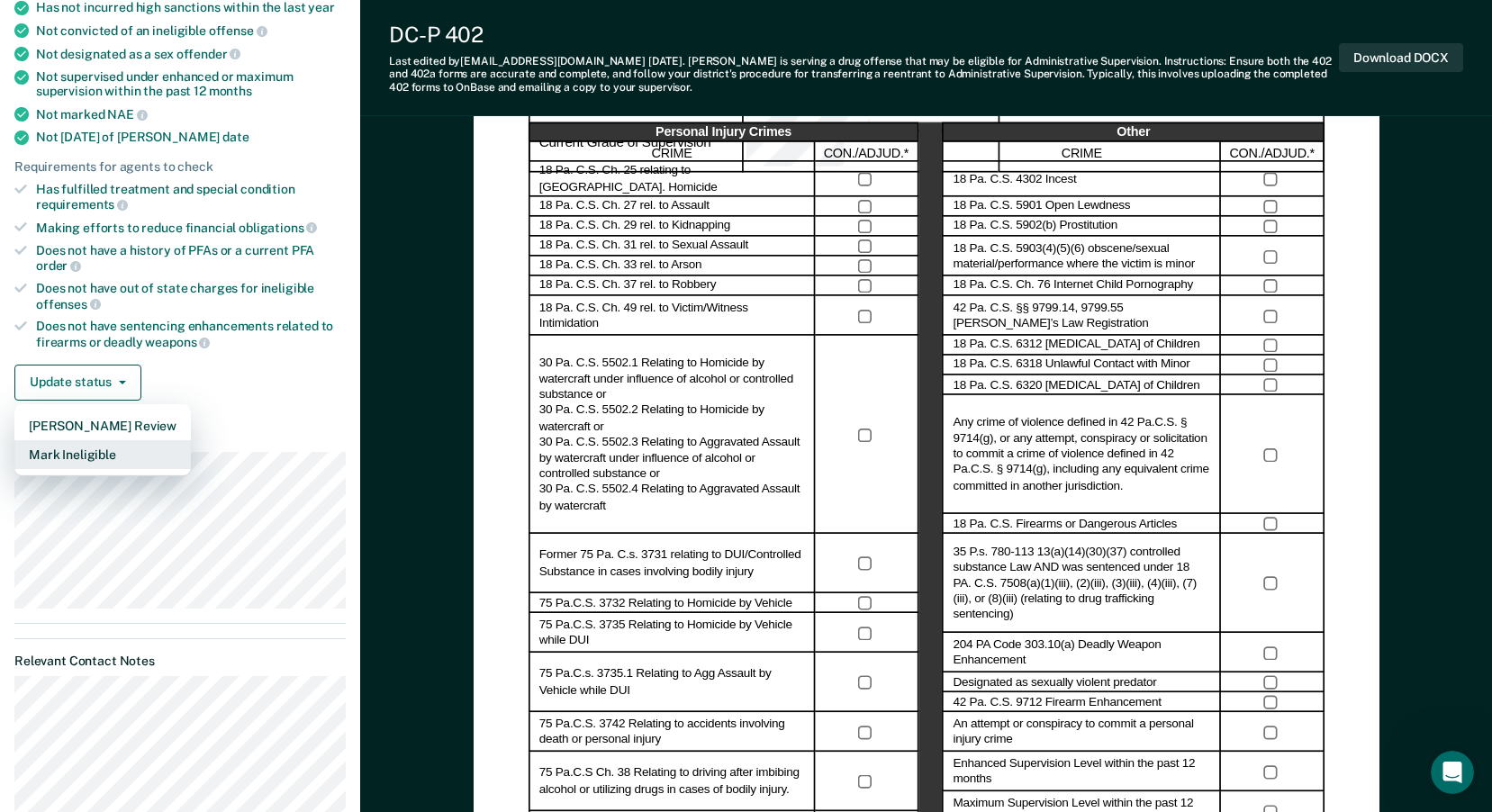
click at [74, 453] on button "Mark Ineligible" at bounding box center [102, 454] width 177 height 29
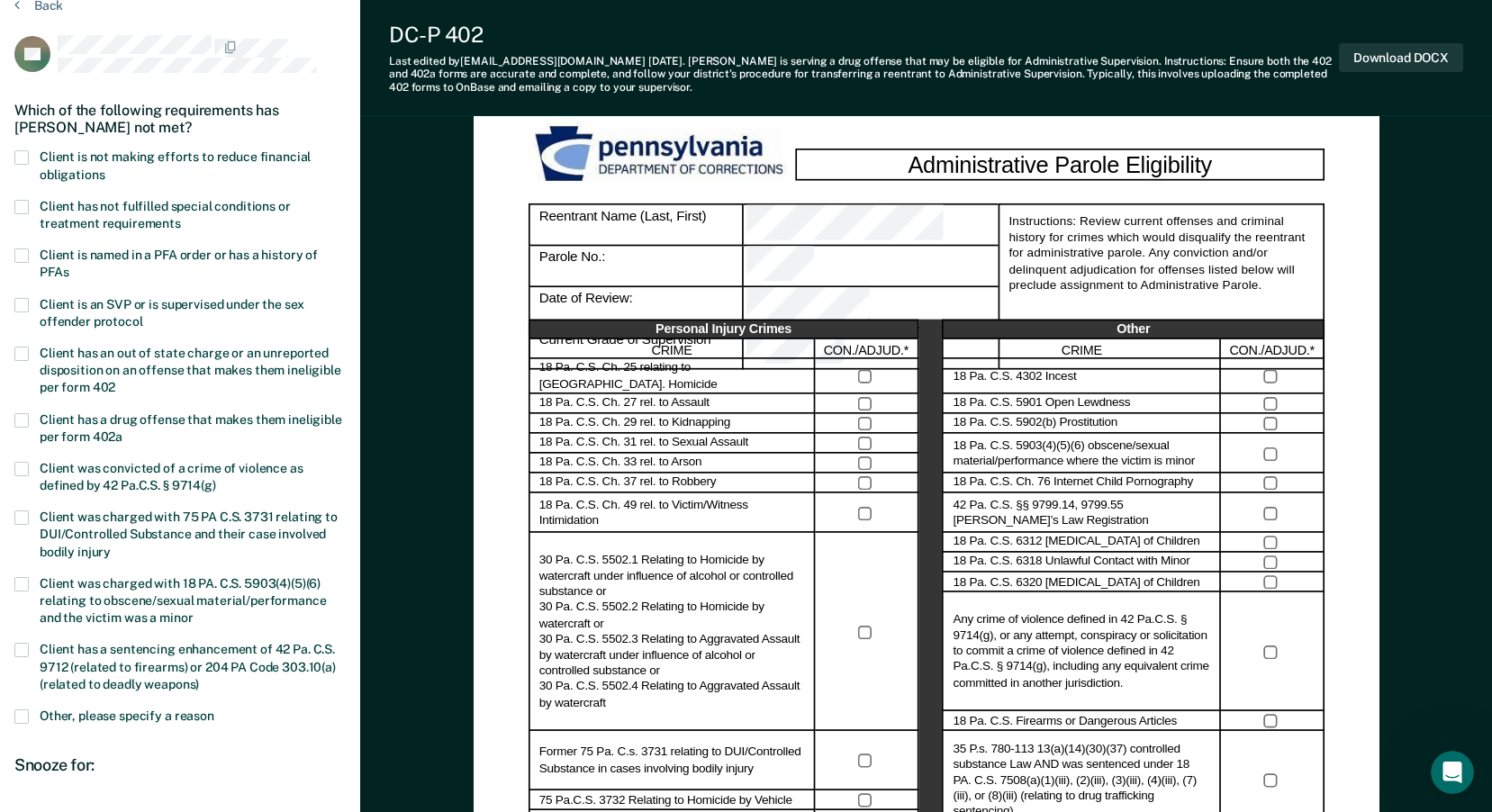
scroll to position [9, 0]
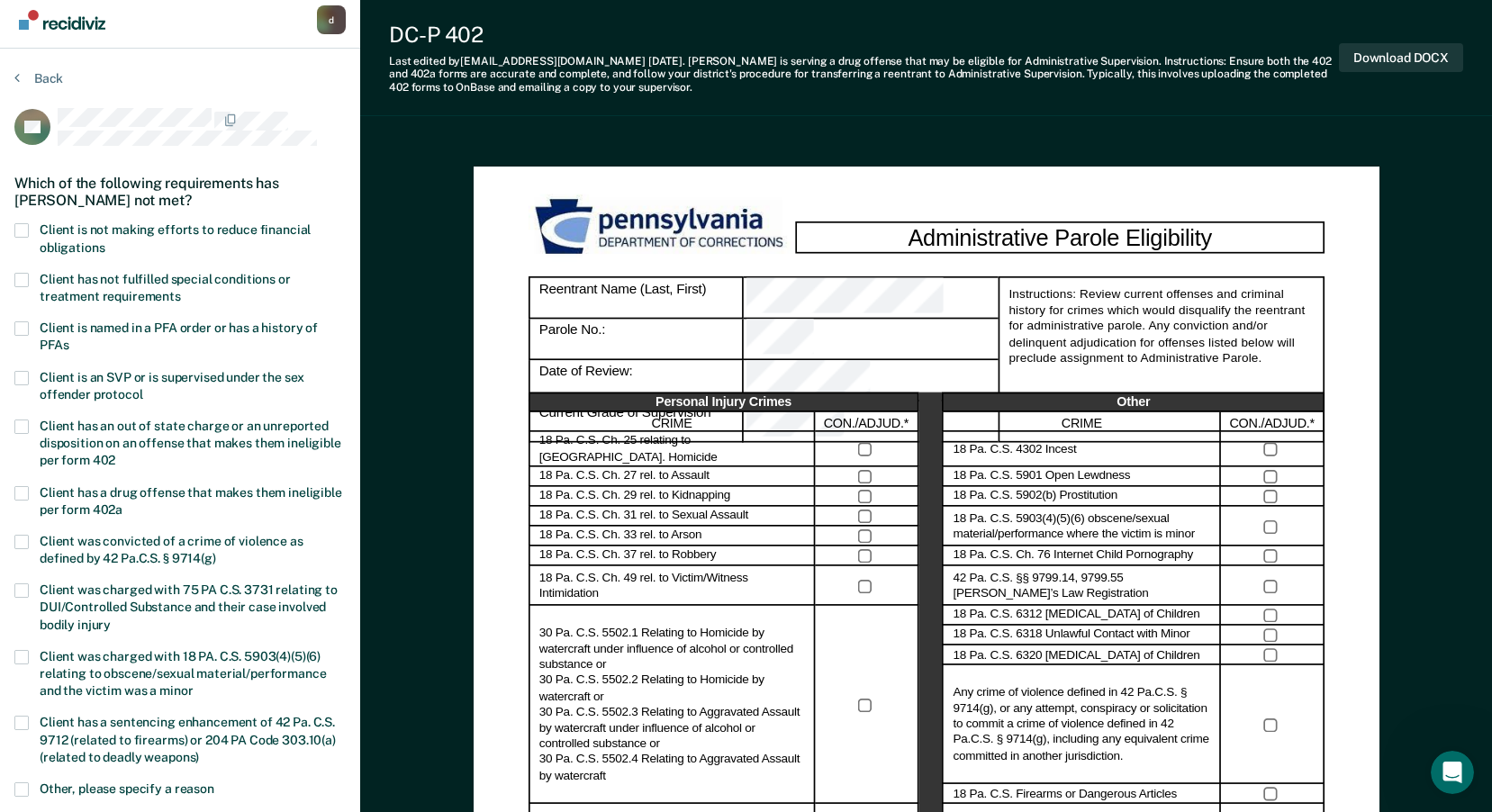
click at [21, 226] on span at bounding box center [20, 230] width 14 height 14
click at [104, 241] on input "Client is not making efforts to reduce financial obligations" at bounding box center [104, 241] width 0 height 0
click at [27, 277] on span at bounding box center [20, 279] width 14 height 14
click at [181, 290] on input "Client has not fulfilled special conditions or treatment requirements" at bounding box center [181, 290] width 0 height 0
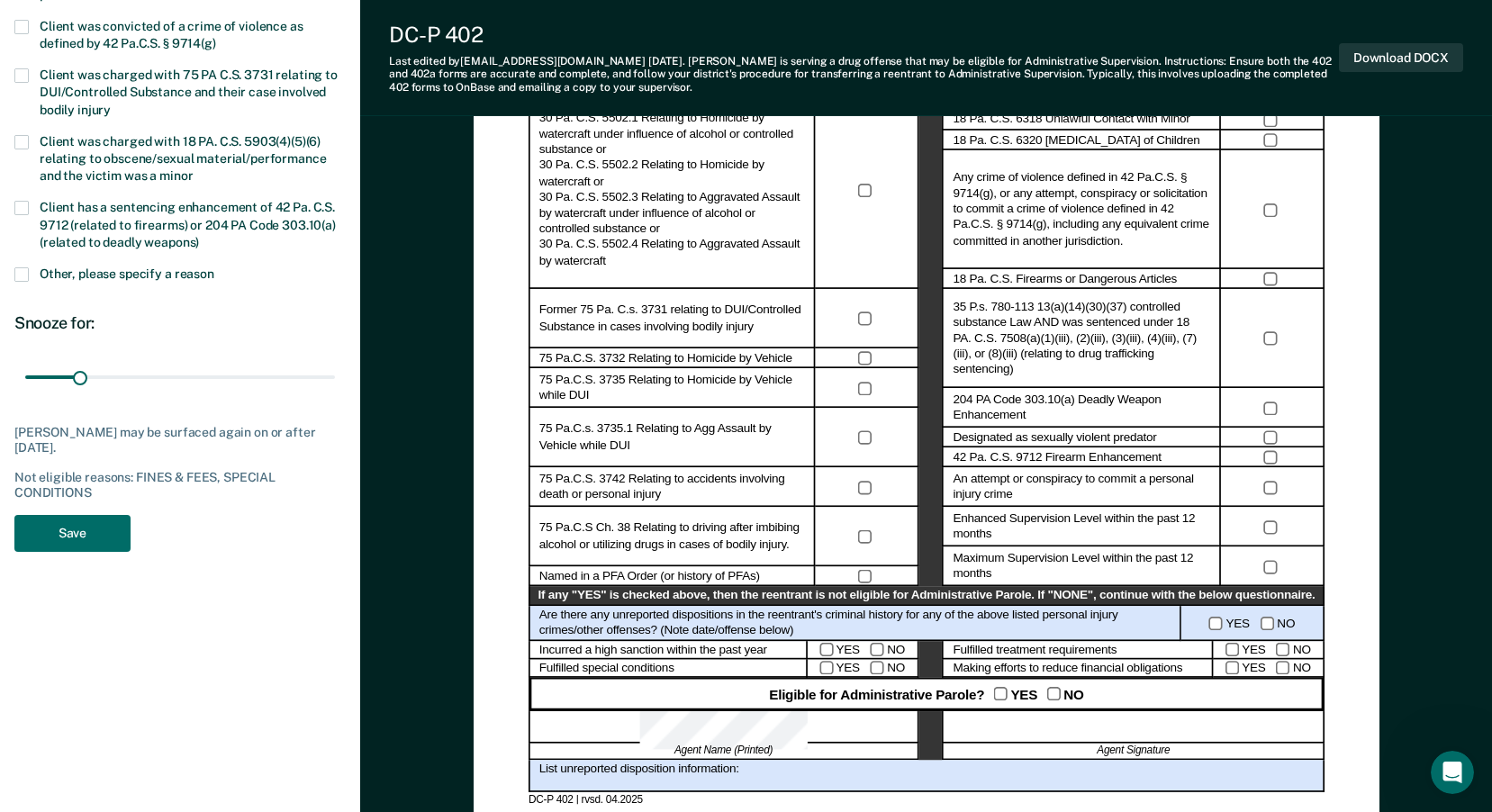
scroll to position [549, 0]
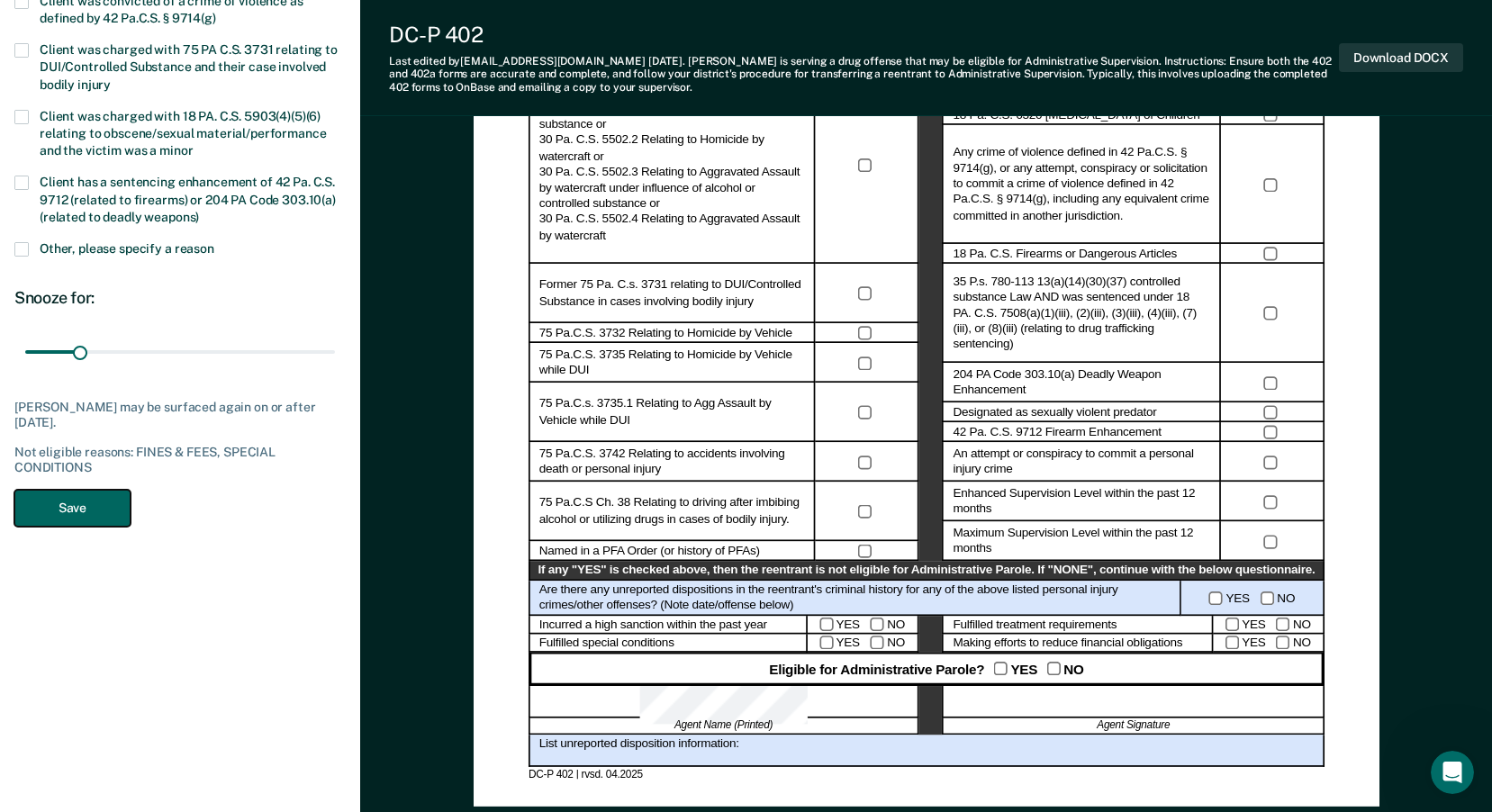
click at [64, 500] on button "Save" at bounding box center [72, 508] width 116 height 37
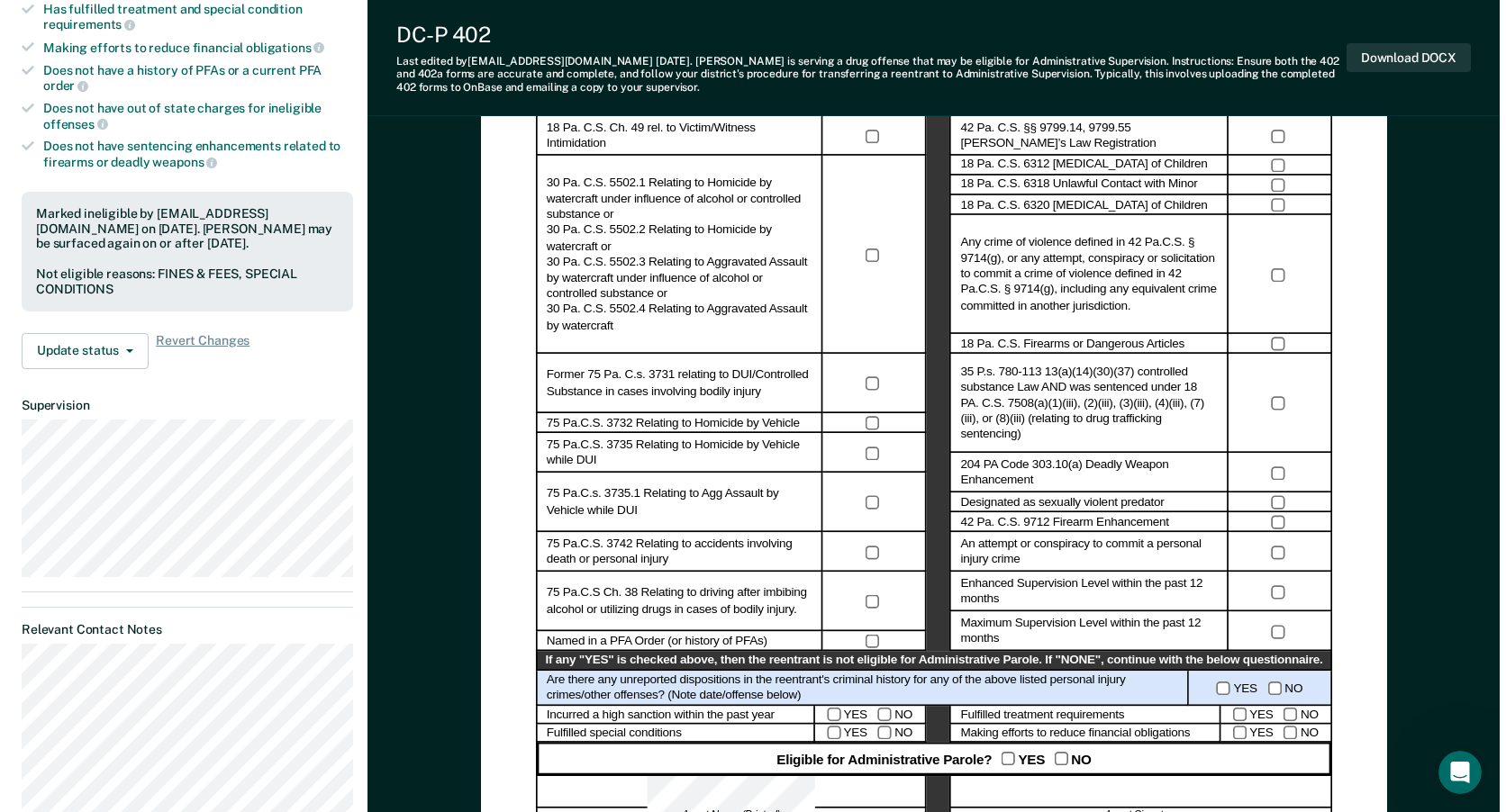
scroll to position [0, 0]
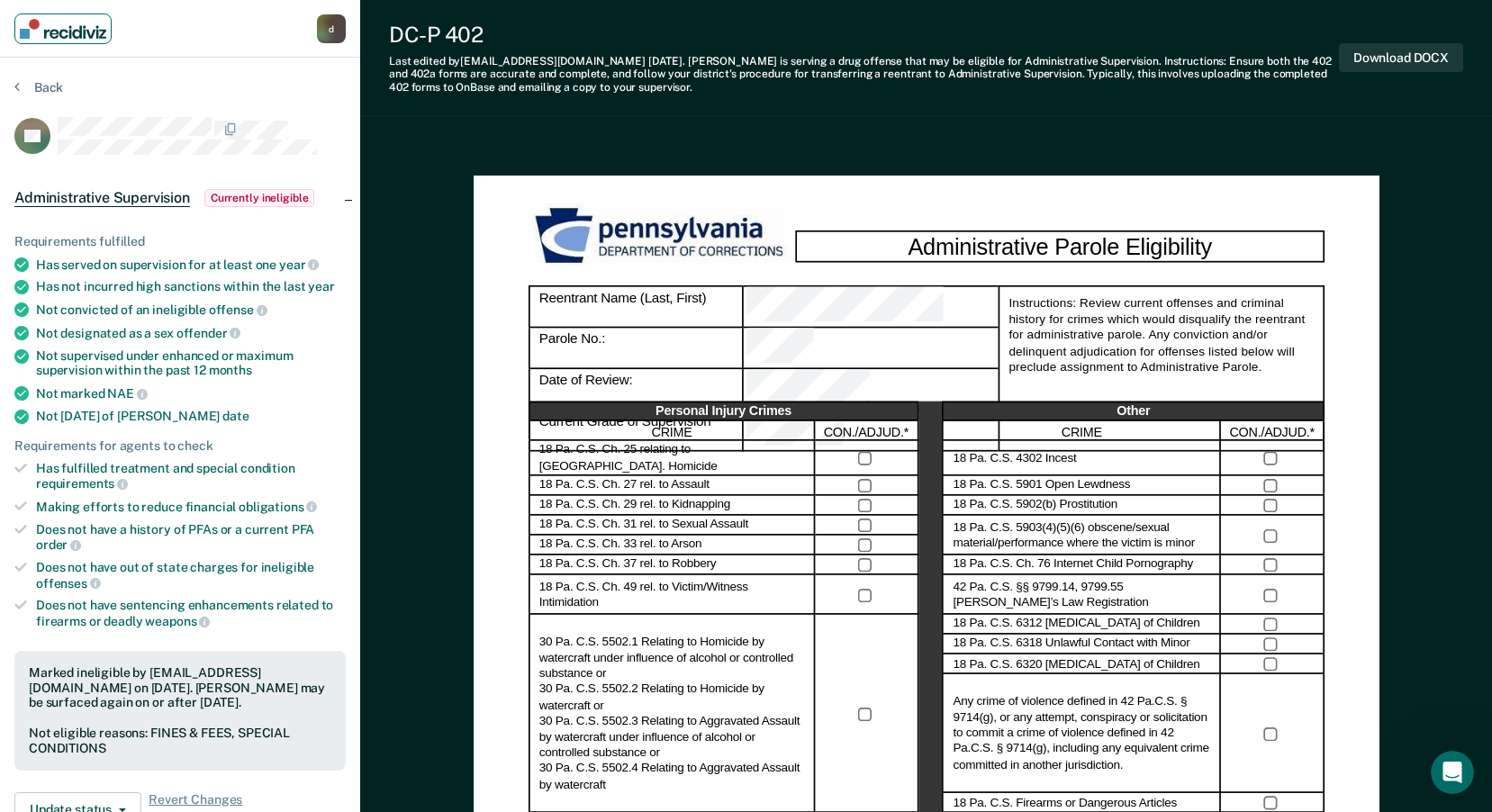
click at [76, 26] on img "Main navigation" at bounding box center [62, 28] width 87 height 20
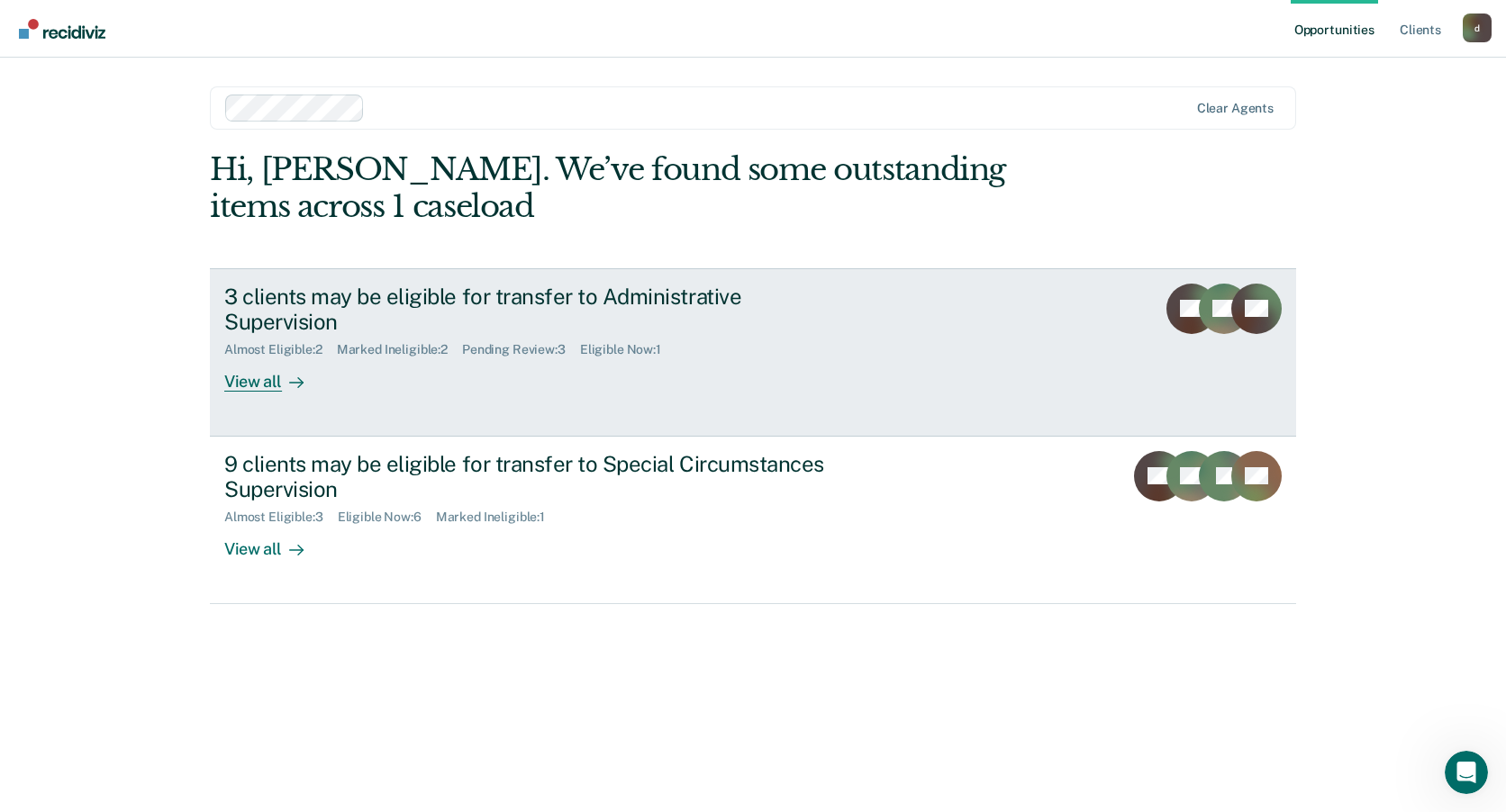
click at [367, 292] on div "3 clients may be eligible for transfer to Administrative Supervision" at bounding box center [540, 310] width 632 height 52
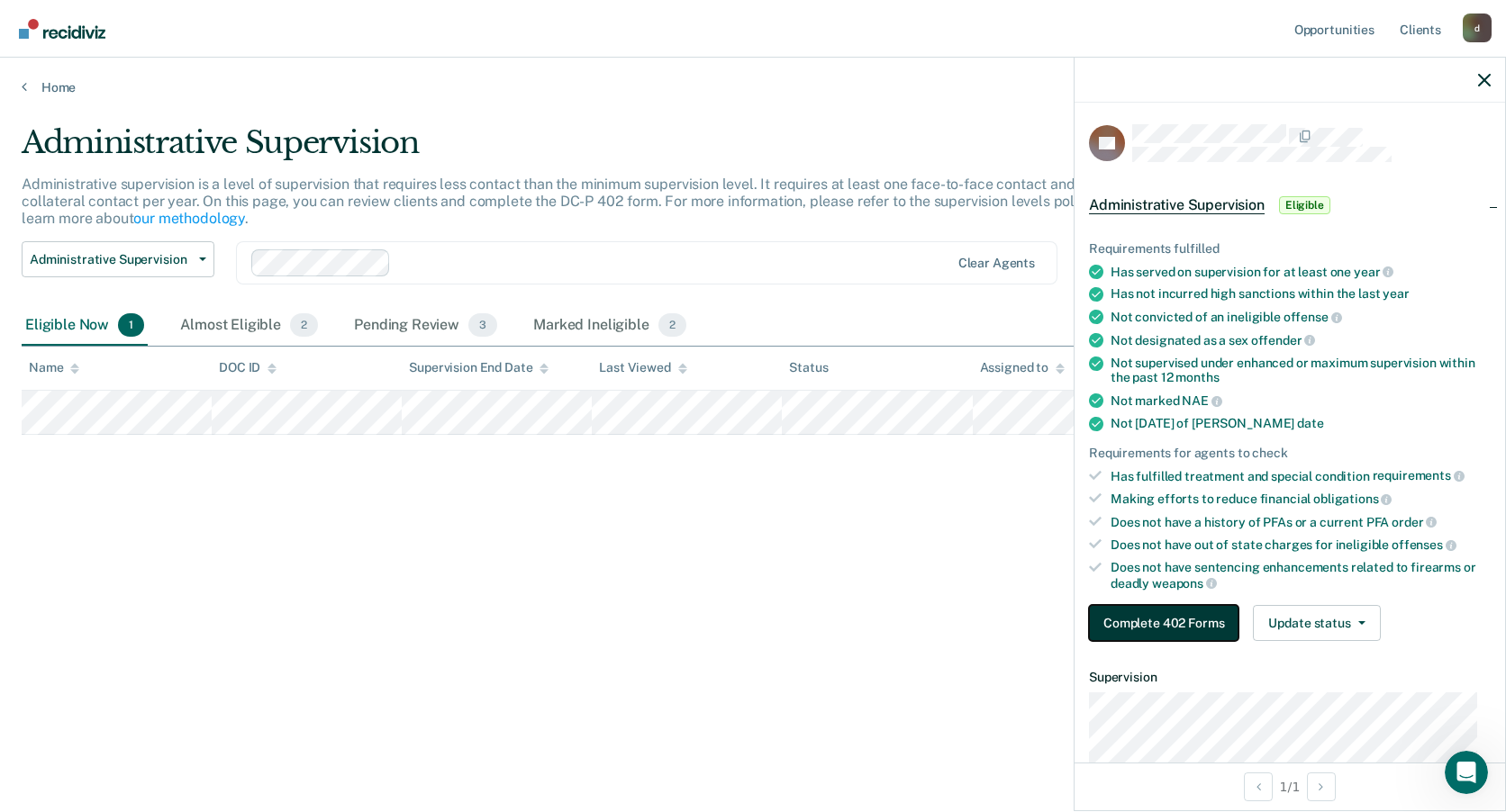
click at [1165, 625] on button "Complete 402 Forms" at bounding box center [1163, 623] width 150 height 36
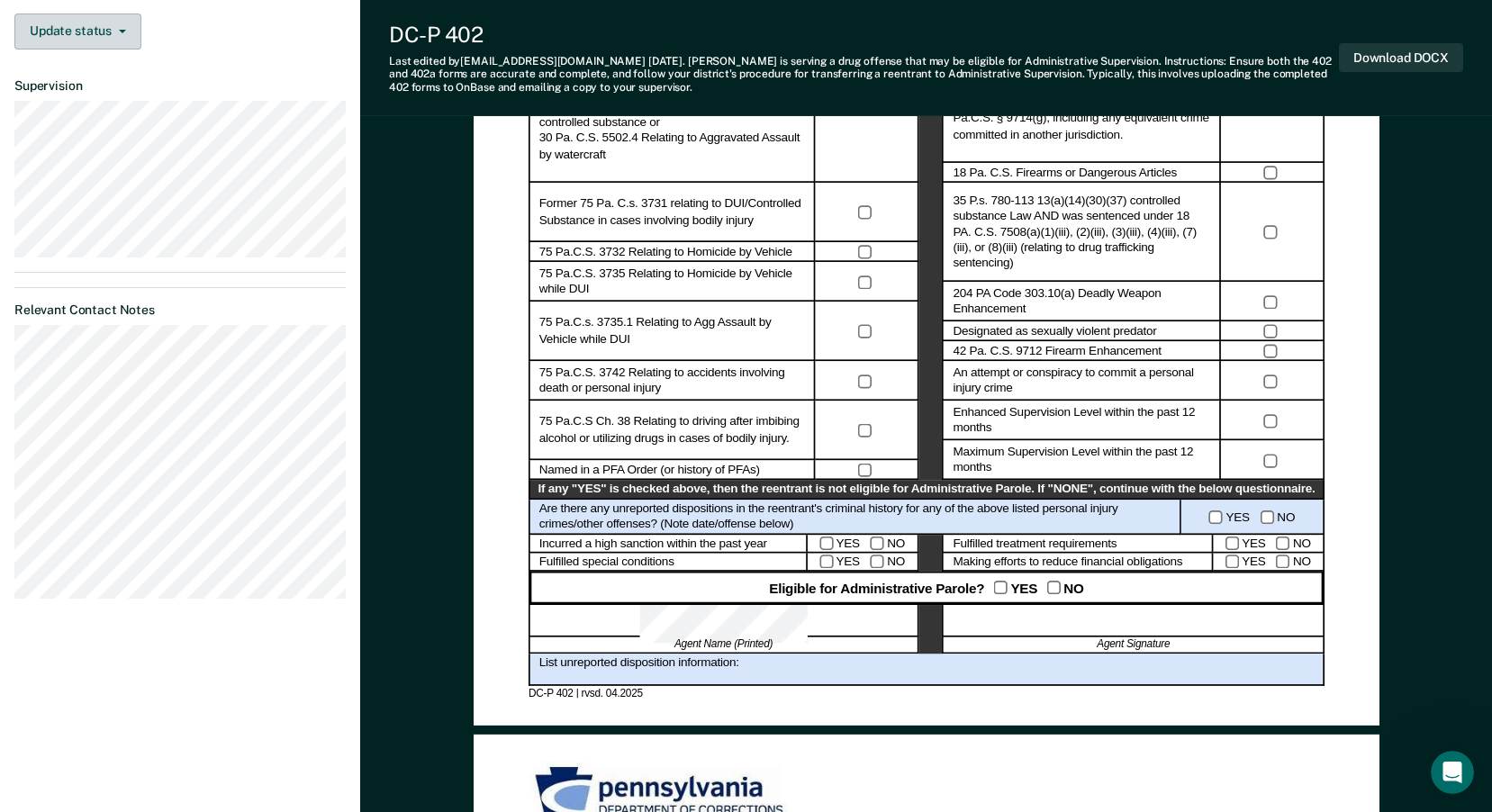
scroll to position [270, 0]
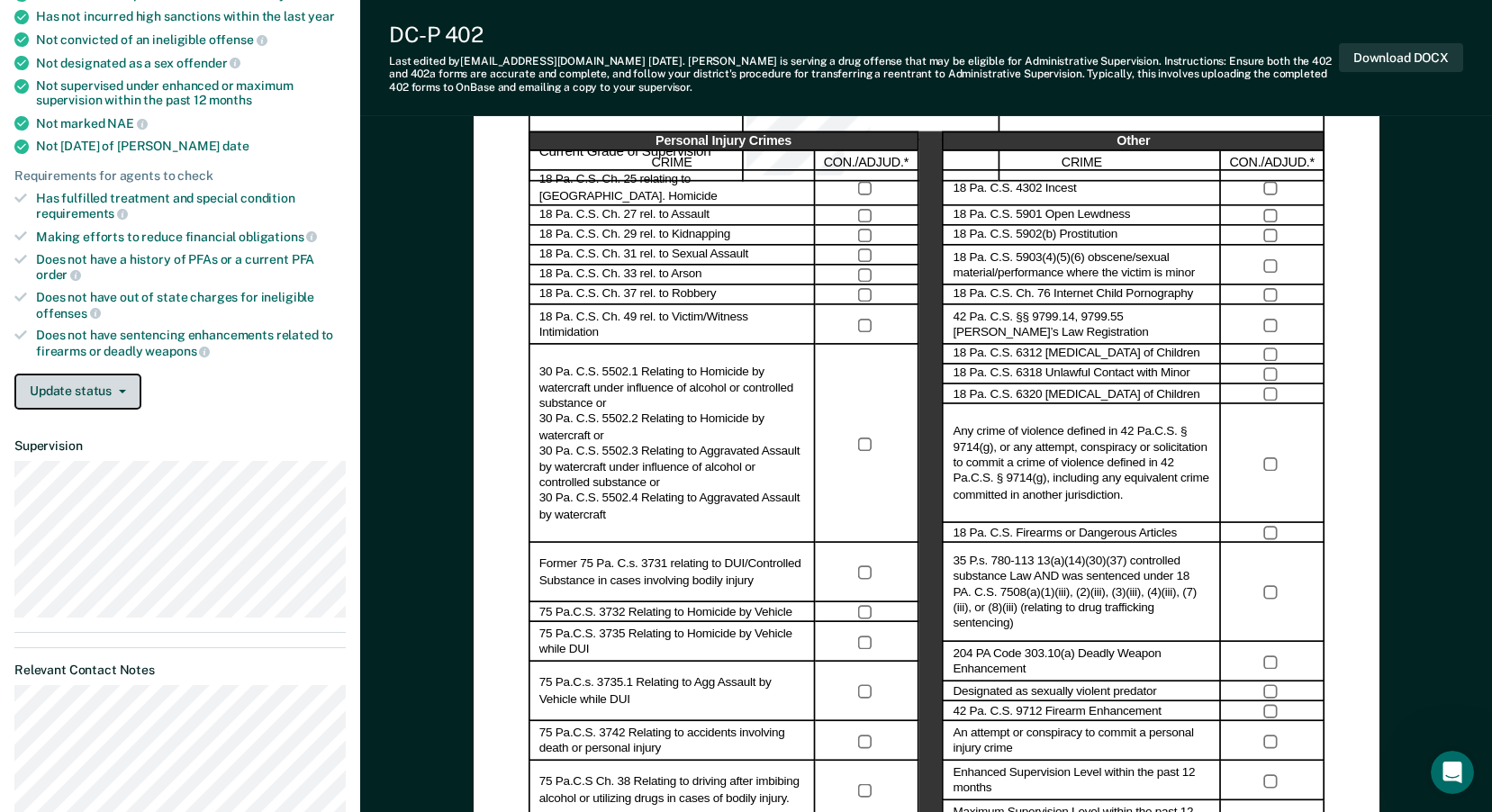
click at [119, 391] on icon "button" at bounding box center [123, 392] width 7 height 4
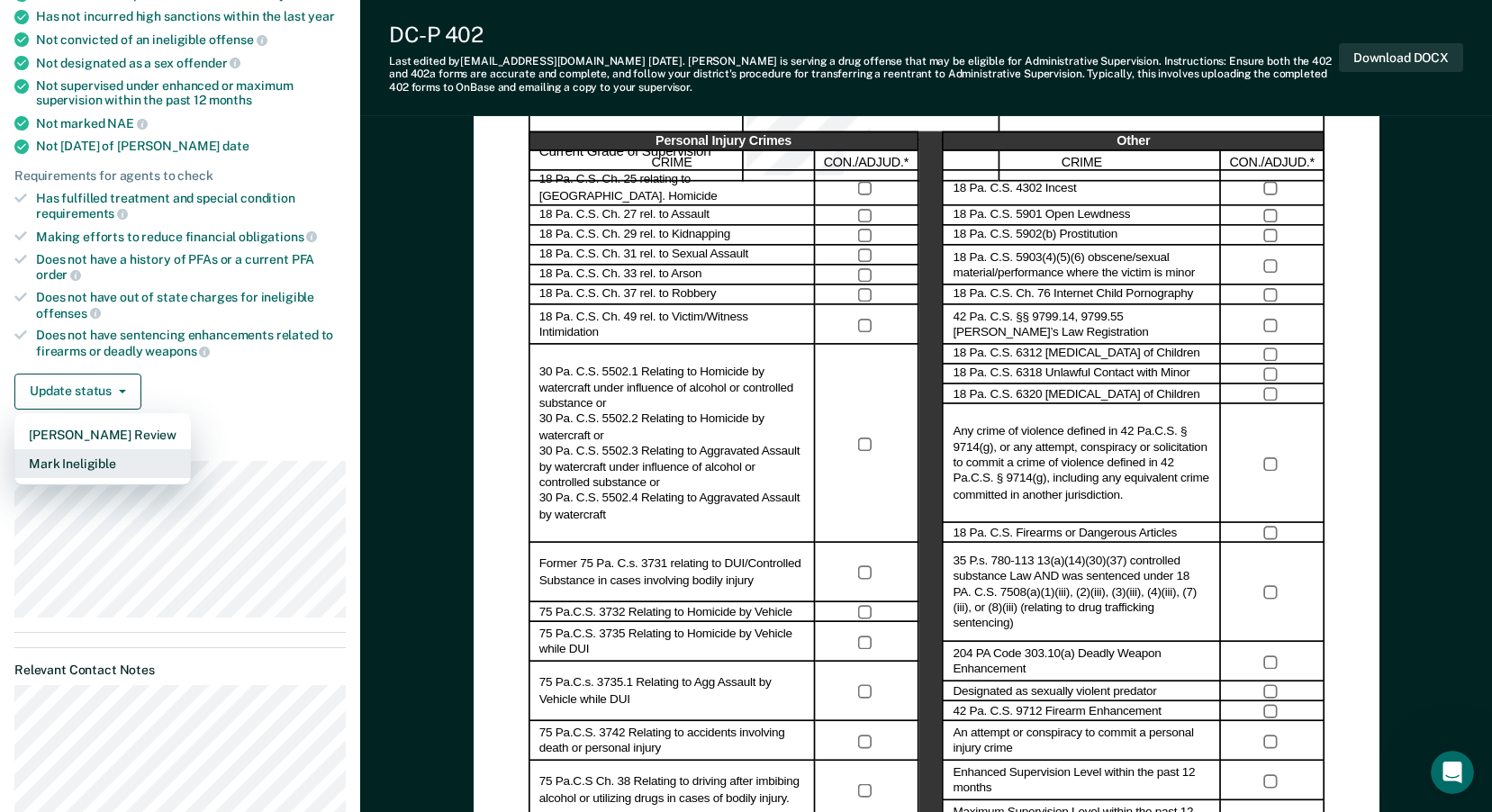
click at [90, 464] on button "Mark Ineligible" at bounding box center [102, 464] width 177 height 29
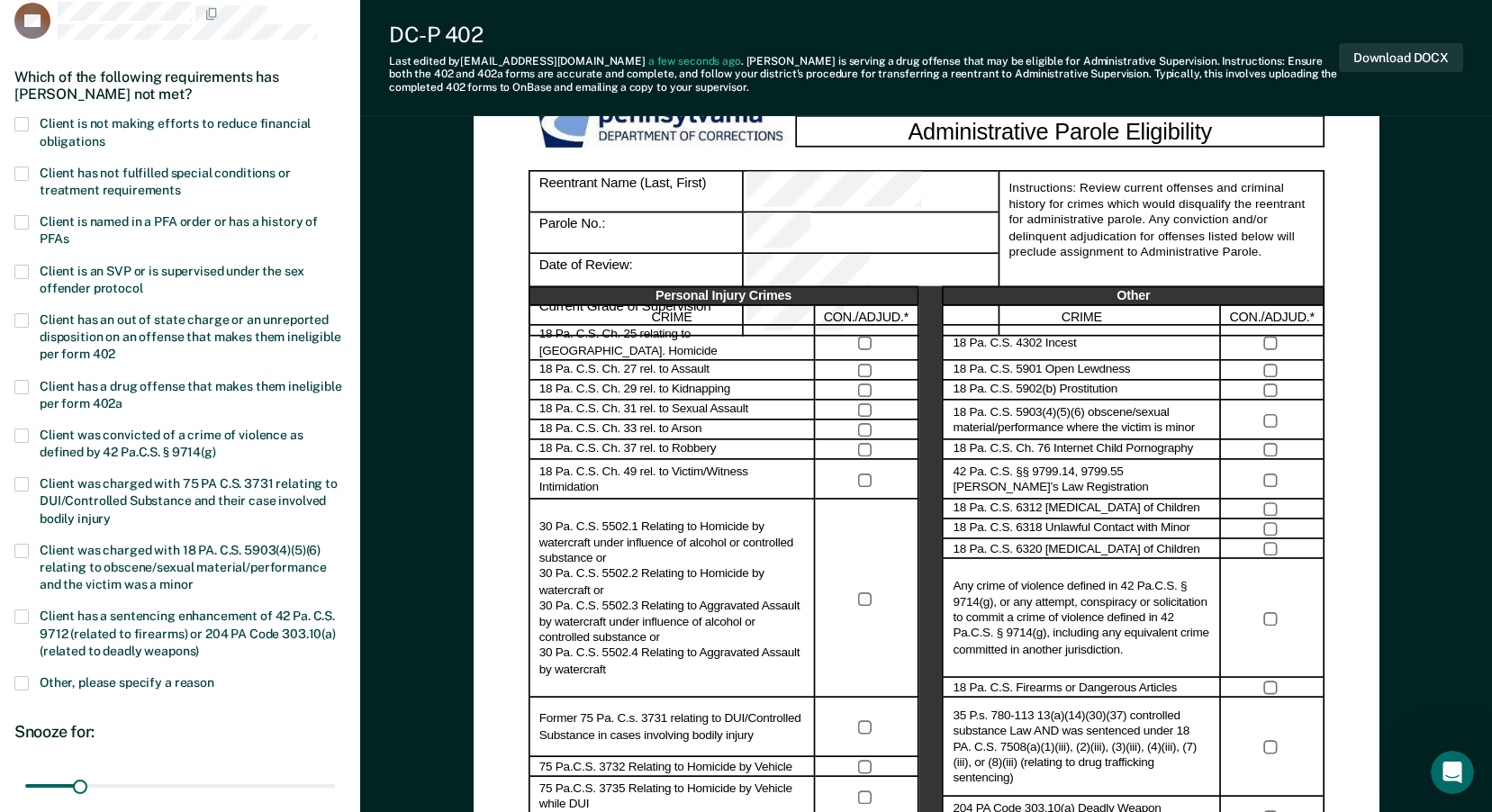
scroll to position [90, 0]
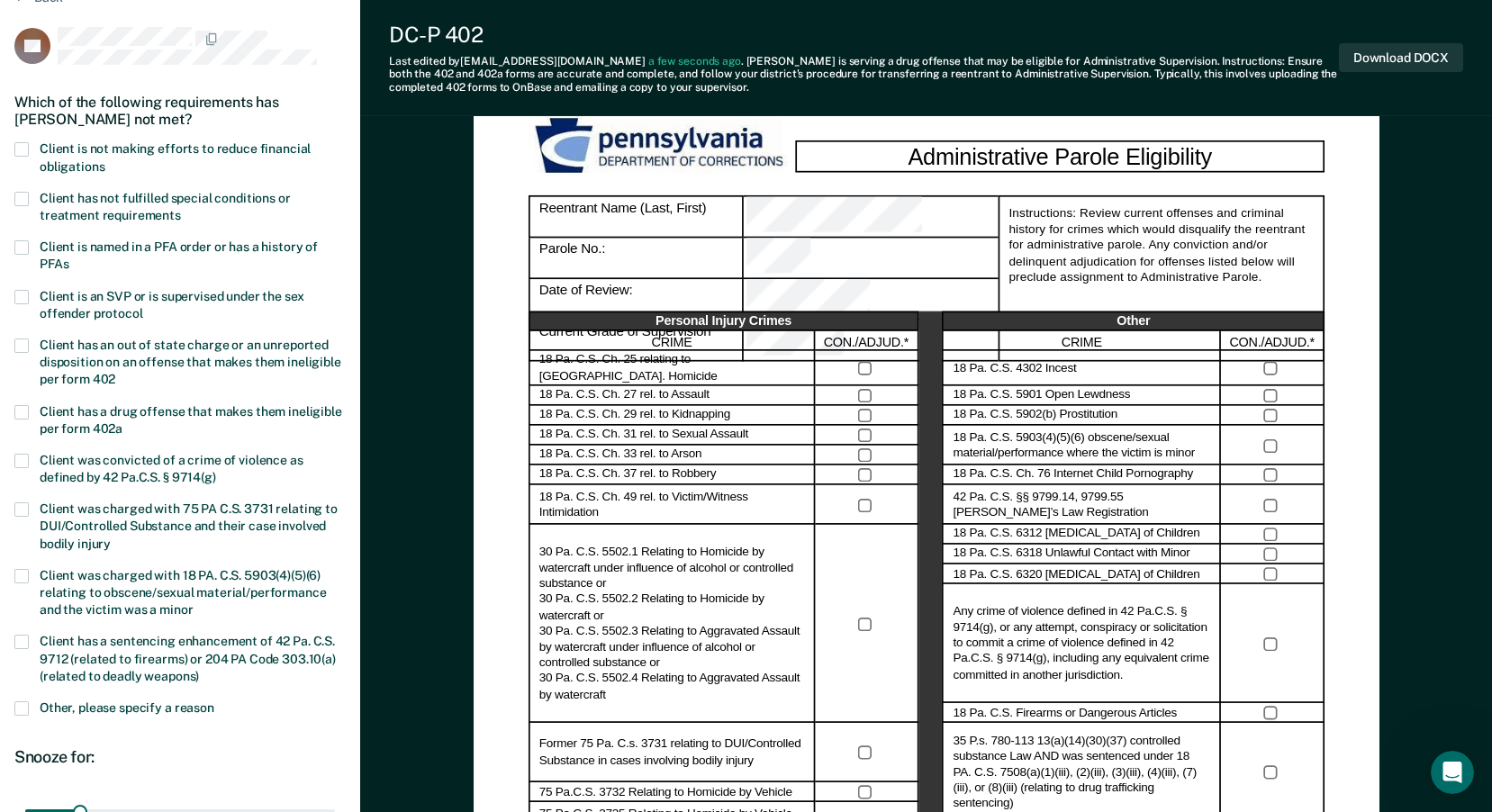
click at [25, 150] on span at bounding box center [20, 149] width 14 height 14
click at [104, 160] on input "Client is not making efforts to reduce financial obligations" at bounding box center [104, 160] width 0 height 0
click at [26, 197] on span at bounding box center [20, 198] width 14 height 14
click at [181, 209] on input "Client has not fulfilled special conditions or treatment requirements" at bounding box center [181, 209] width 0 height 0
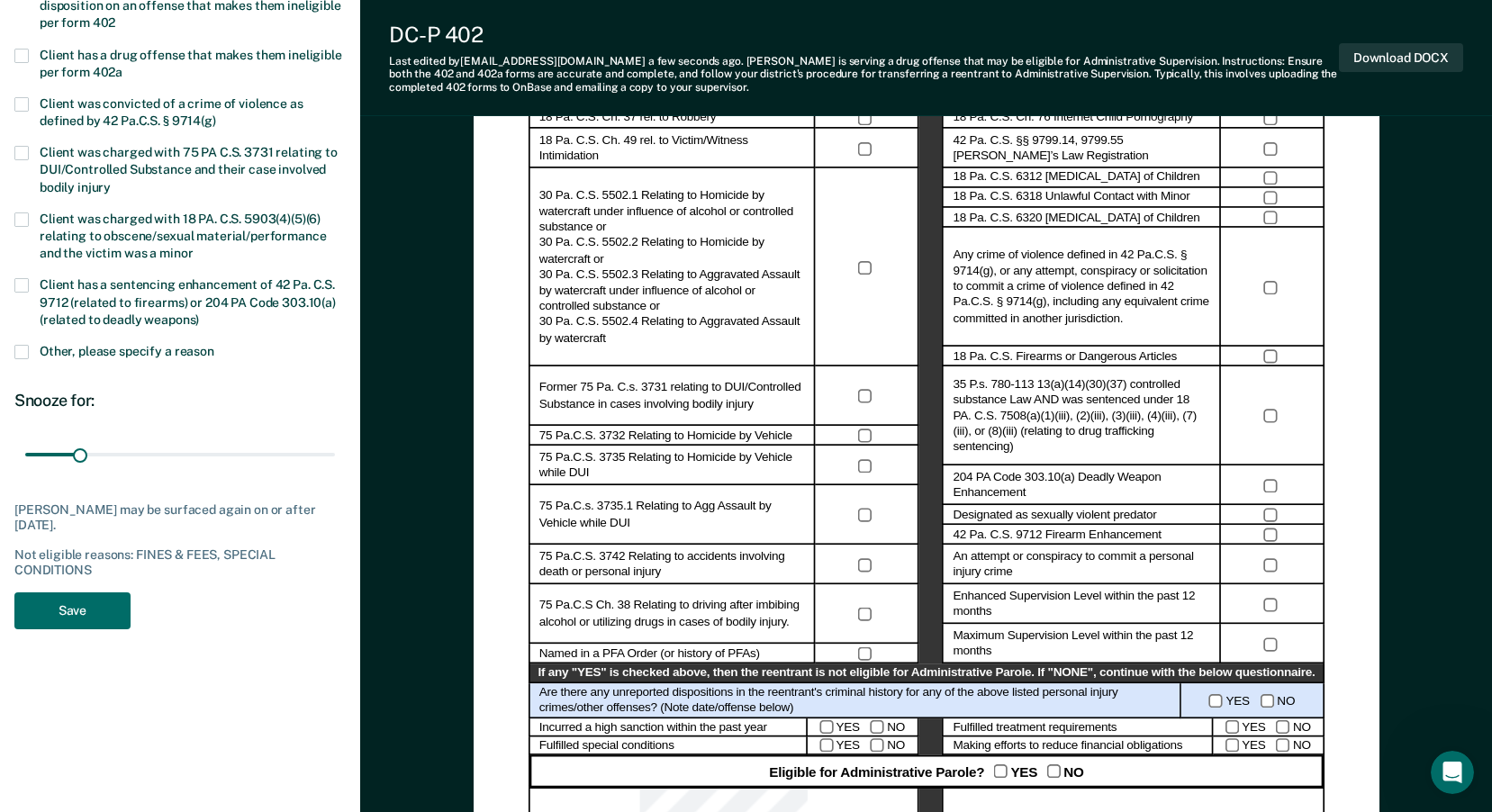
scroll to position [540, 0]
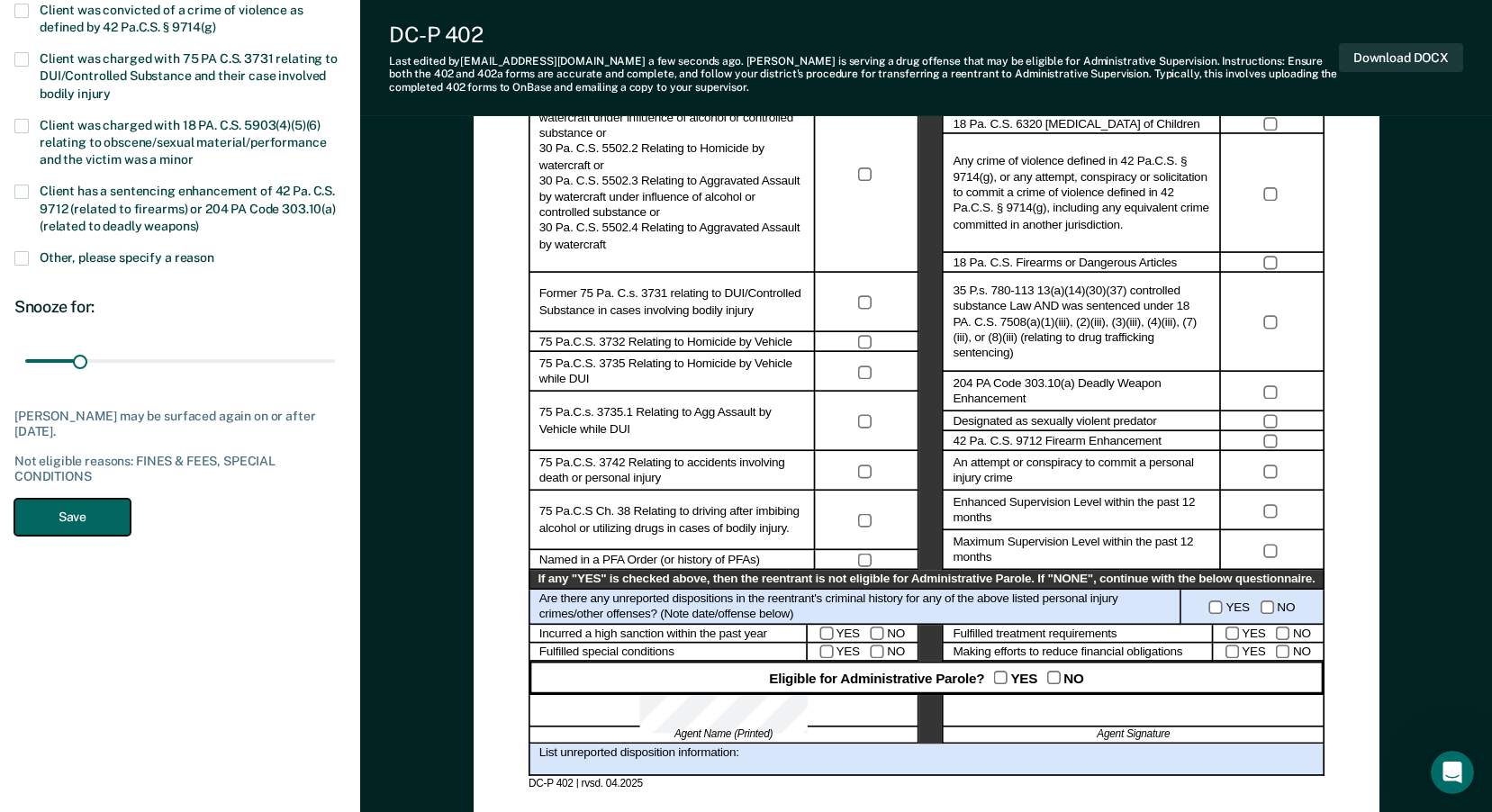
click at [80, 521] on button "Save" at bounding box center [72, 518] width 116 height 37
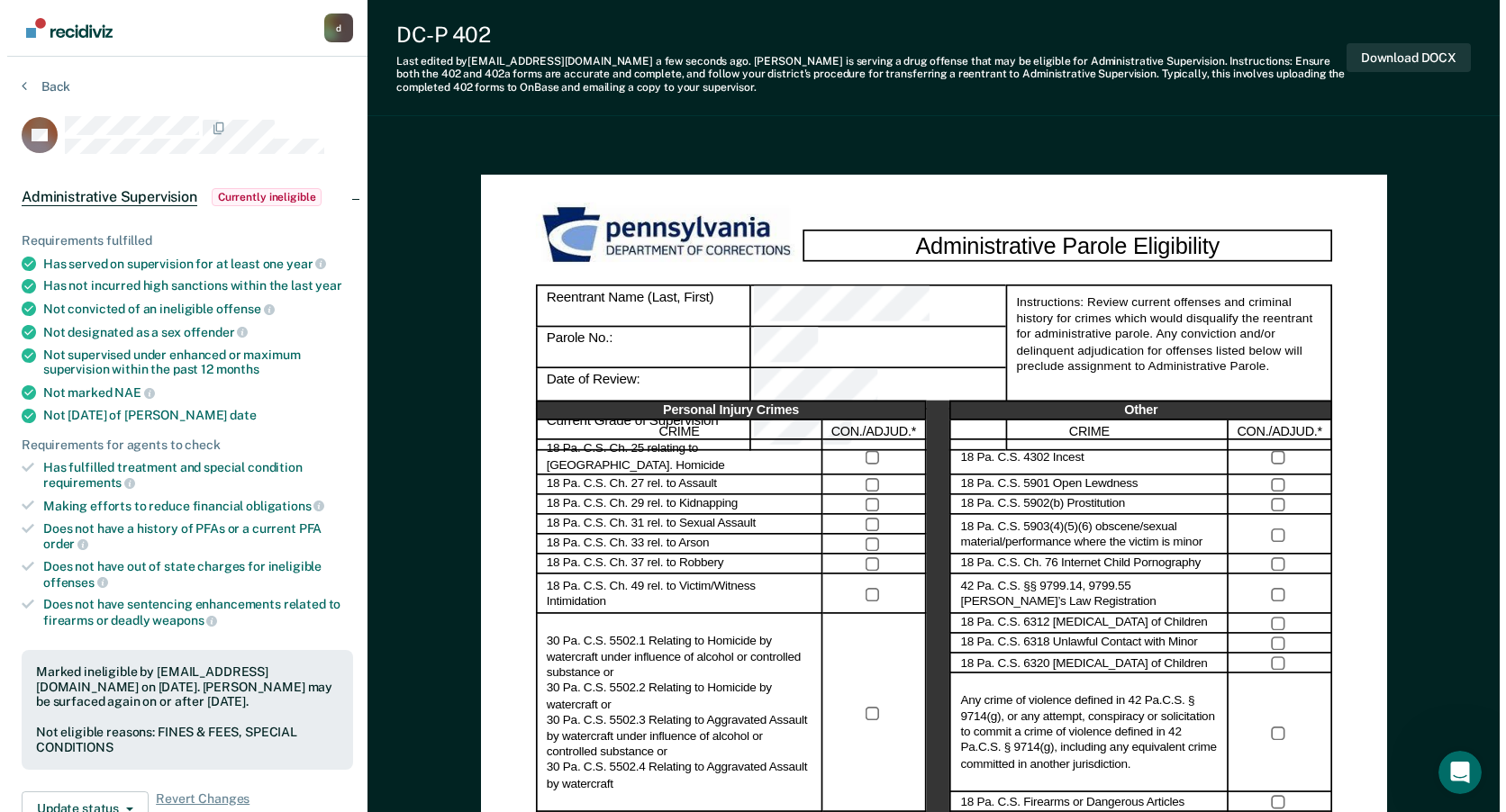
scroll to position [0, 0]
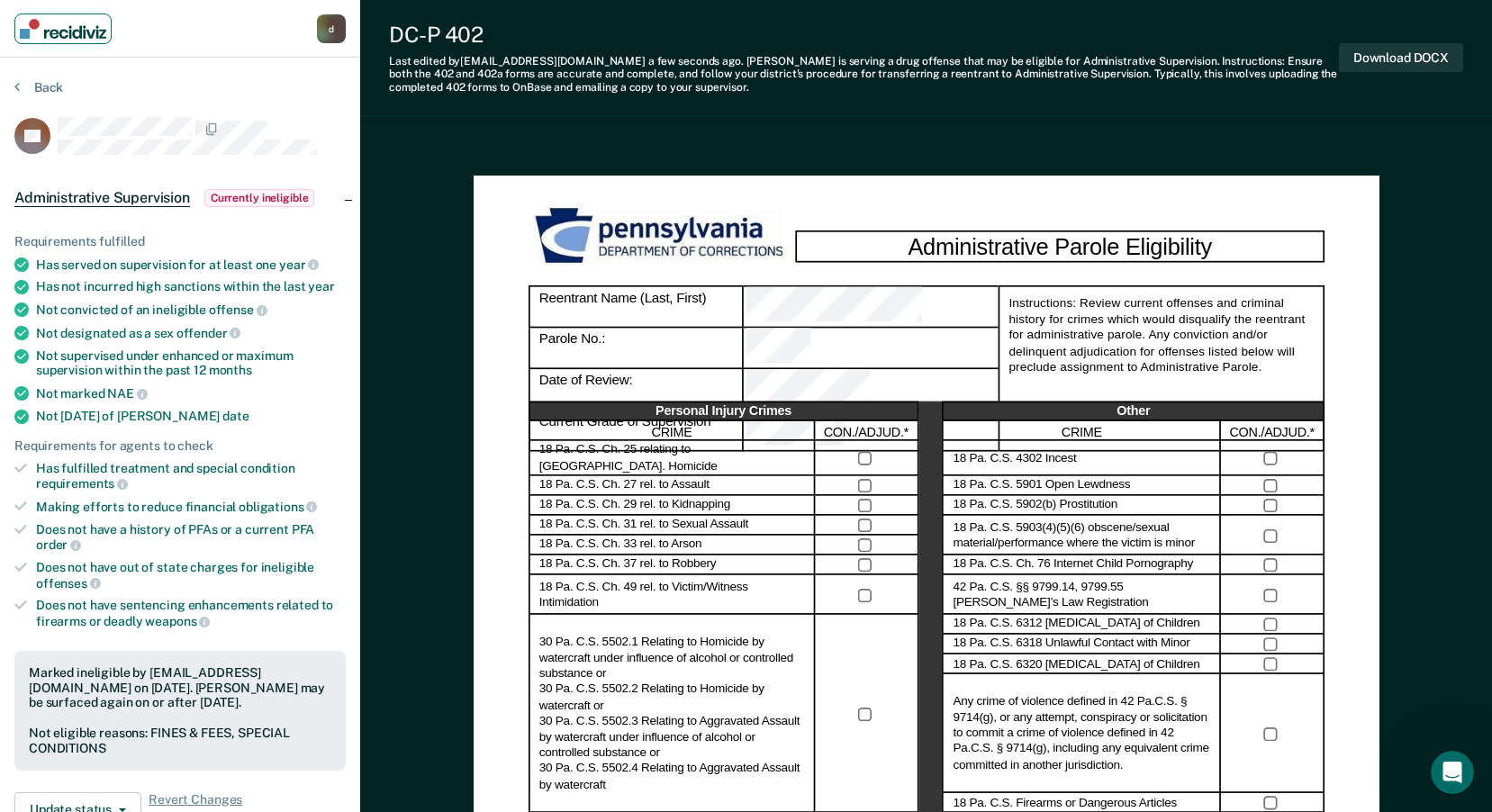
click at [96, 36] on img "Main navigation" at bounding box center [62, 28] width 87 height 20
click at [1394, 47] on button "Download DOCX" at bounding box center [1401, 58] width 124 height 30
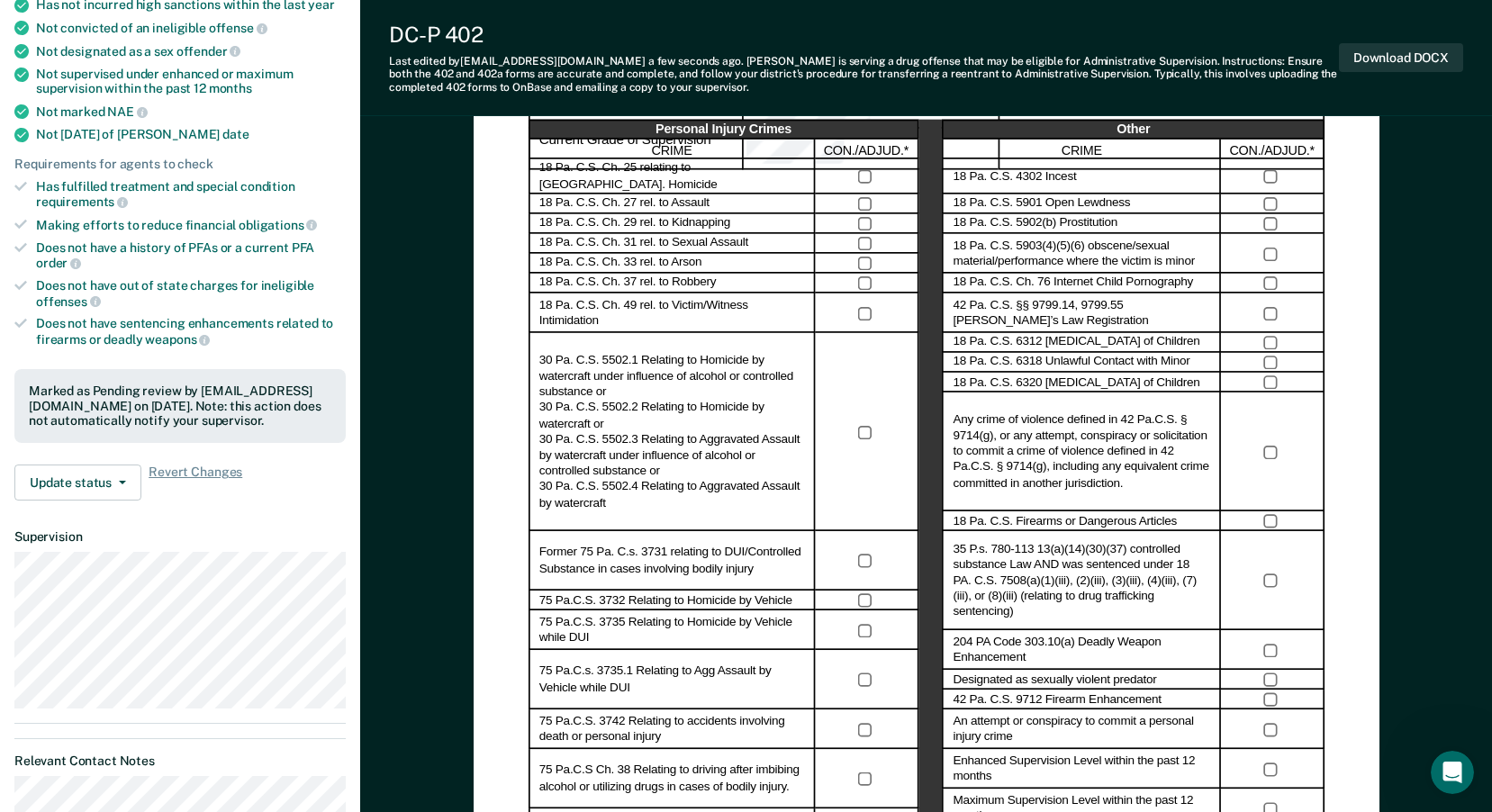
scroll to position [360, 0]
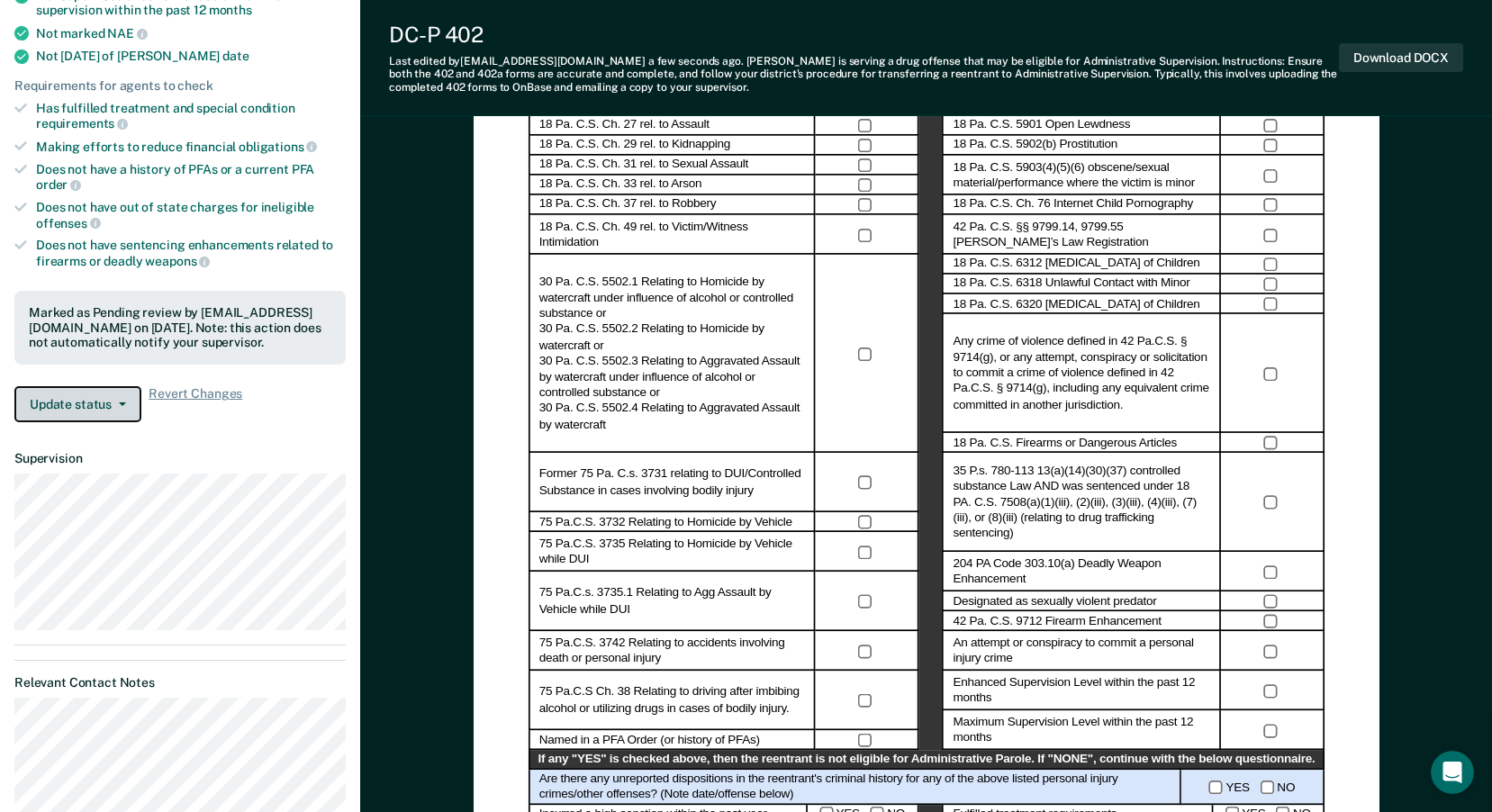
click at [90, 398] on button "Update status" at bounding box center [77, 404] width 127 height 36
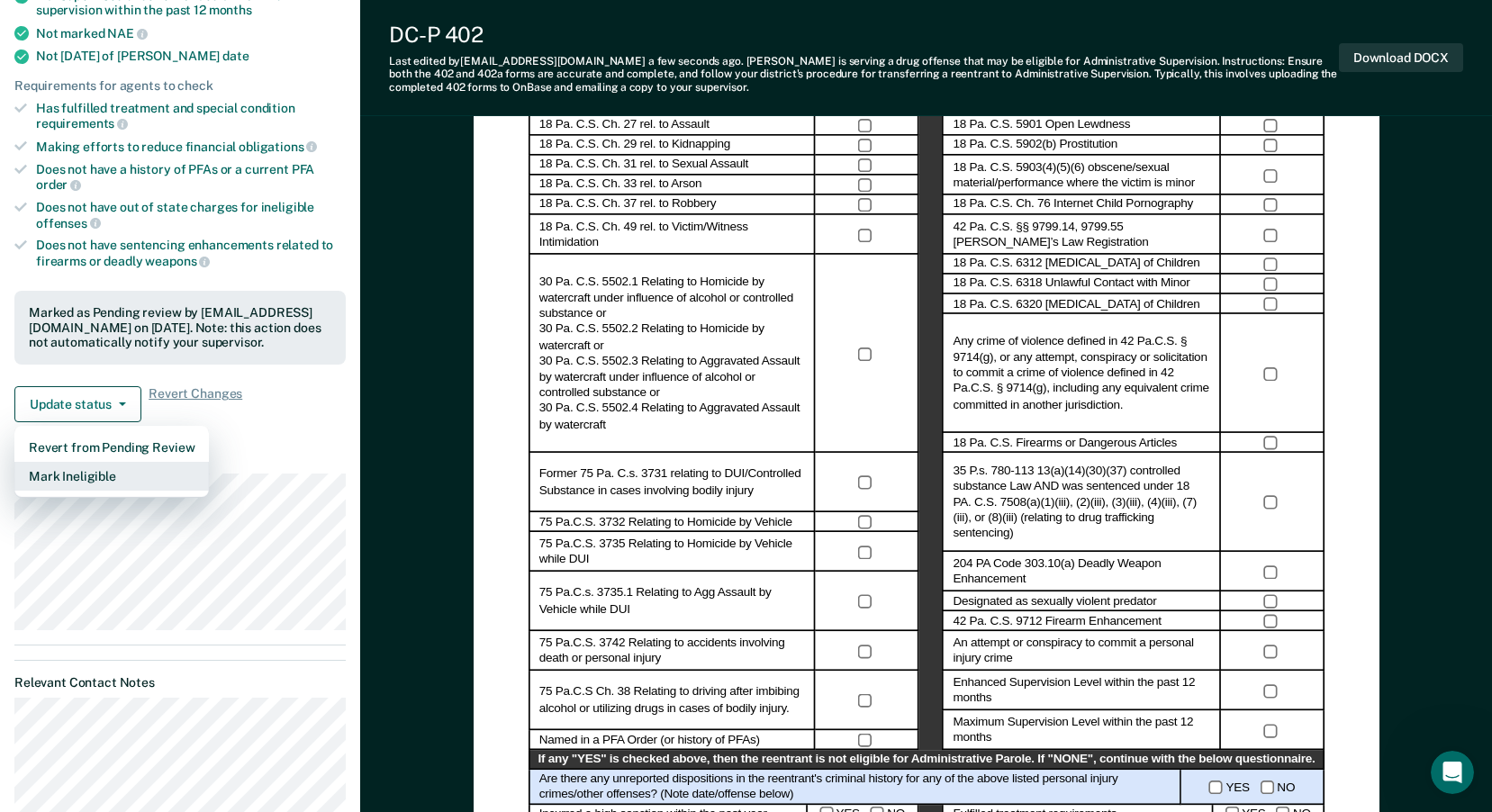
click at [83, 477] on button "Mark Ineligible" at bounding box center [111, 476] width 195 height 29
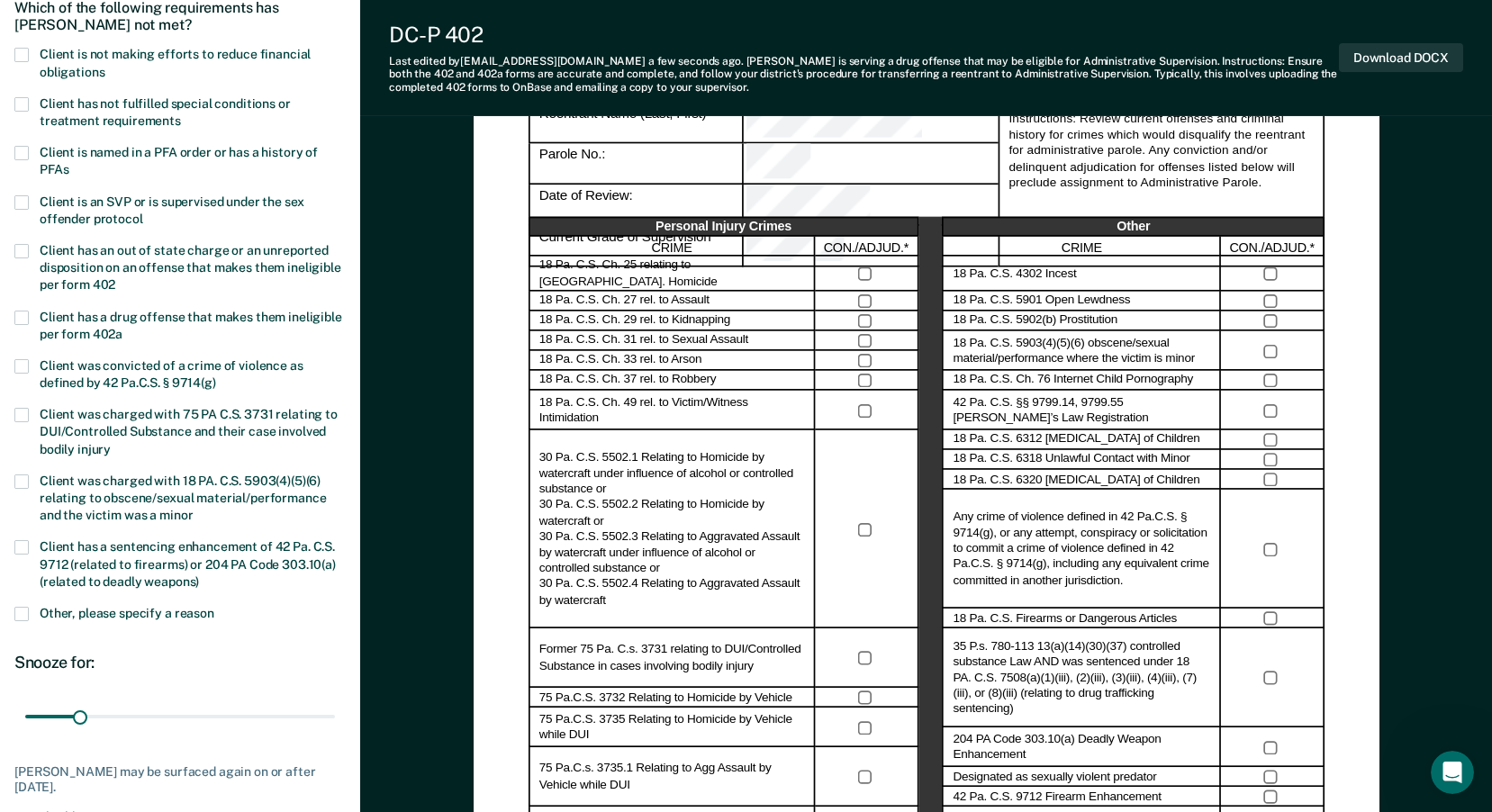
scroll to position [0, 0]
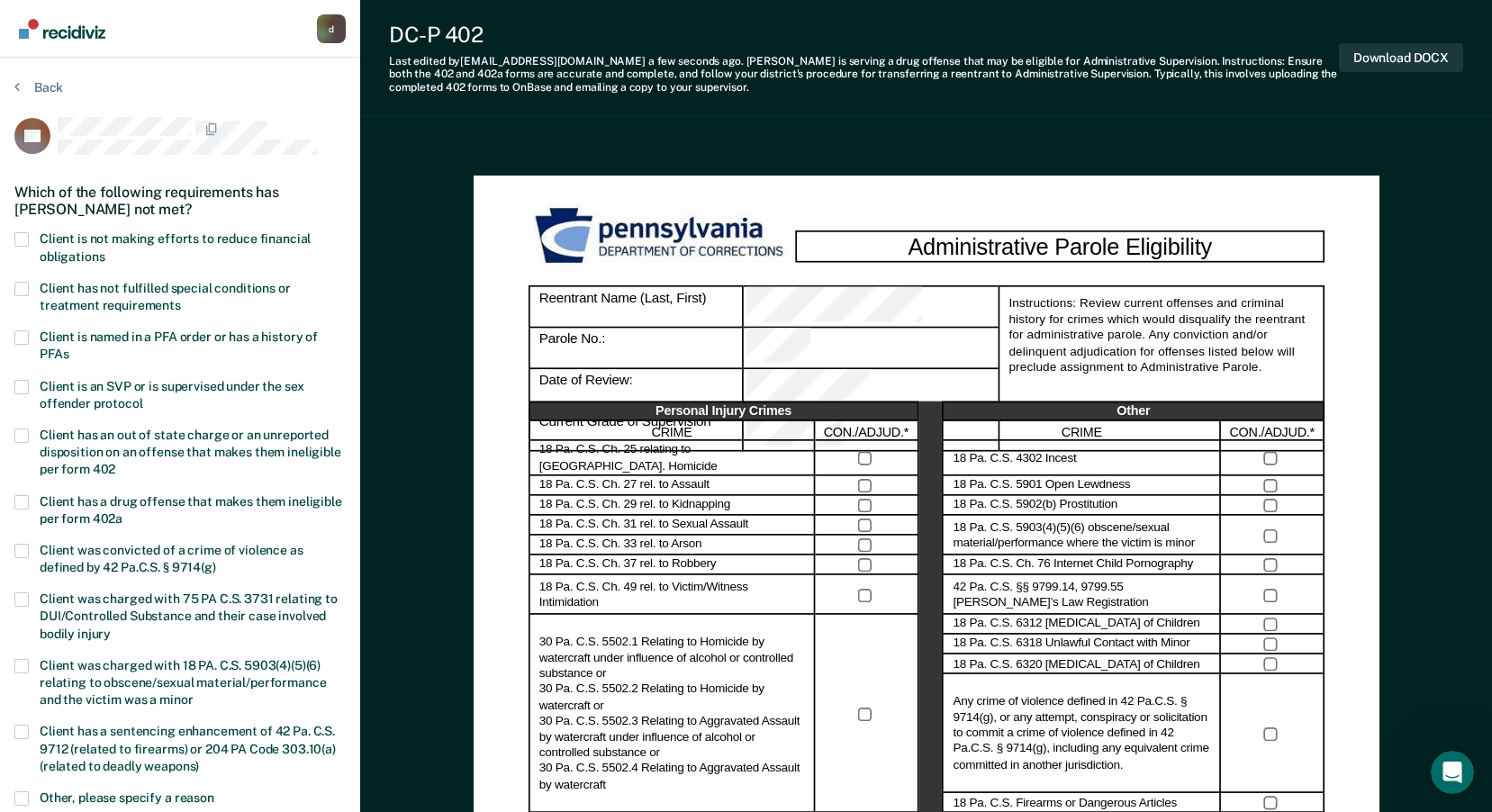
click at [14, 236] on span at bounding box center [20, 239] width 14 height 14
click at [104, 250] on input "Client is not making efforts to reduce financial obligations" at bounding box center [104, 250] width 0 height 0
click at [20, 286] on span at bounding box center [20, 289] width 14 height 14
click at [181, 299] on input "Client has not fulfilled special conditions or treatment requirements" at bounding box center [181, 299] width 0 height 0
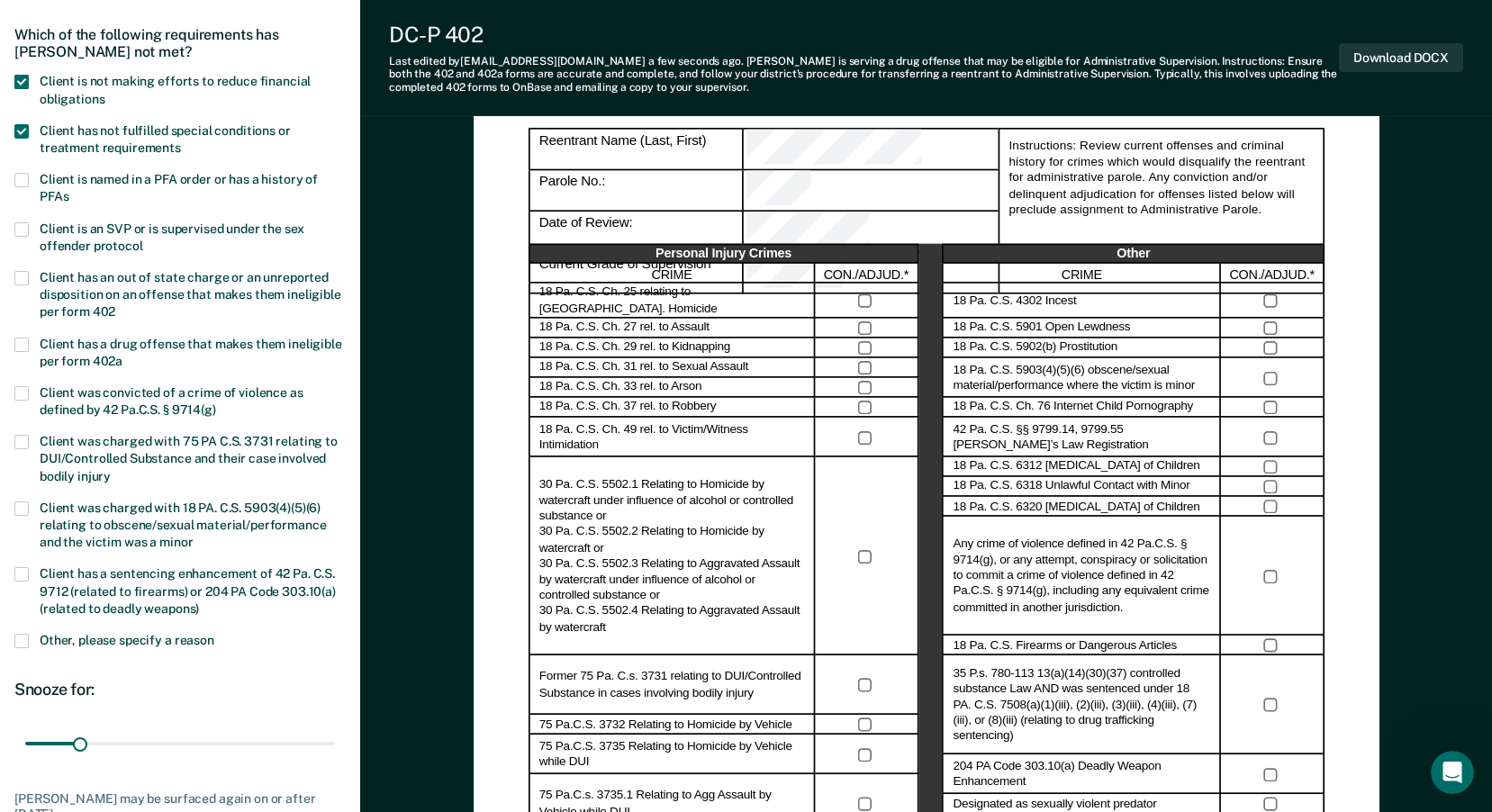
scroll to position [540, 0]
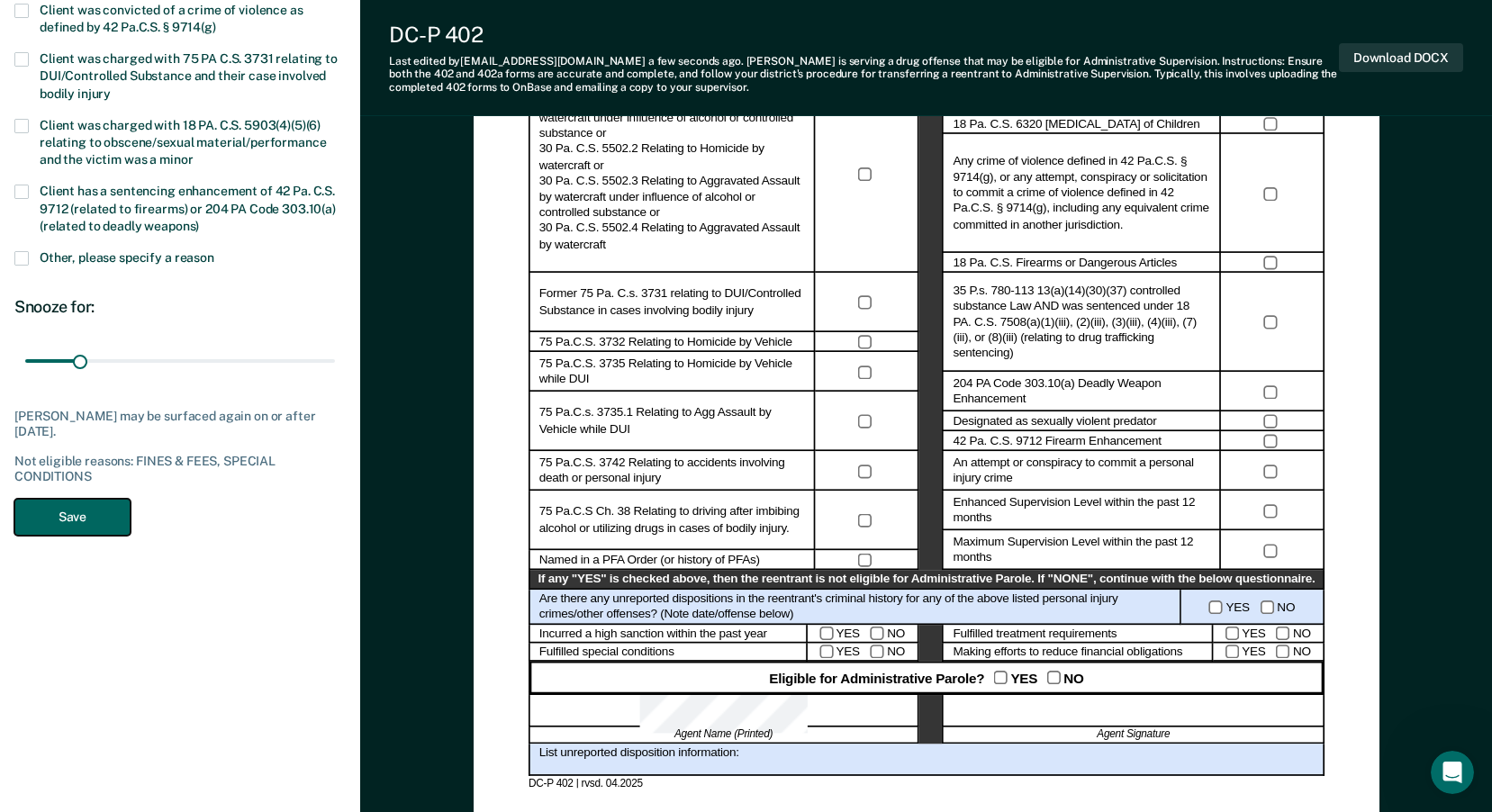
click at [75, 517] on button "Save" at bounding box center [72, 518] width 116 height 37
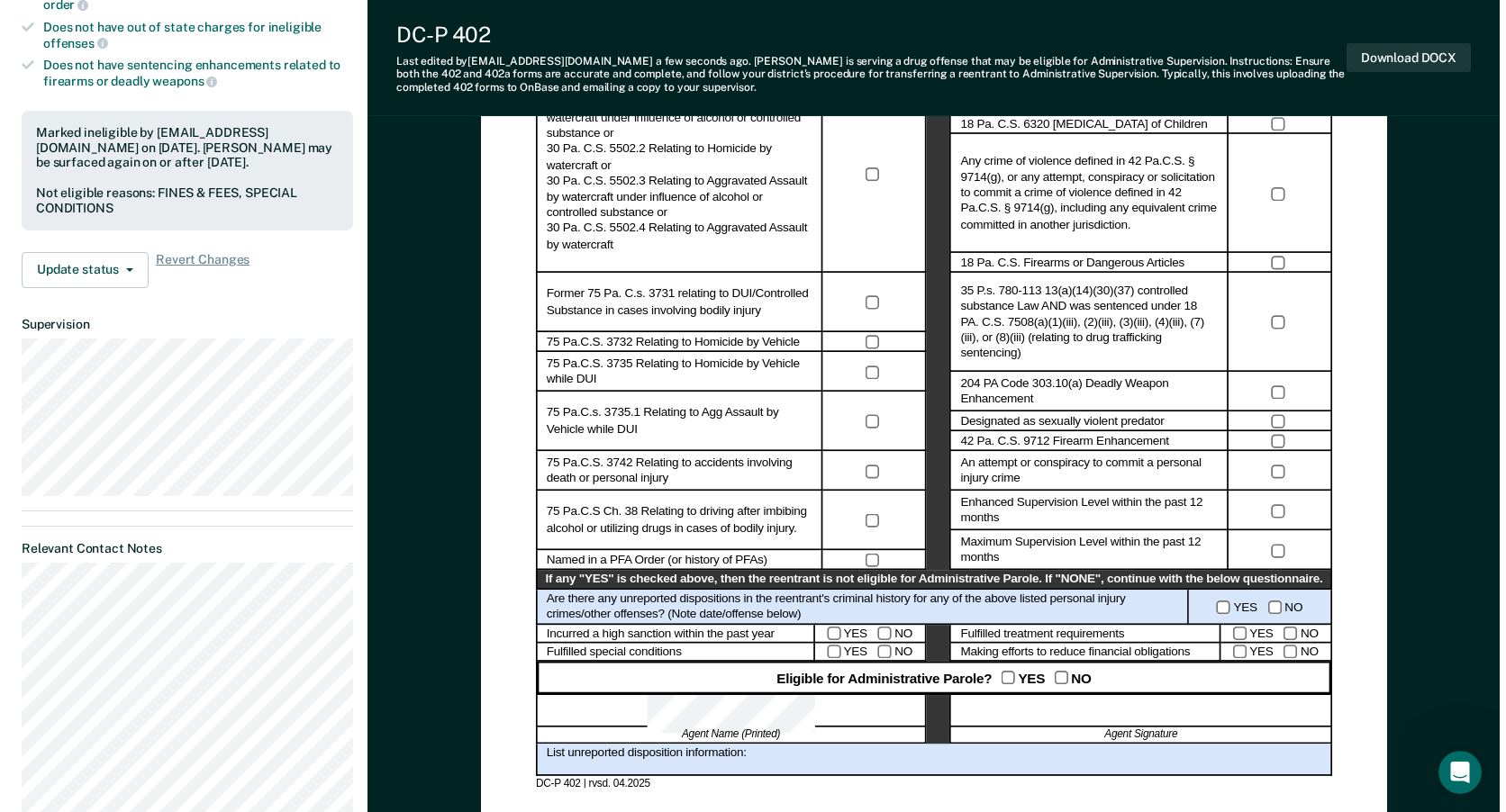
scroll to position [0, 0]
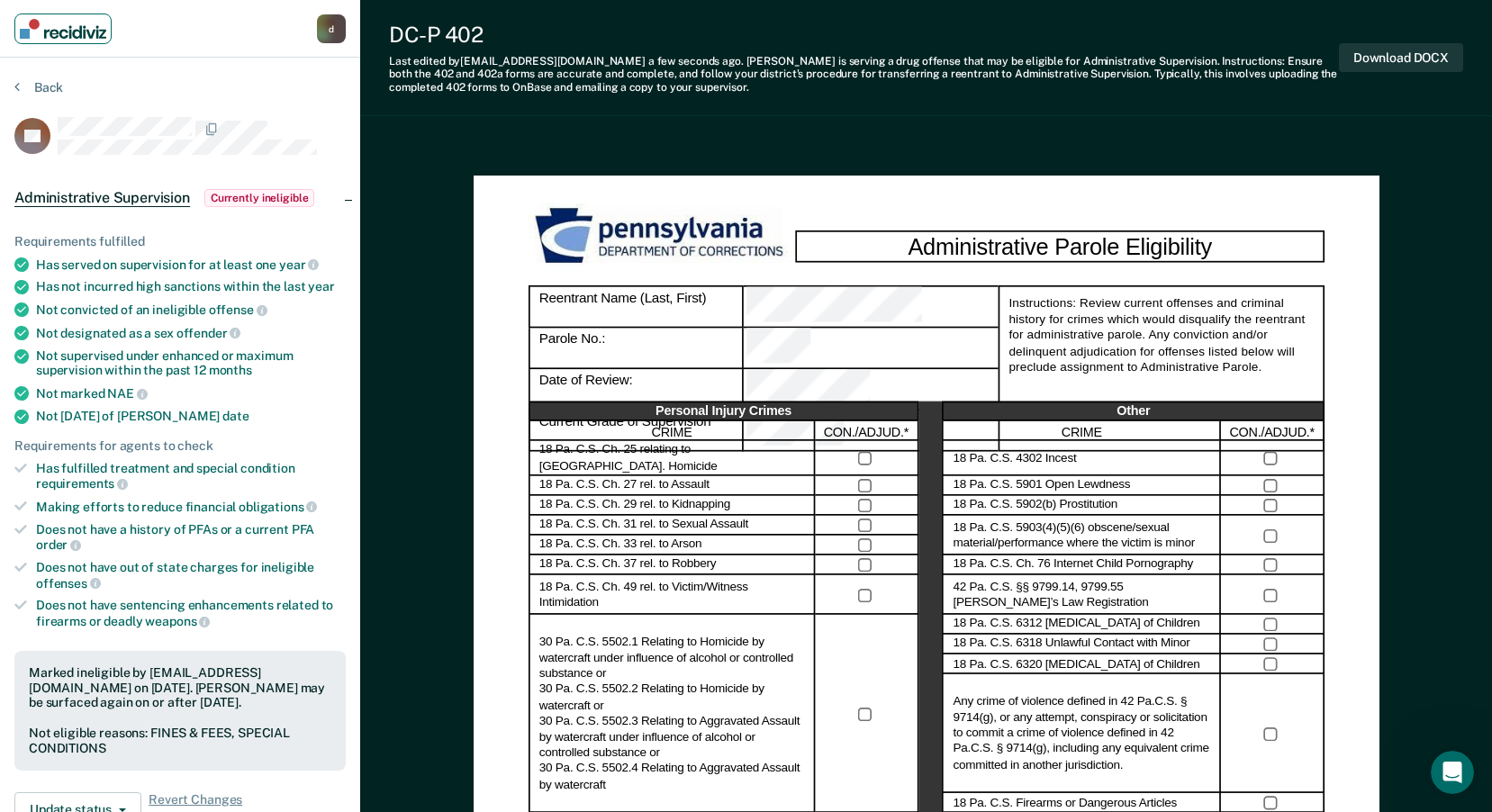
click at [78, 29] on img "Main navigation" at bounding box center [62, 28] width 87 height 20
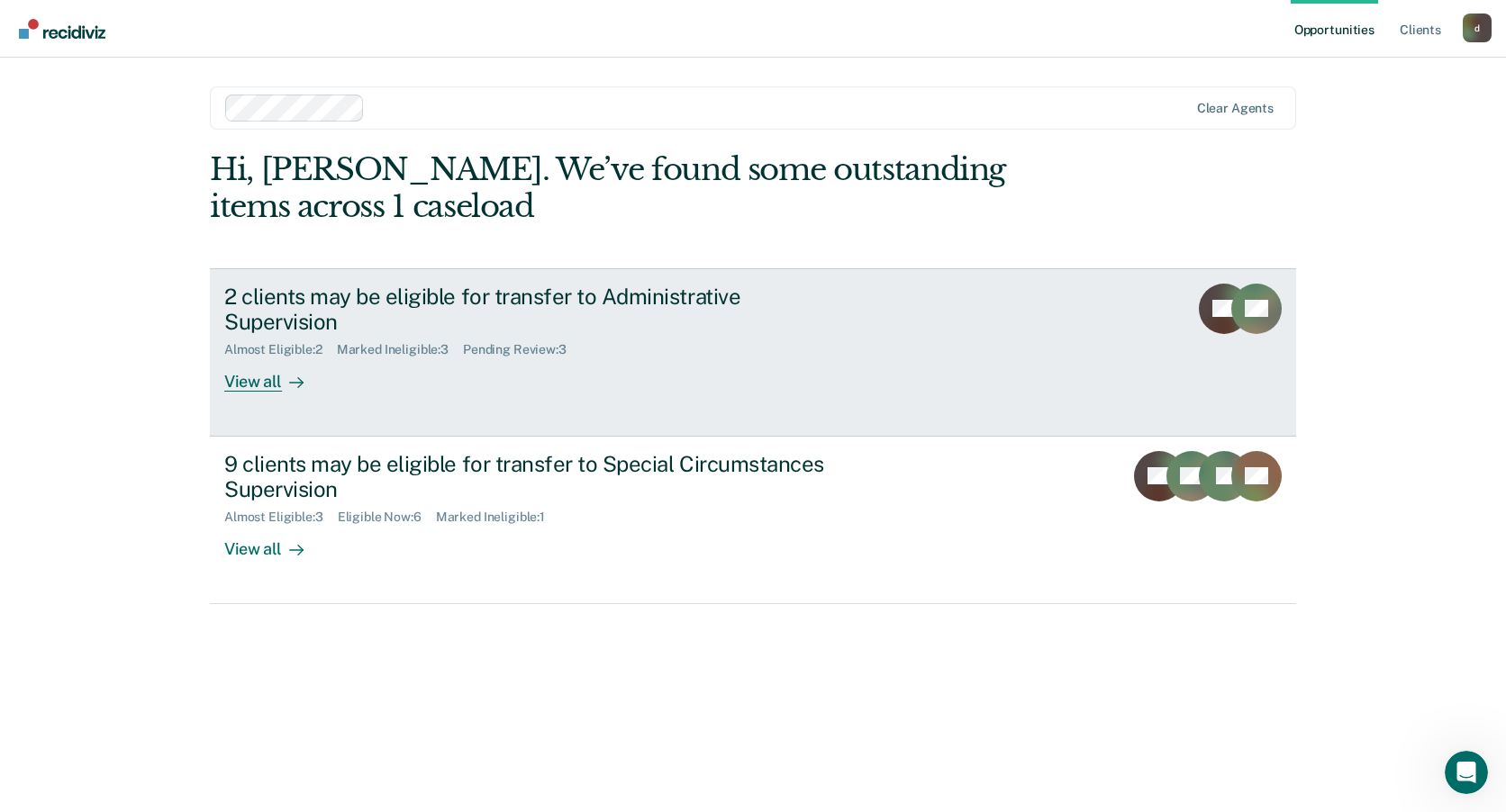
click at [418, 342] on div "Marked Ineligible : 3" at bounding box center [400, 349] width 126 height 15
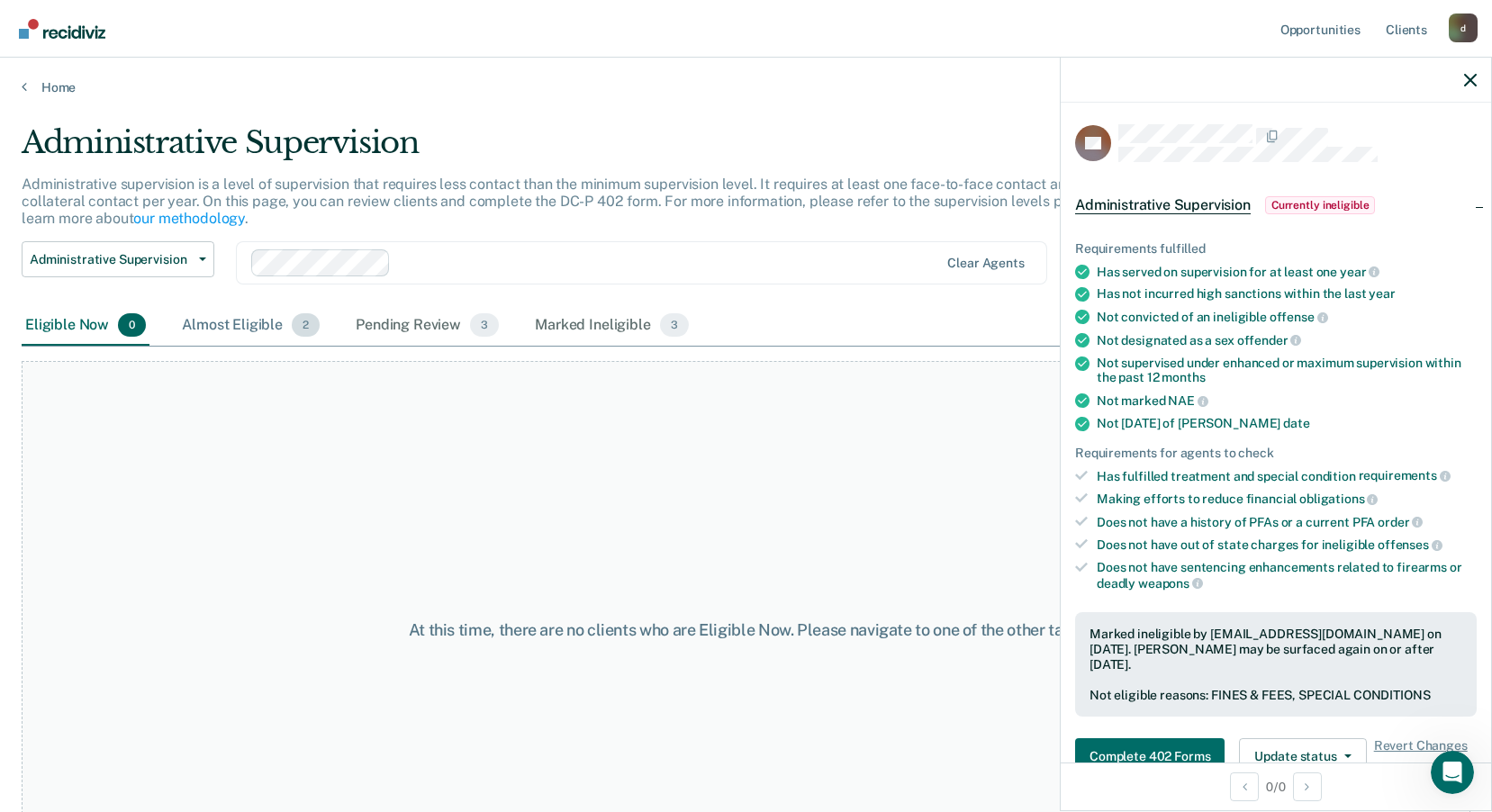
click at [263, 328] on div "Almost Eligible 2" at bounding box center [251, 326] width 145 height 40
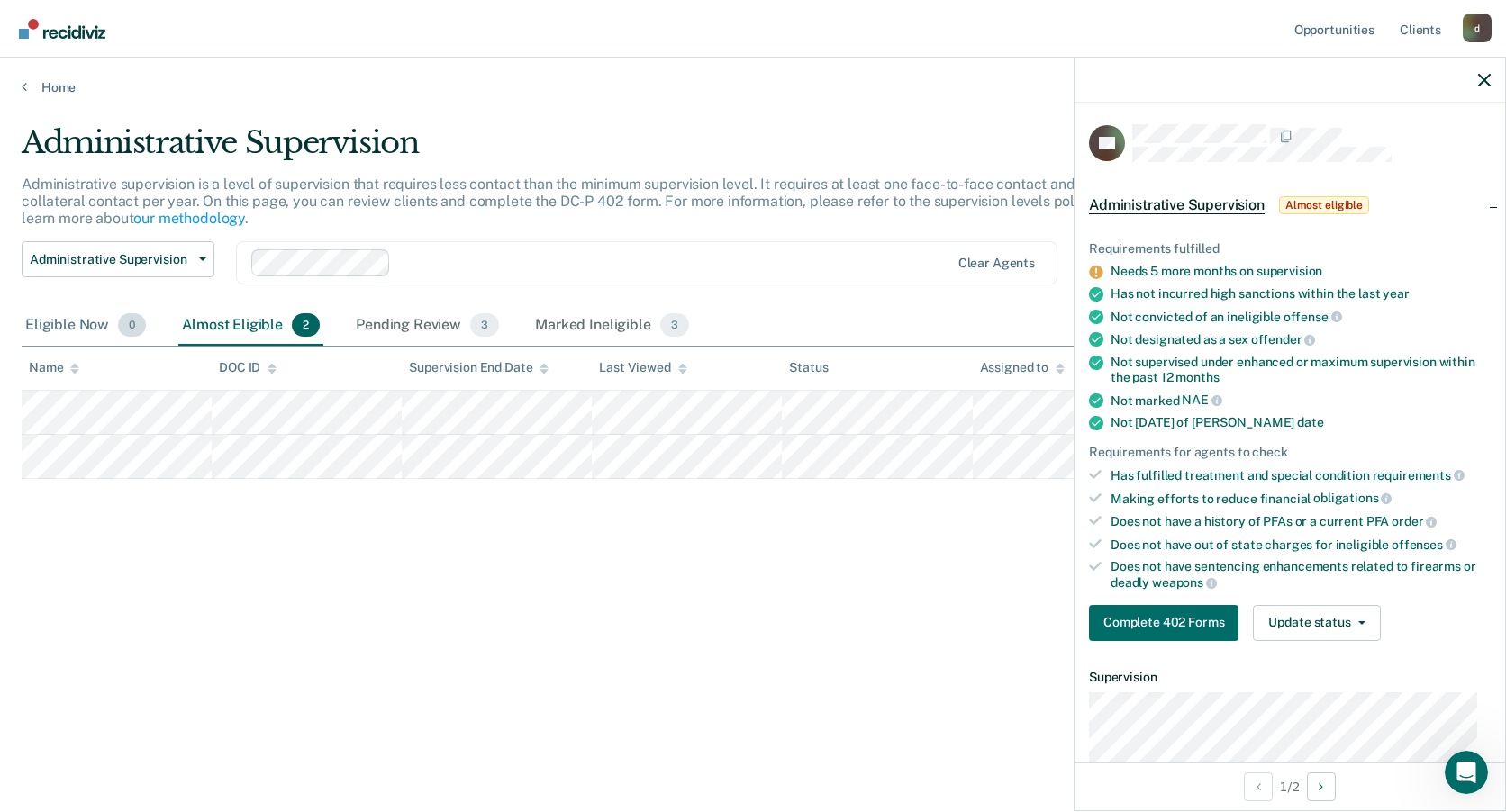
click at [109, 311] on div "Eligible Now 0" at bounding box center [85, 326] width 128 height 40
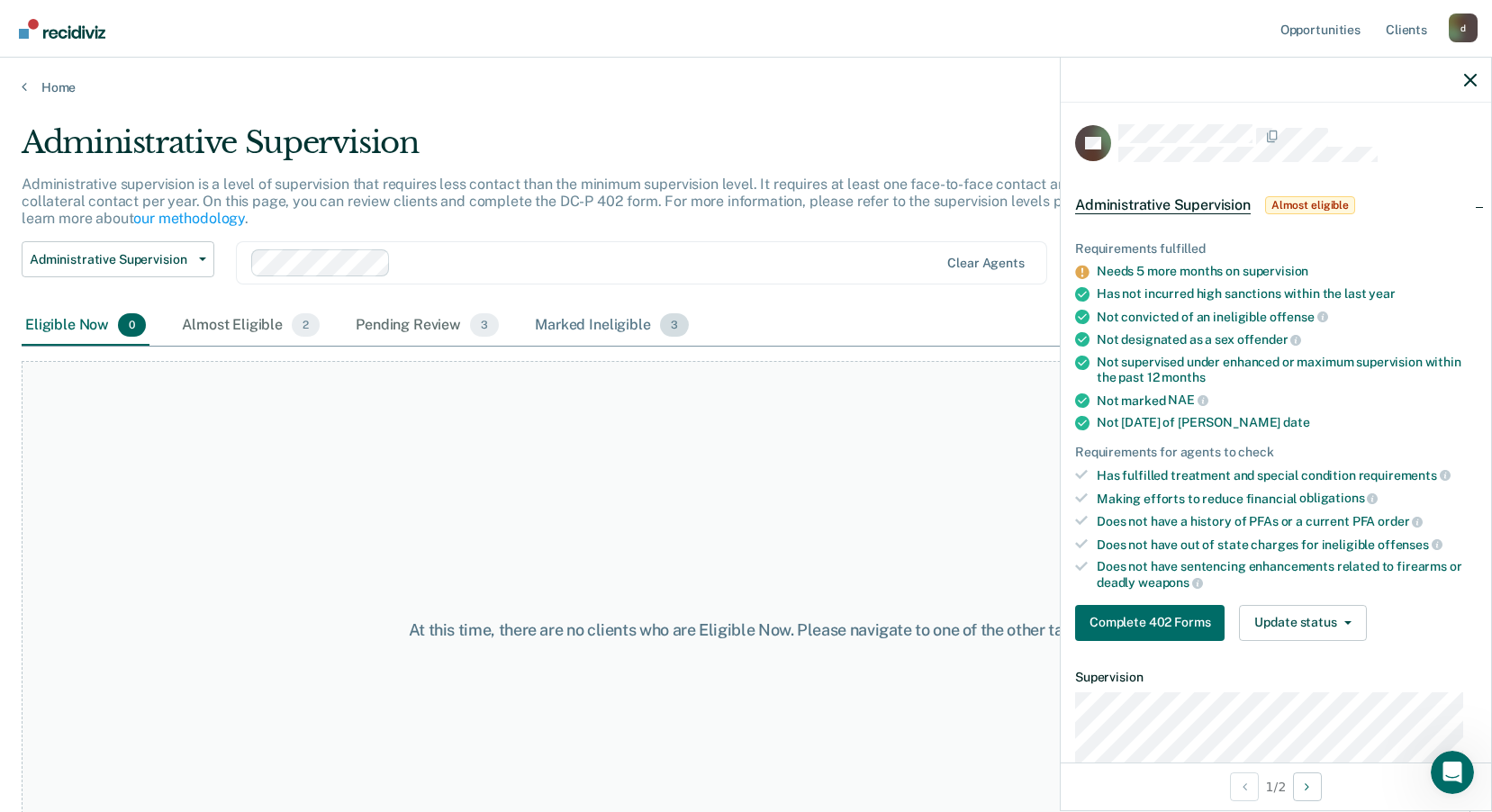
click at [659, 315] on div "Marked Ineligible 3" at bounding box center [612, 326] width 161 height 40
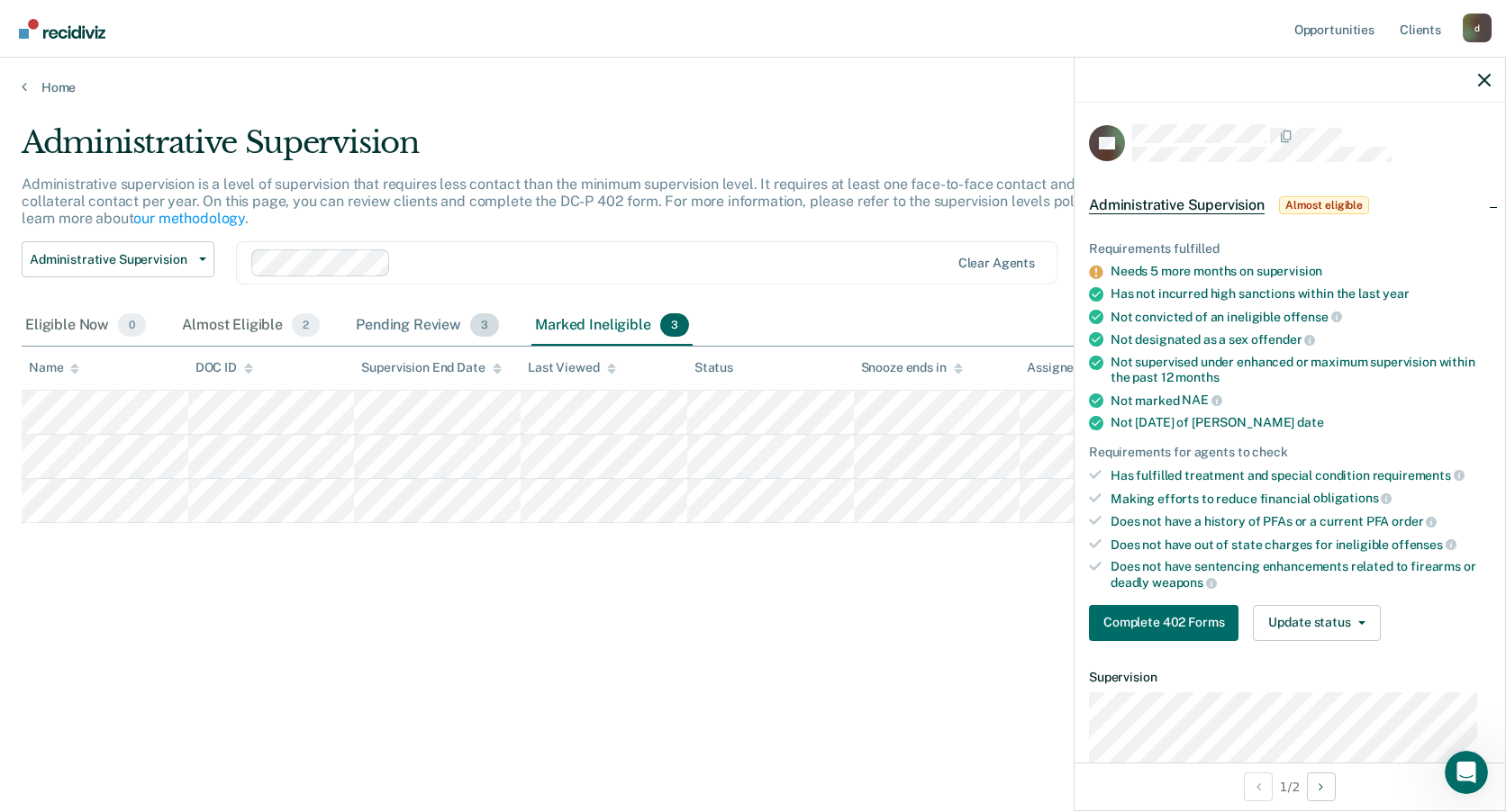
click at [401, 323] on div "Pending Review 3" at bounding box center [427, 326] width 151 height 40
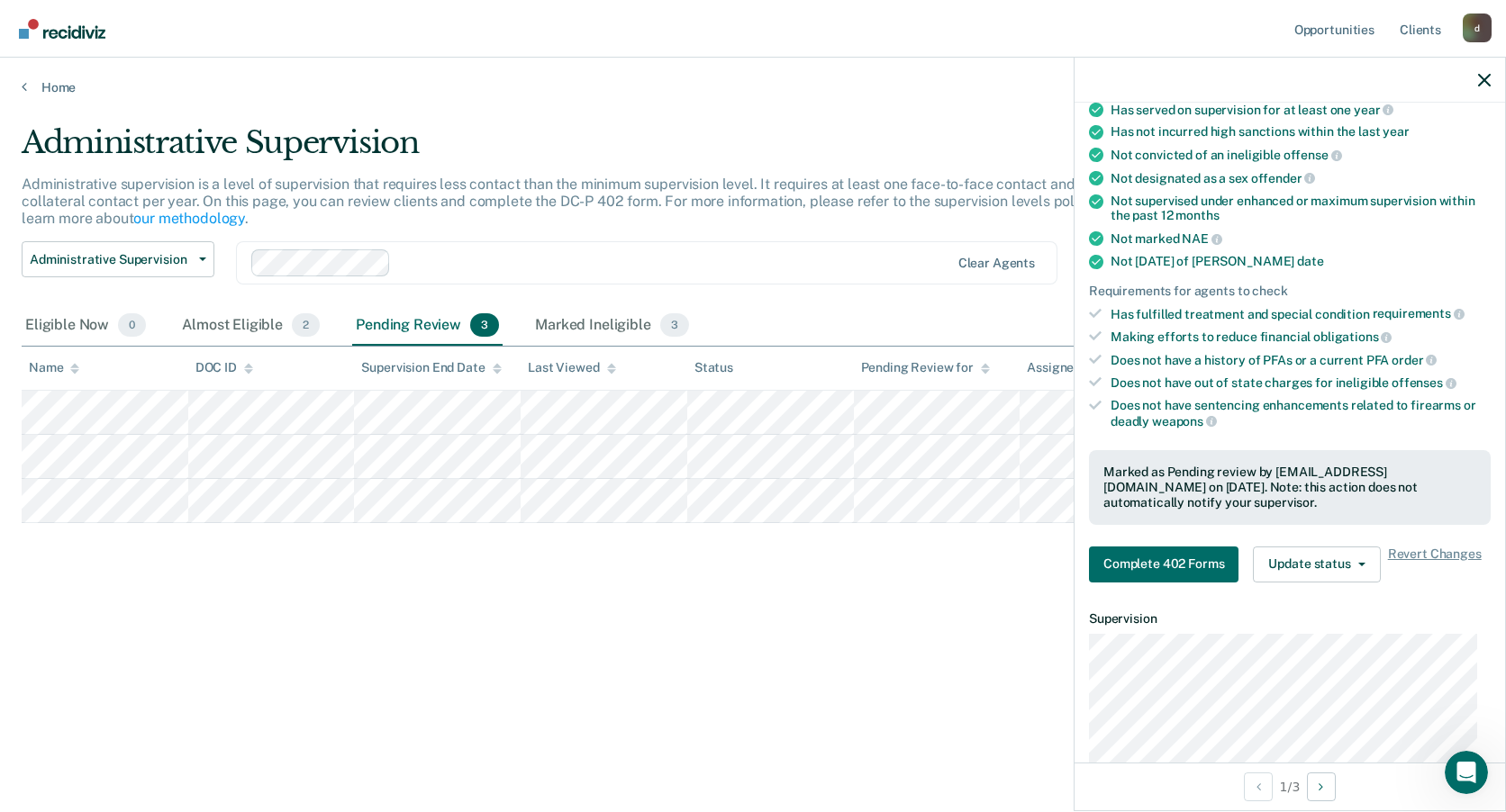
scroll to position [180, 0]
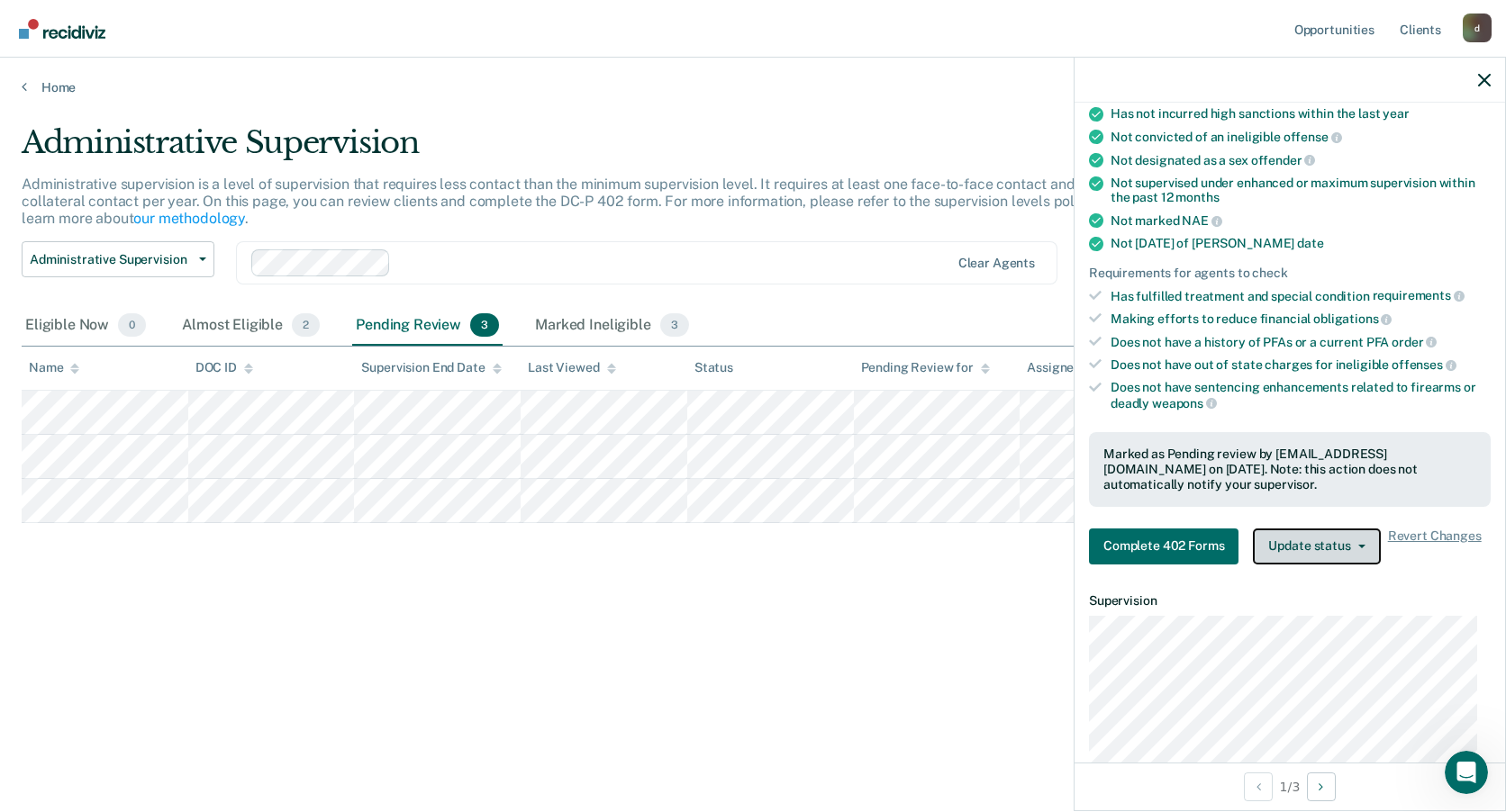
click at [1359, 547] on button "Update status" at bounding box center [1316, 547] width 127 height 36
click at [1374, 439] on div "Marked as Pending review by [EMAIL_ADDRESS][DOMAIN_NAME] on [DATE]. Note: this …" at bounding box center [1289, 468] width 401 height 74
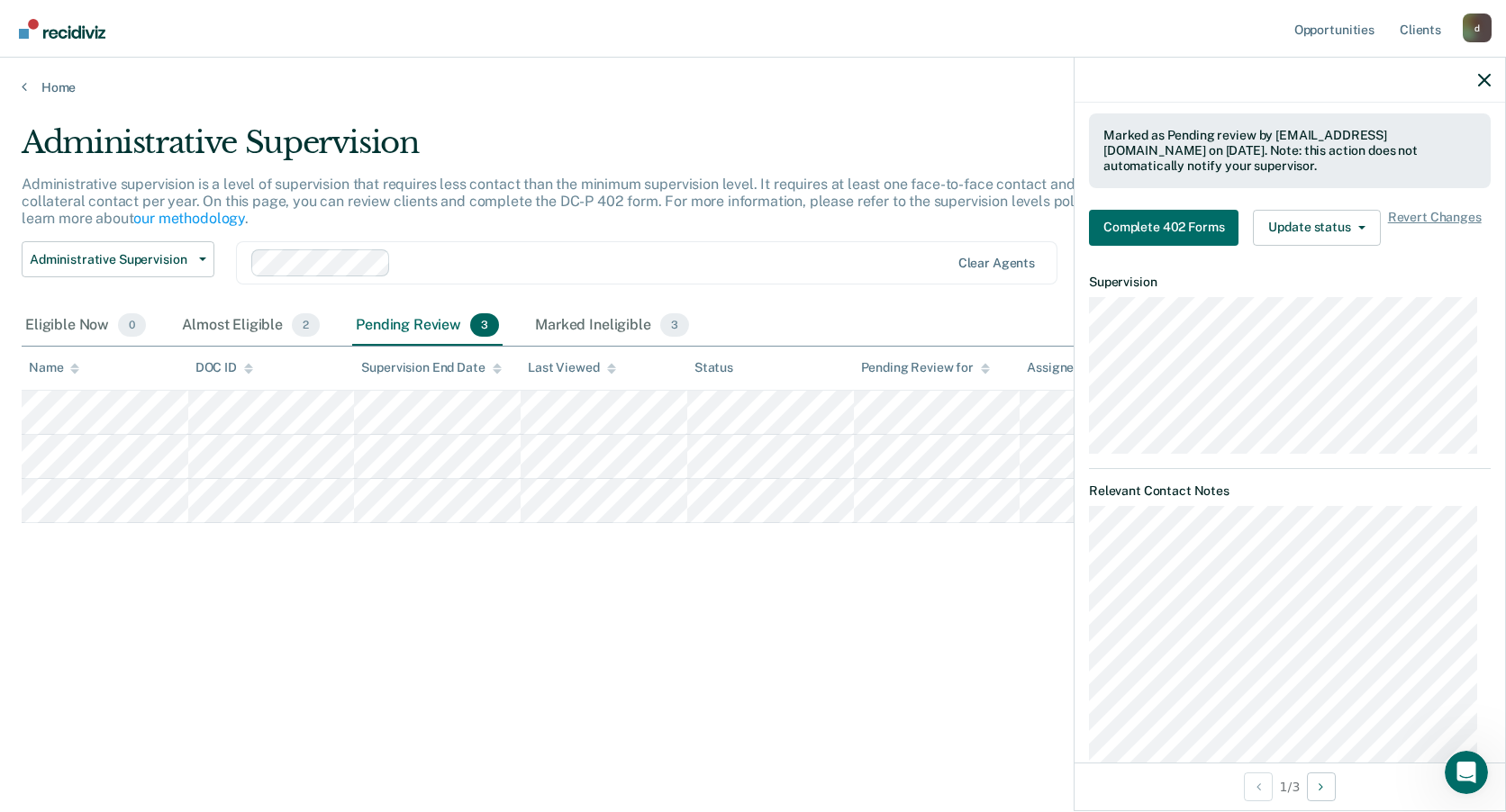
scroll to position [632, 0]
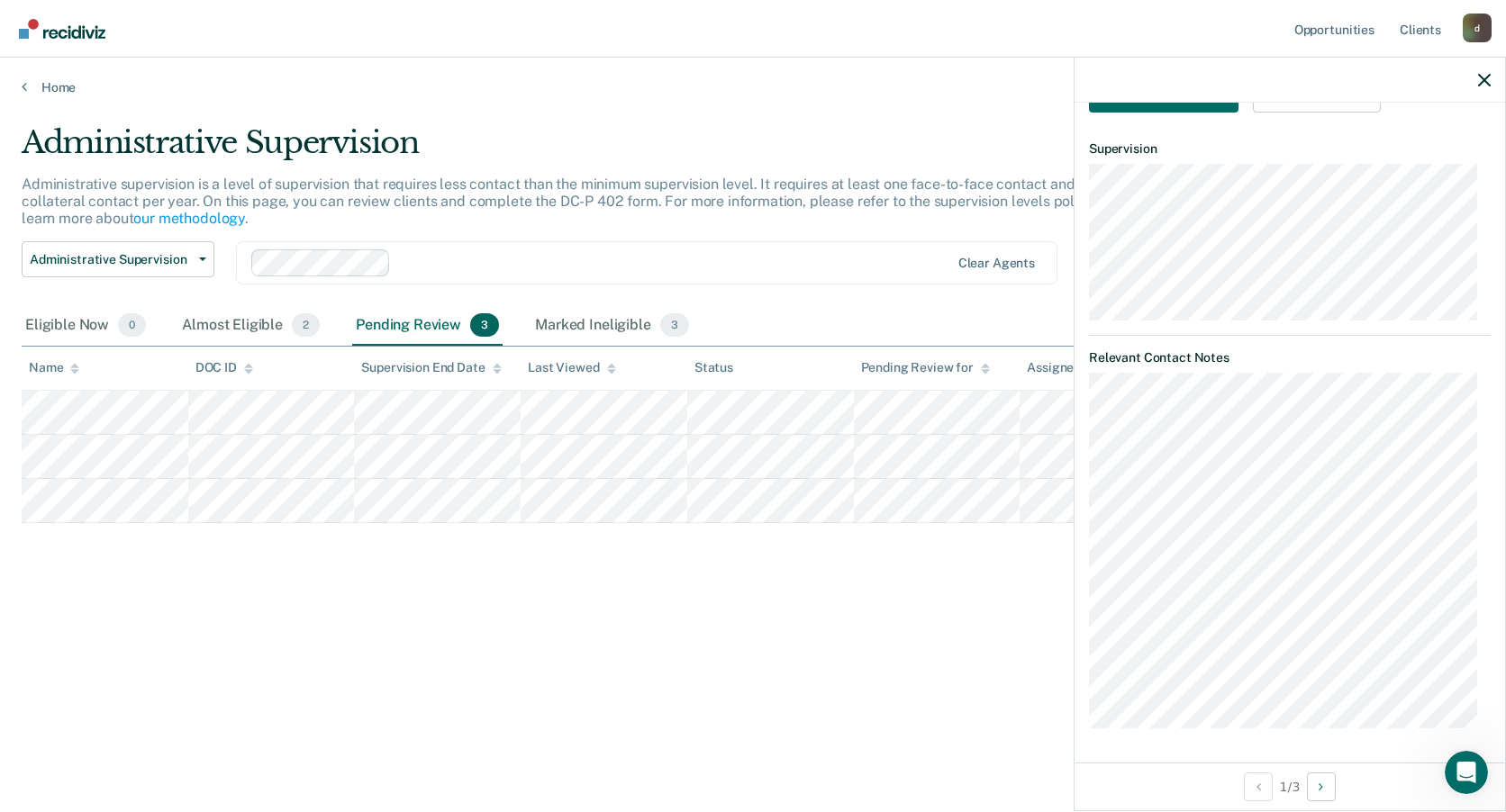
click at [815, 587] on div "Administrative Supervision Administrative supervision is a level of supervision…" at bounding box center [753, 400] width 1463 height 553
click at [439, 590] on div "Administrative Supervision Administrative supervision is a level of supervision…" at bounding box center [753, 400] width 1463 height 553
click at [1490, 81] on icon "button" at bounding box center [1485, 80] width 13 height 13
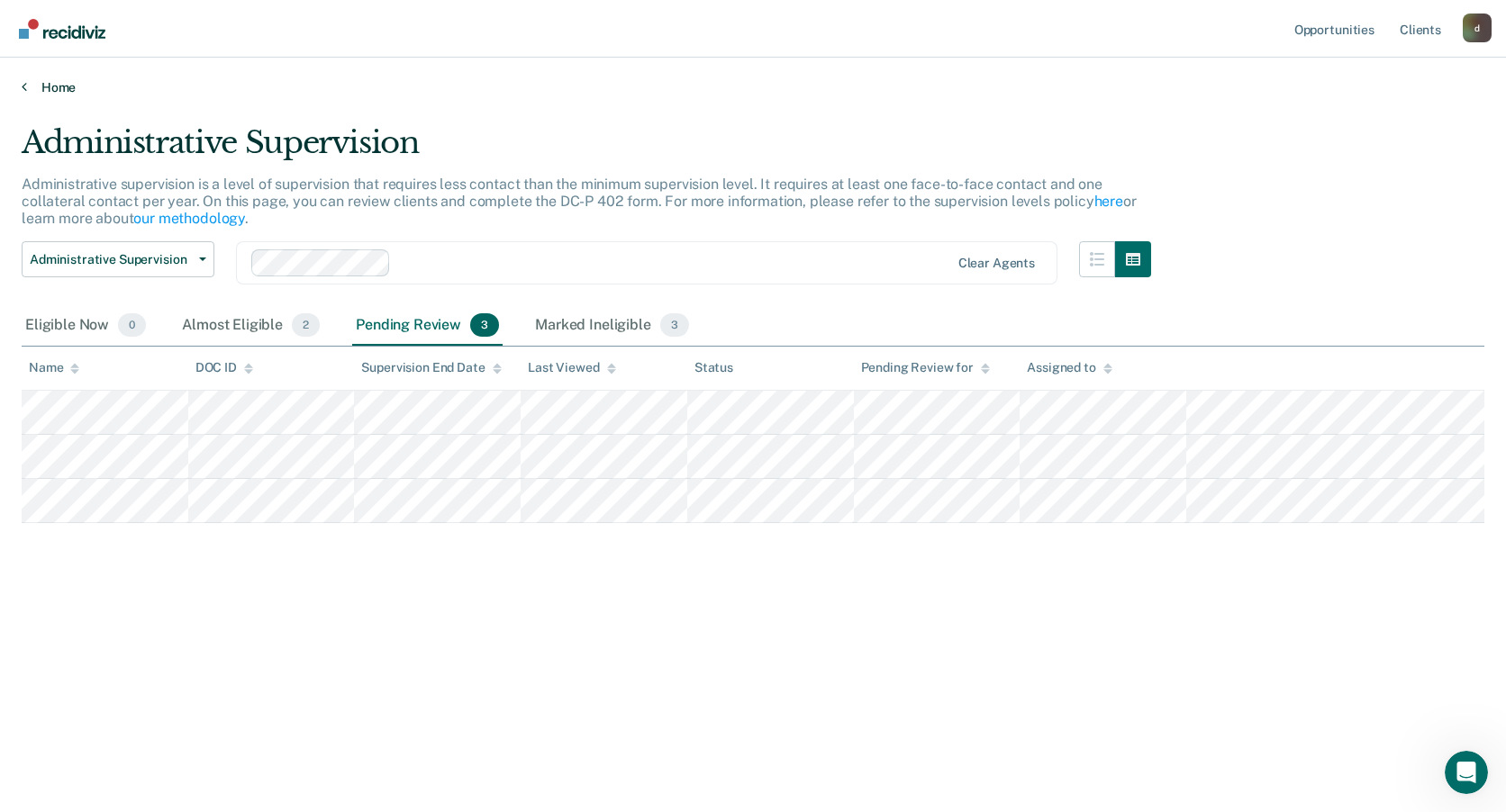
click at [58, 93] on link "Home" at bounding box center [753, 87] width 1463 height 16
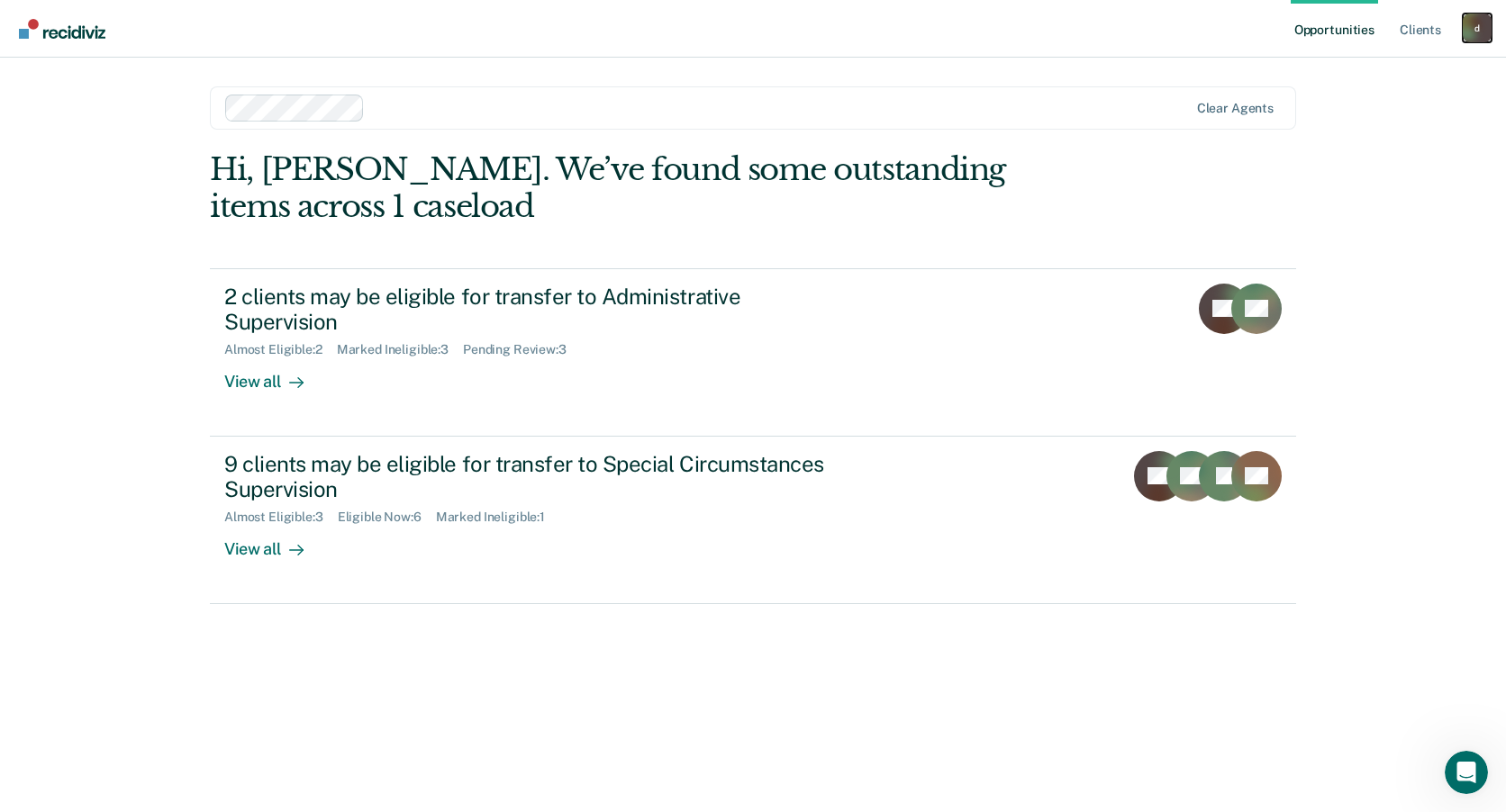
click at [1479, 28] on div "d" at bounding box center [1477, 28] width 29 height 29
click at [1359, 118] on link "Log Out" at bounding box center [1404, 118] width 145 height 15
